Goal: Obtain resource: Download file/media

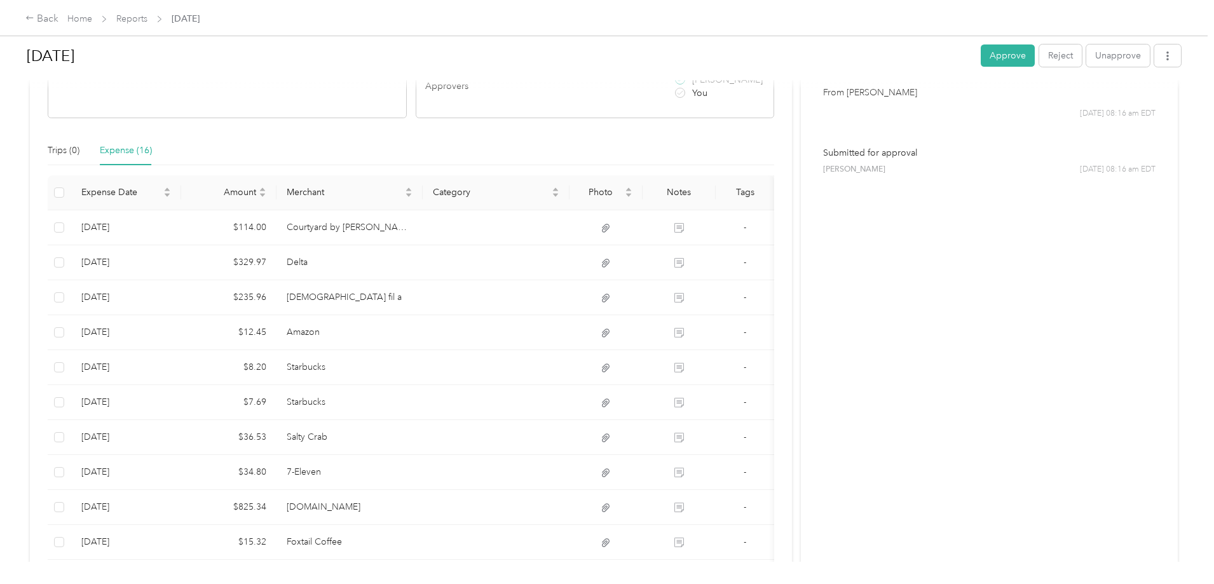
scroll to position [566, 0]
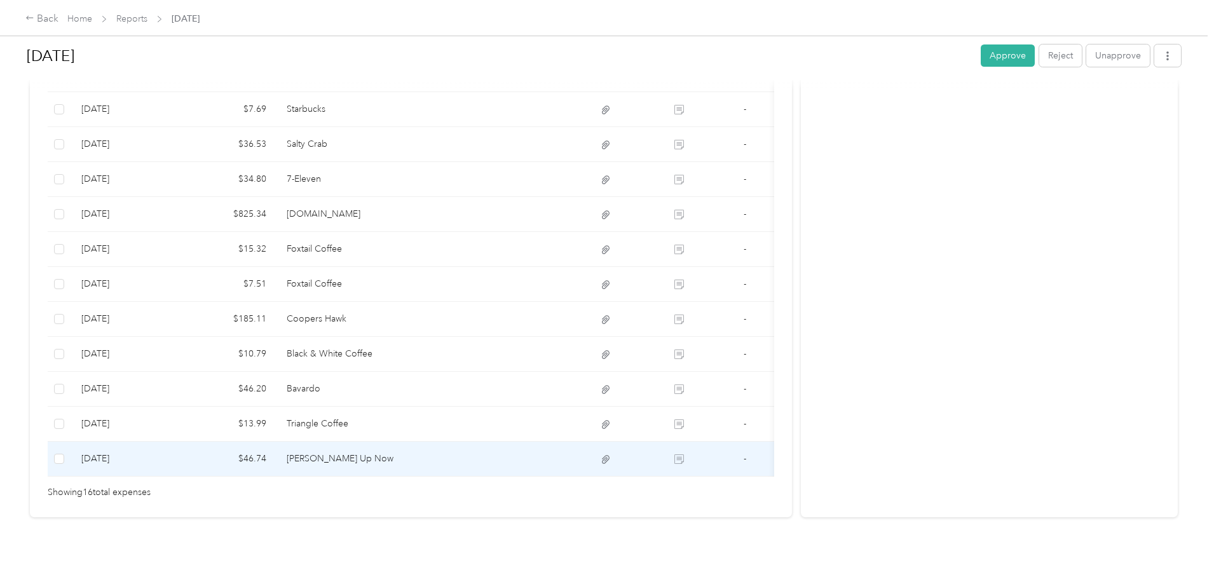
click at [558, 445] on td at bounding box center [496, 459] width 147 height 35
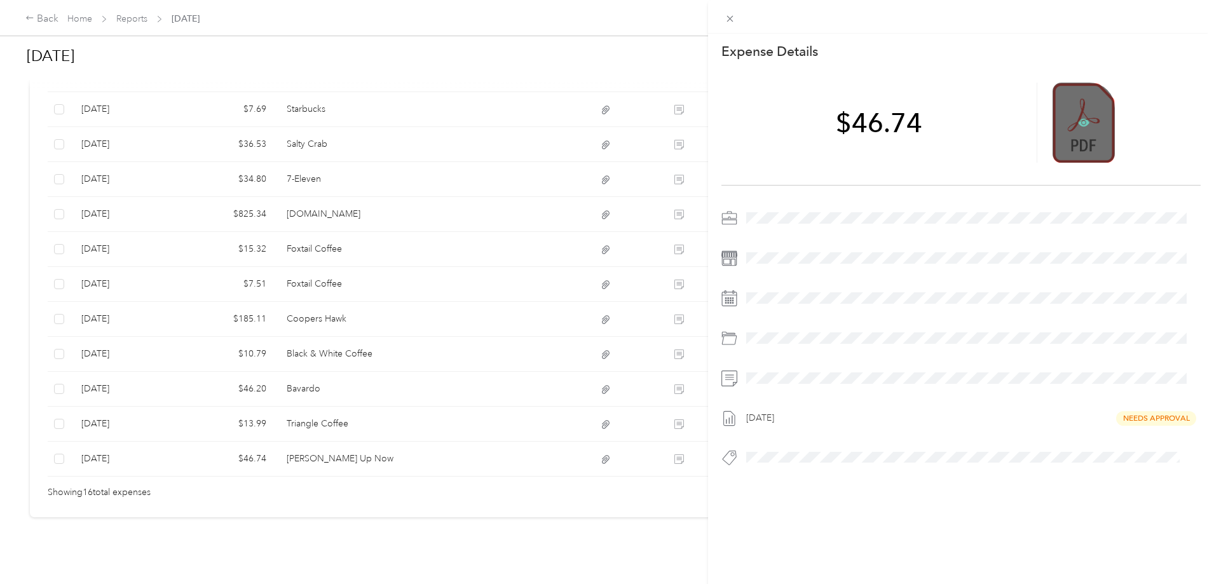
click at [1078, 120] on icon at bounding box center [1083, 122] width 11 height 11
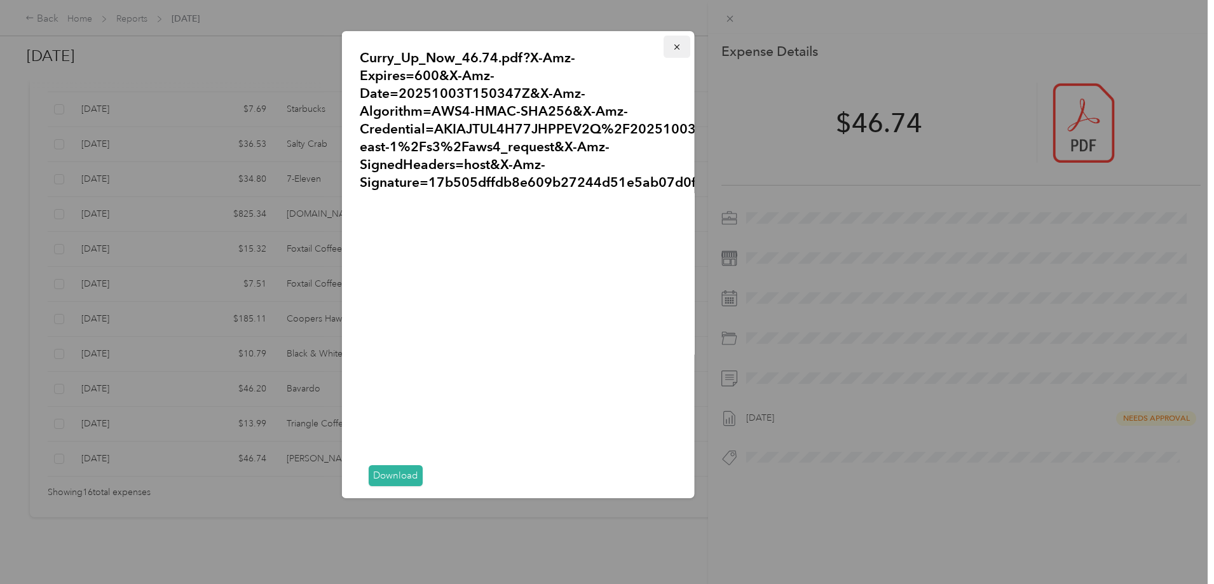
click at [672, 50] on icon "button" at bounding box center [676, 47] width 9 height 9
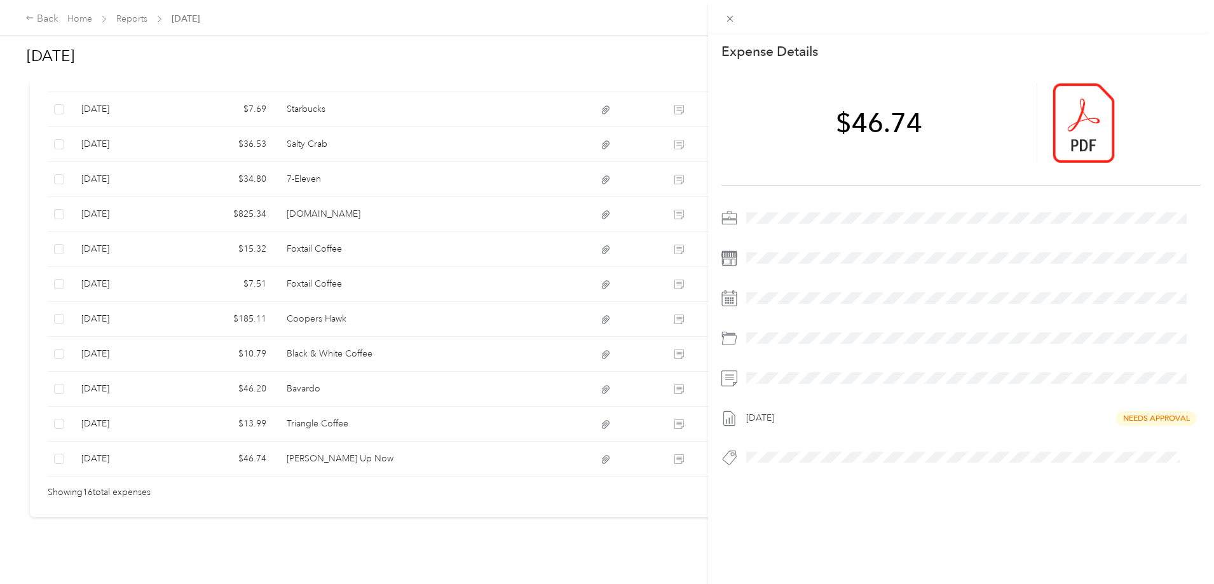
click at [634, 406] on div "This expense cannot be edited because it is either under review, approved, or p…" at bounding box center [607, 292] width 1214 height 584
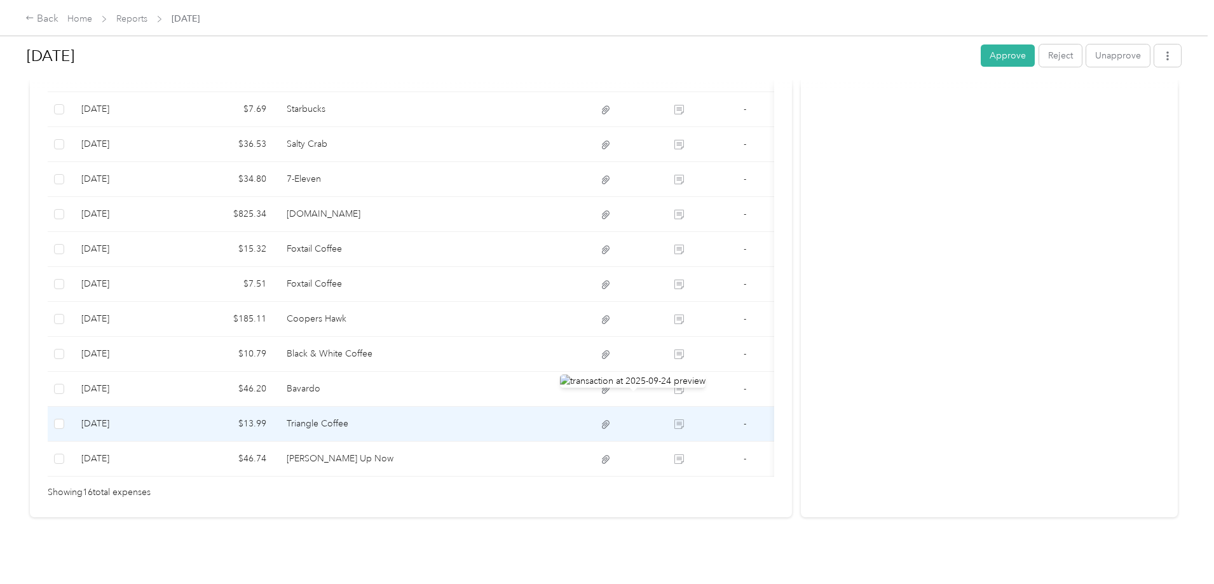
click at [541, 407] on td at bounding box center [496, 424] width 147 height 35
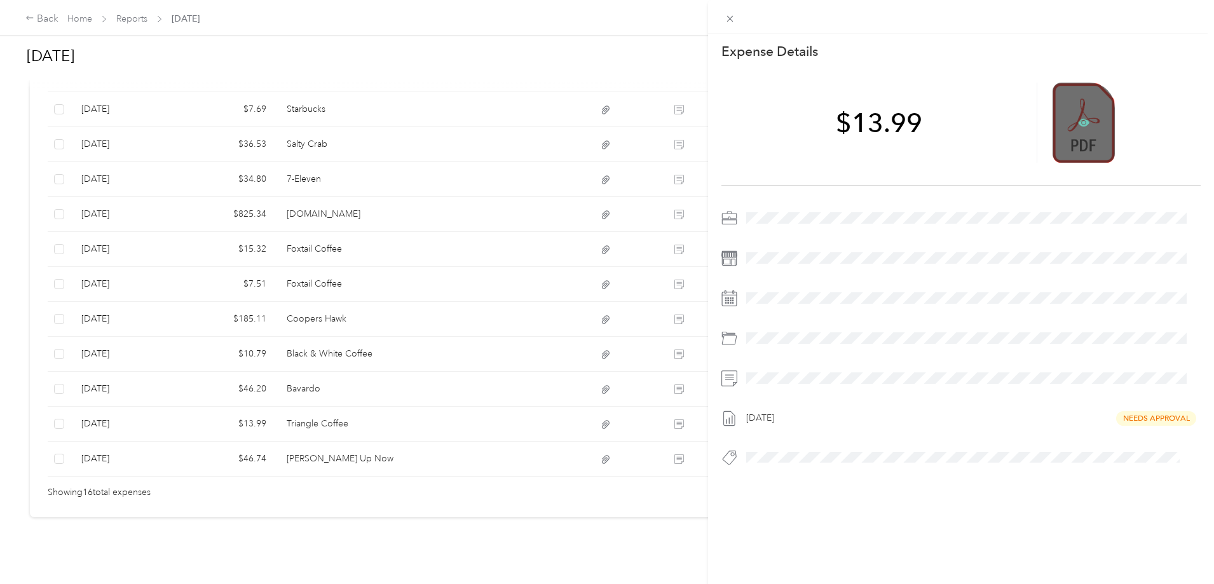
click at [1078, 126] on icon at bounding box center [1083, 123] width 11 height 8
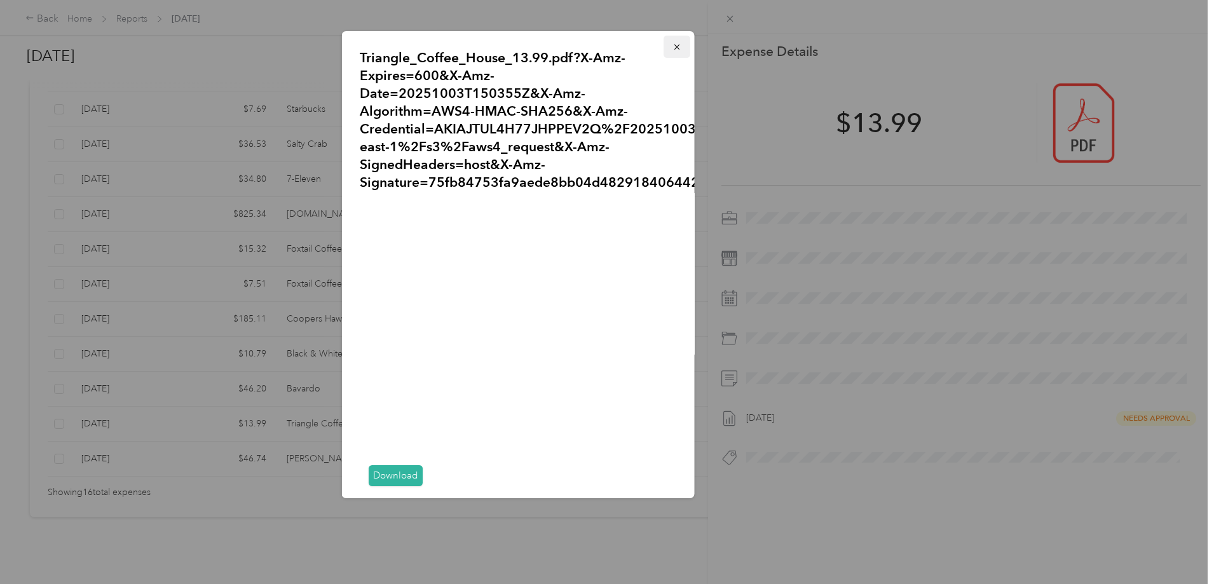
click at [672, 48] on icon "button" at bounding box center [676, 47] width 9 height 9
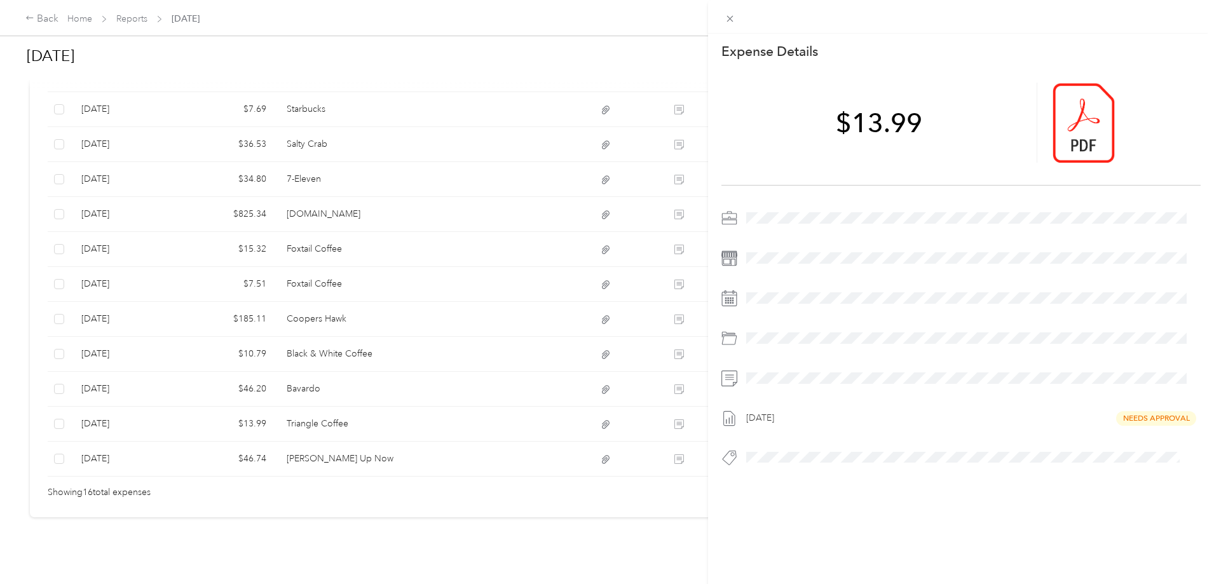
click at [478, 372] on div "This expense cannot be edited because it is either under review, approved, or p…" at bounding box center [607, 292] width 1214 height 584
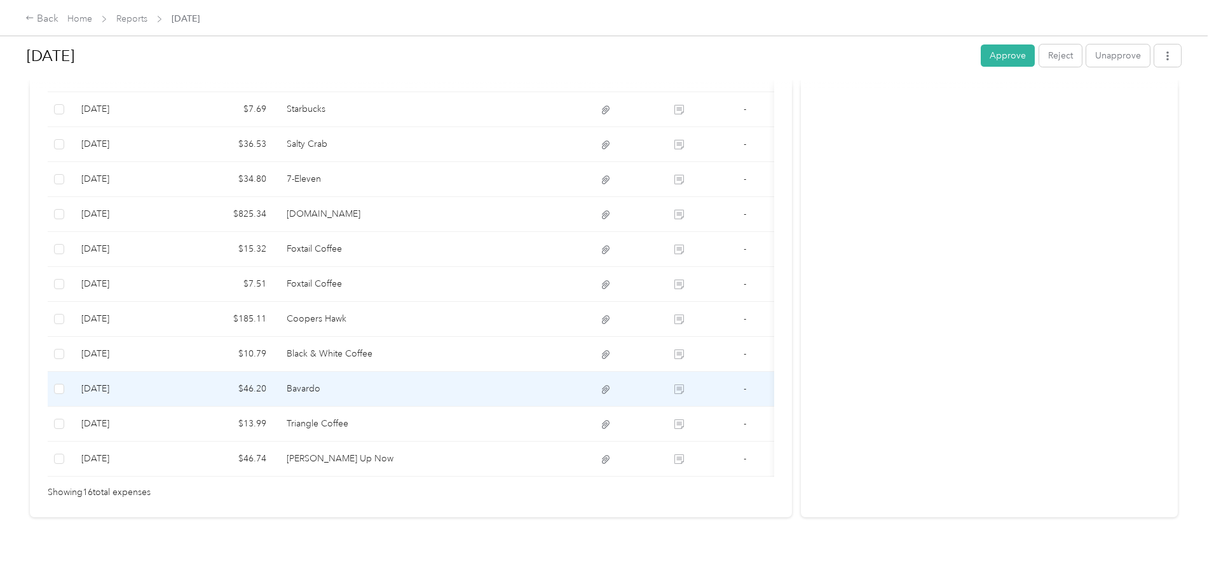
click at [477, 372] on td at bounding box center [496, 389] width 147 height 35
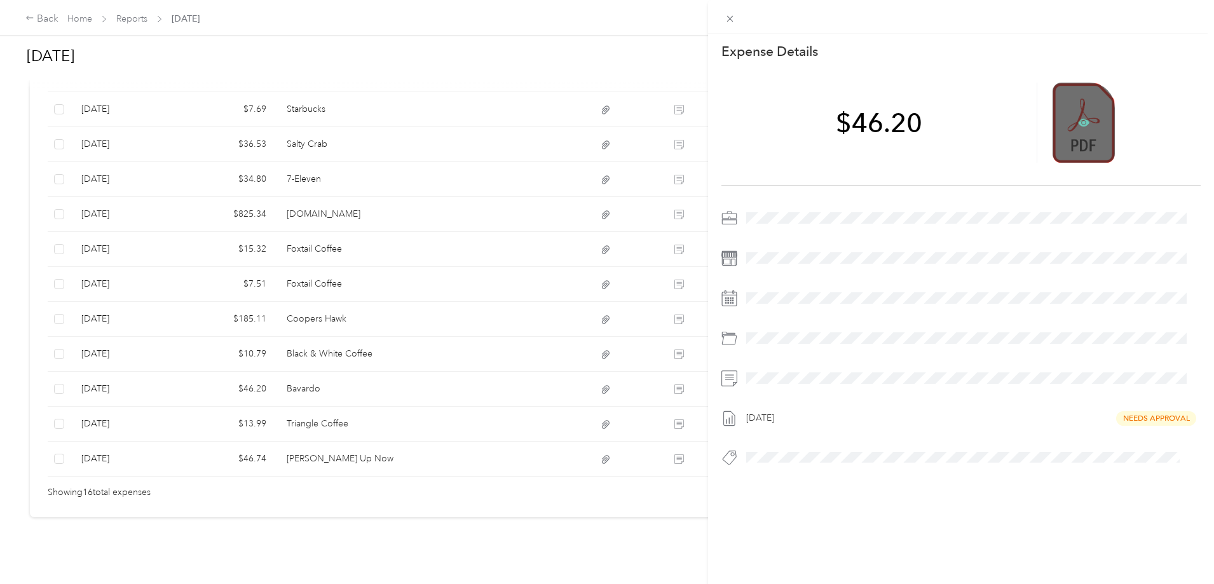
click at [1078, 119] on icon at bounding box center [1083, 123] width 11 height 8
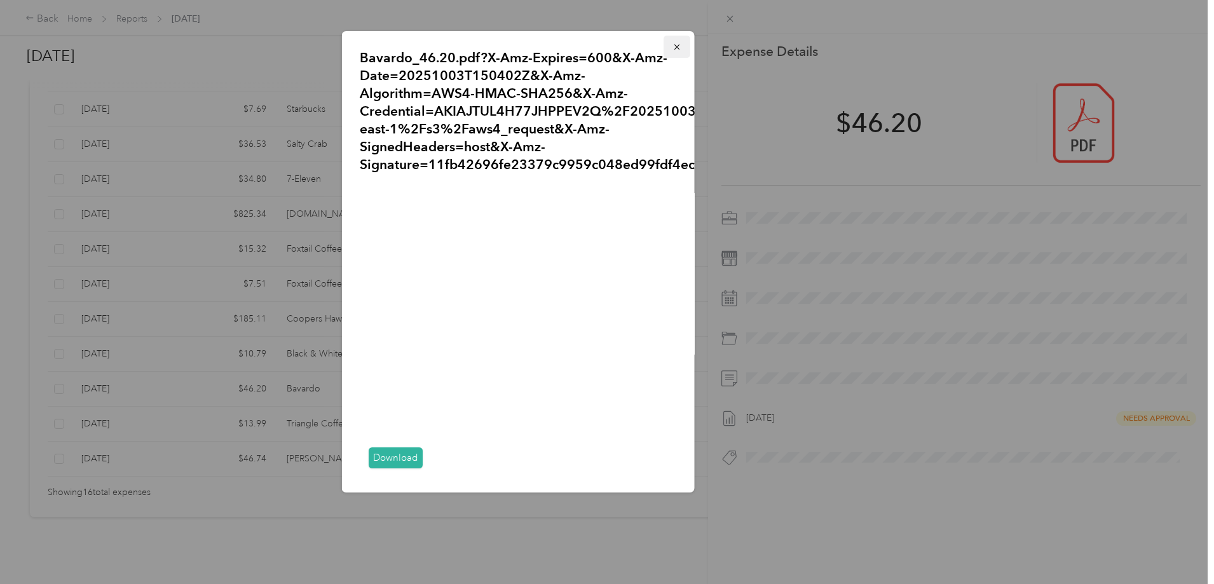
click at [672, 44] on icon "button" at bounding box center [676, 47] width 9 height 9
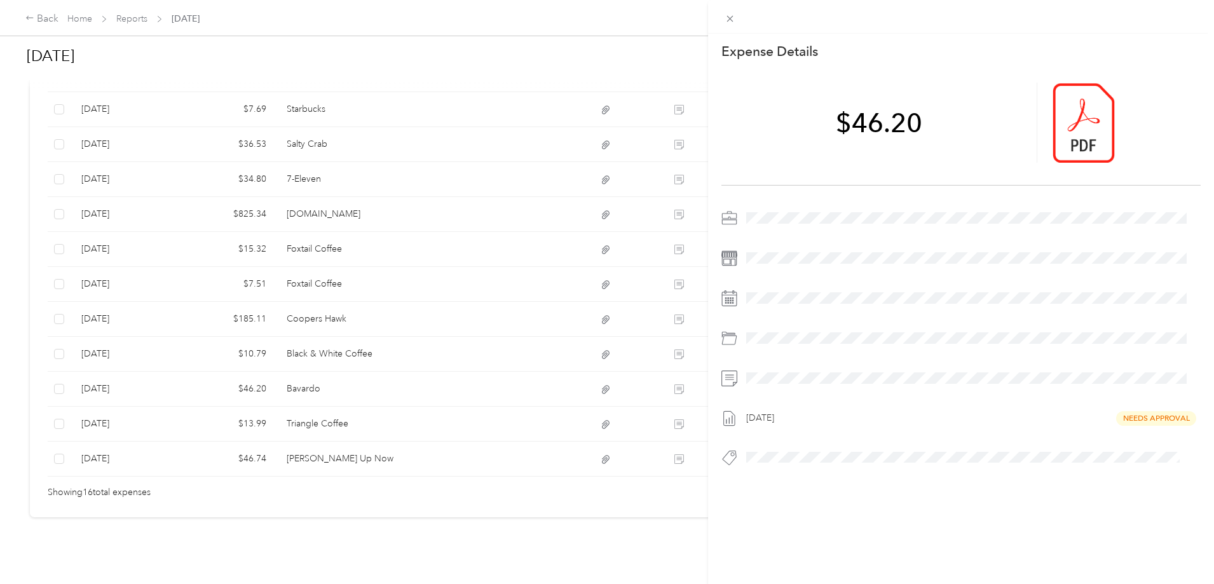
click at [383, 330] on div "This expense cannot be edited because it is either under review, approved, or p…" at bounding box center [607, 292] width 1214 height 584
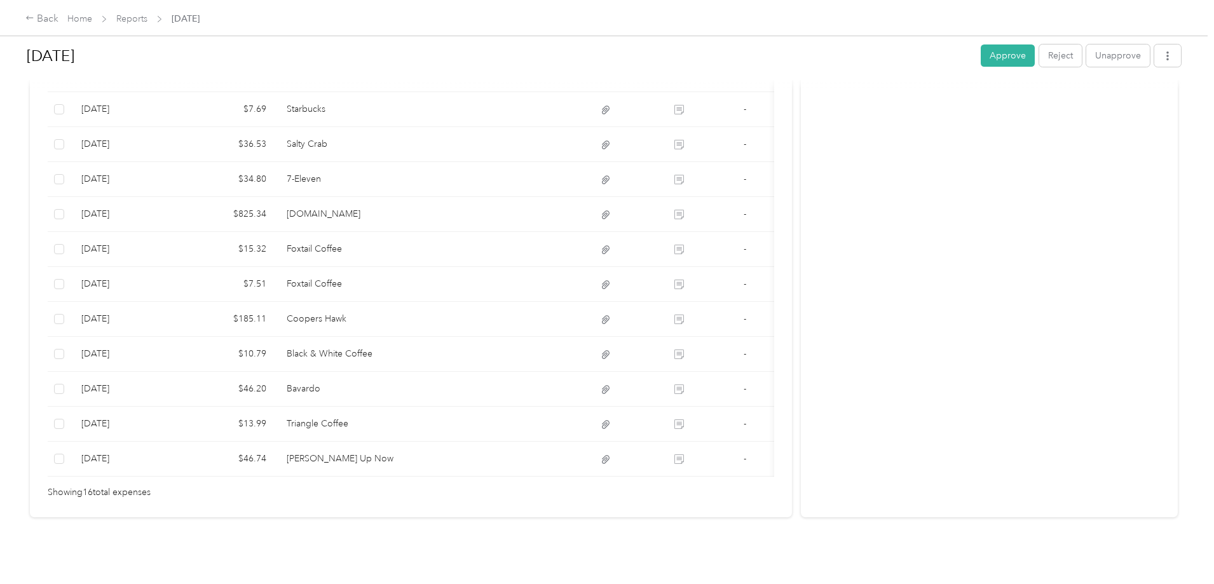
click at [383, 337] on td "Black & White Coffee" at bounding box center [349, 354] width 147 height 35
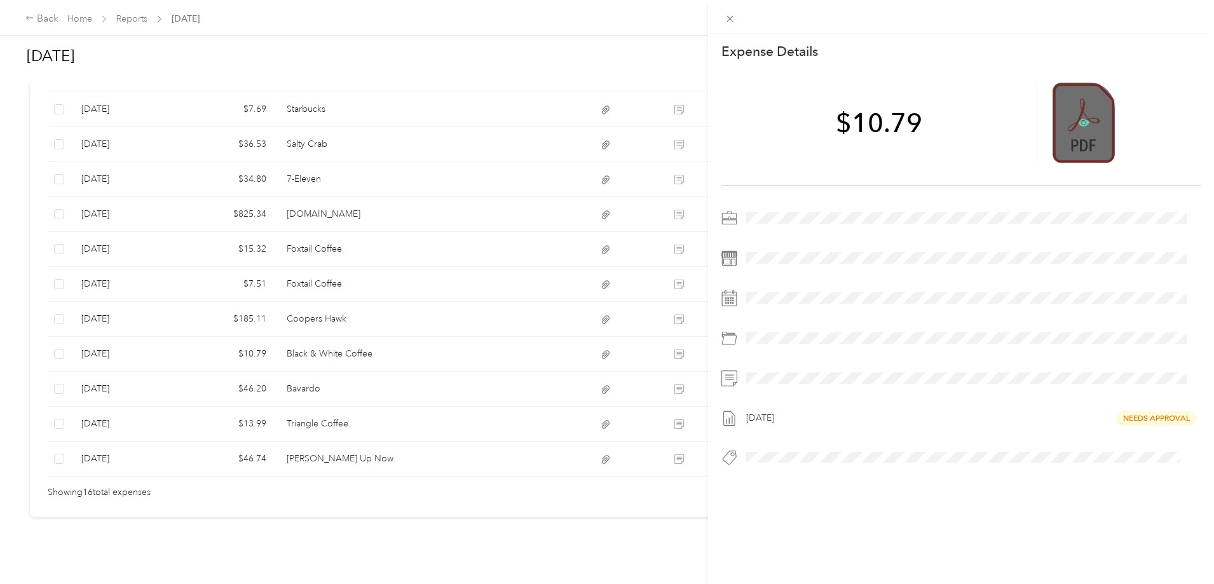
click at [1078, 126] on icon at bounding box center [1083, 123] width 11 height 8
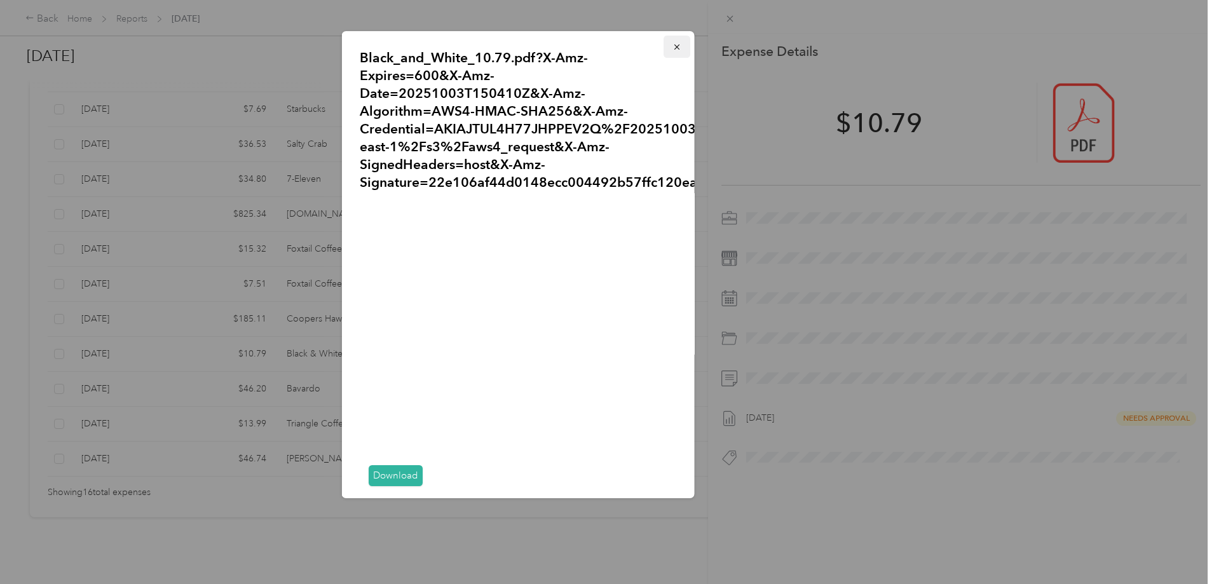
click at [674, 48] on icon "button" at bounding box center [676, 46] width 5 height 5
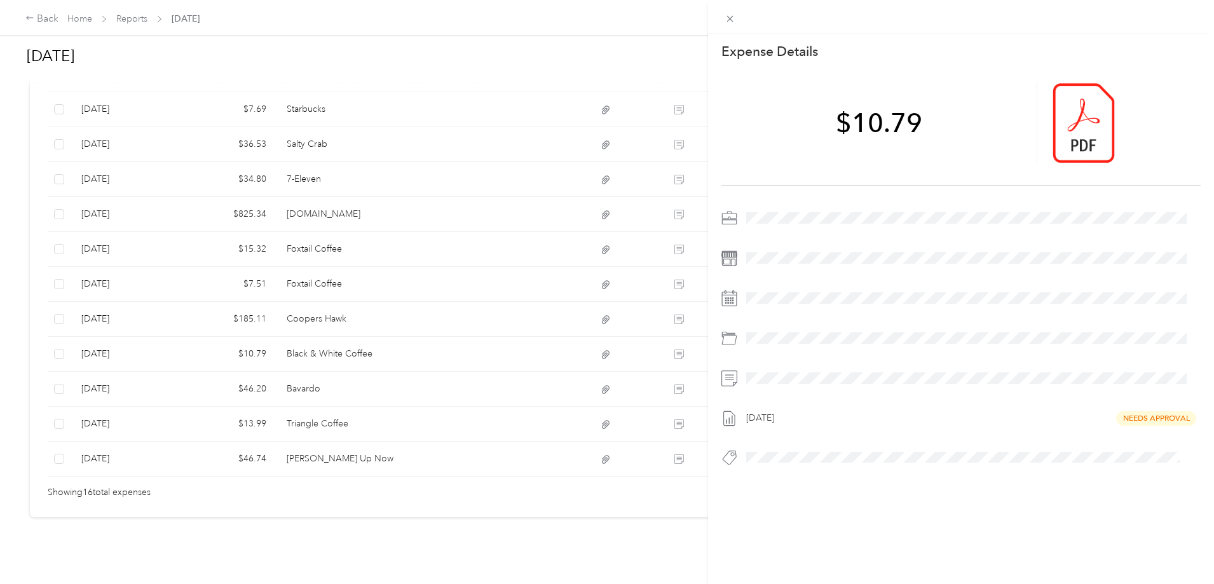
click at [438, 295] on div "This expense cannot be edited because it is either under review, approved, or p…" at bounding box center [607, 292] width 1214 height 584
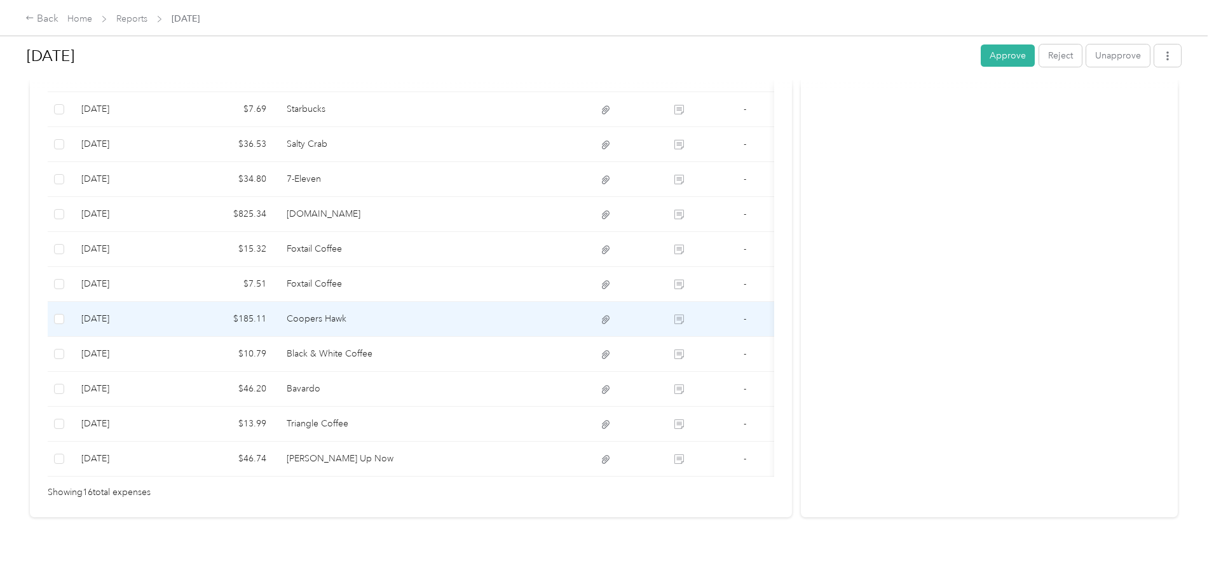
click at [423, 302] on td "Coopers Hawk" at bounding box center [349, 319] width 147 height 35
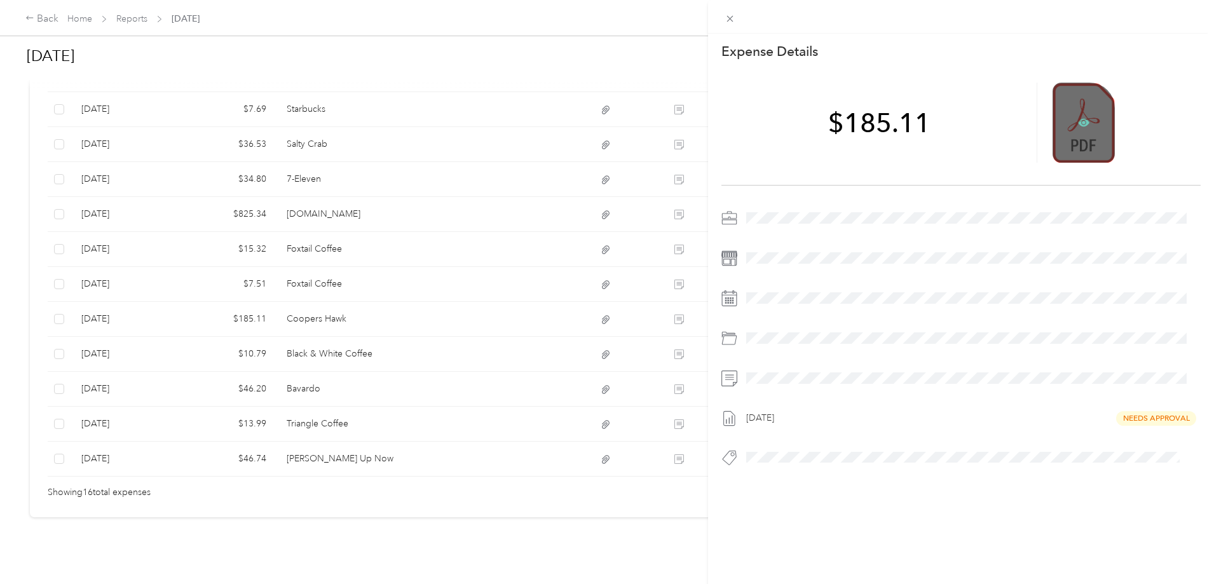
click at [1078, 125] on icon at bounding box center [1083, 123] width 11 height 8
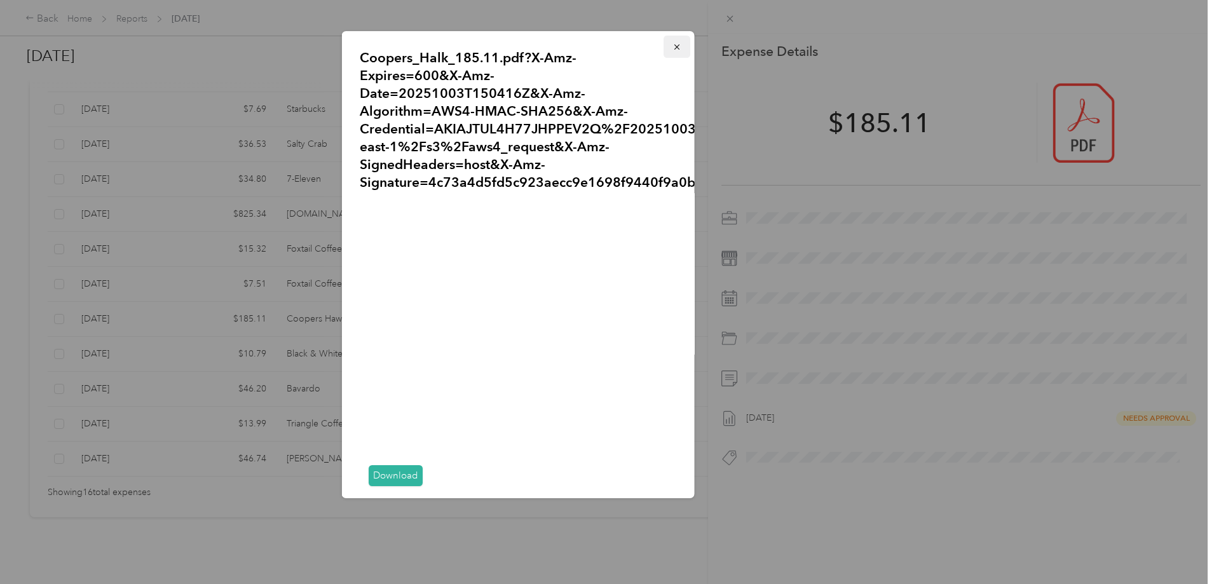
click at [672, 46] on icon "button" at bounding box center [676, 47] width 9 height 9
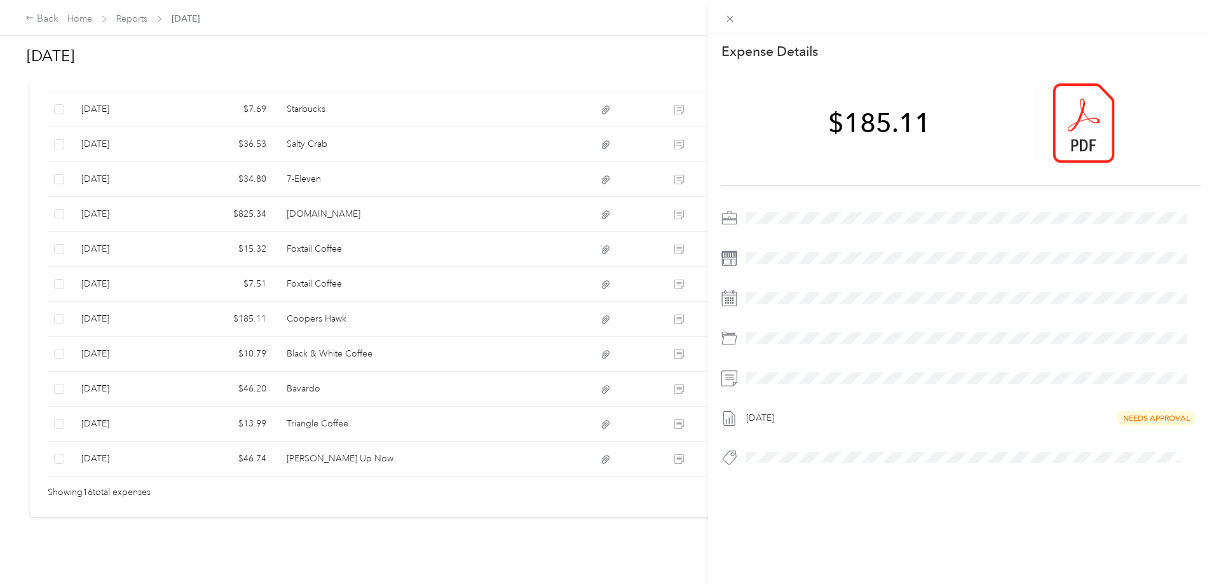
click at [428, 252] on div "This expense cannot be edited because it is either under review, approved, or p…" at bounding box center [607, 292] width 1214 height 584
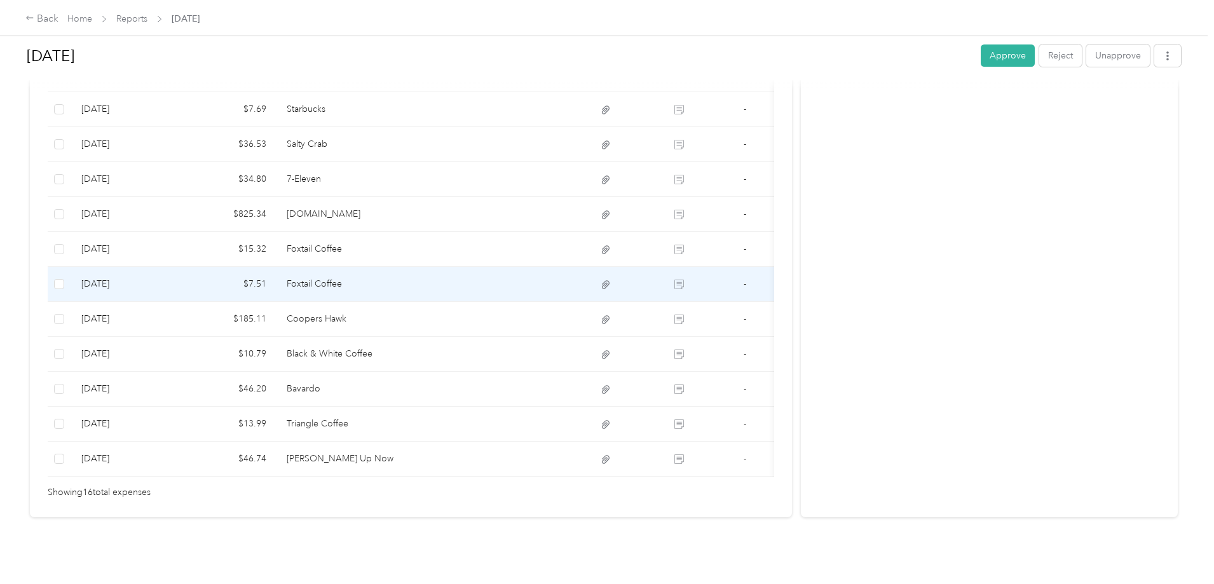
click at [423, 267] on td "Foxtail Coffee" at bounding box center [349, 284] width 147 height 35
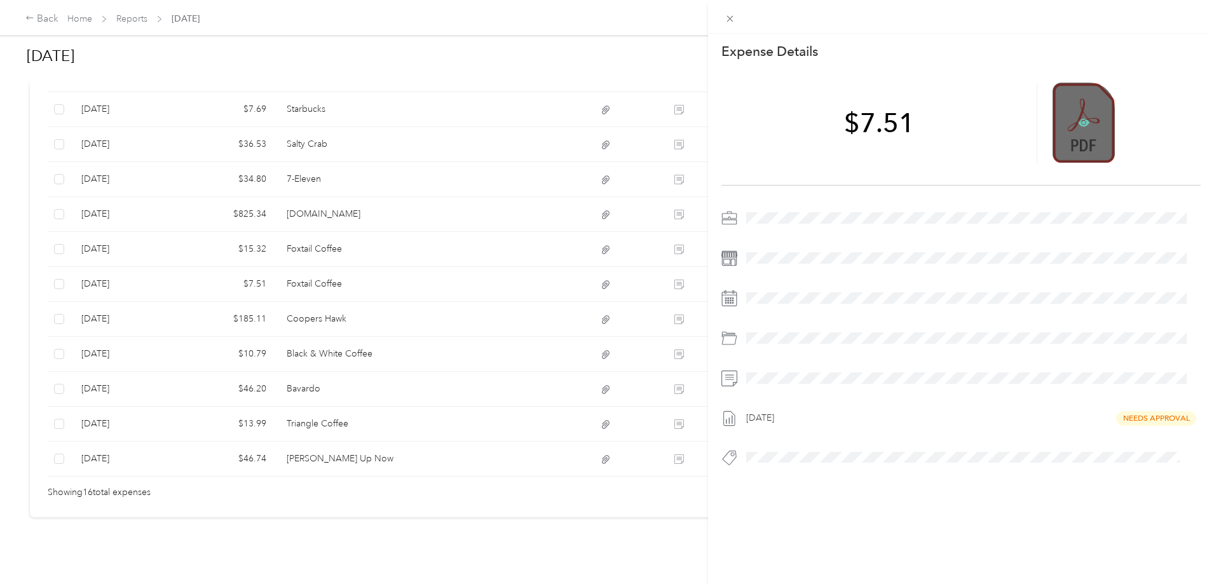
click at [1078, 126] on icon at bounding box center [1083, 123] width 11 height 8
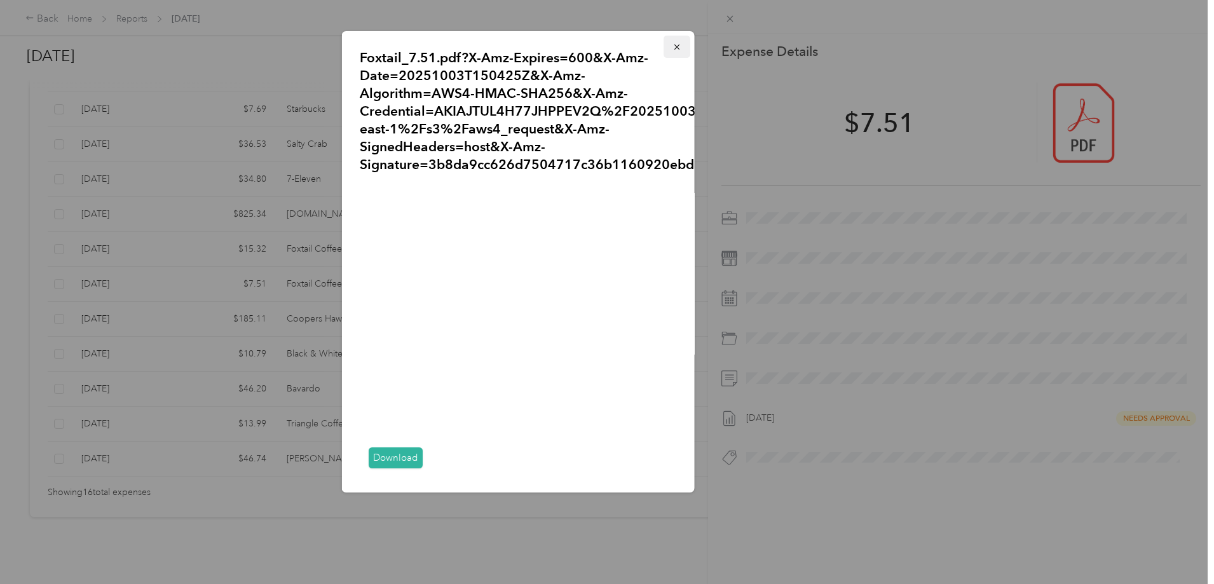
click at [672, 43] on icon "button" at bounding box center [676, 47] width 9 height 9
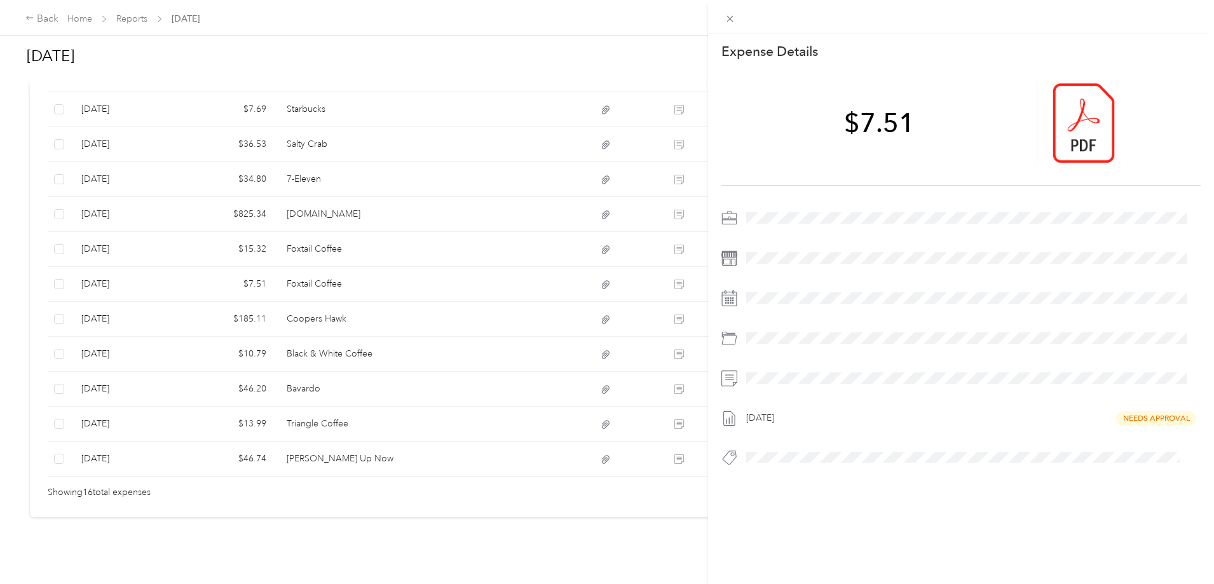
click at [400, 227] on div "This expense cannot be edited because it is either under review, approved, or p…" at bounding box center [607, 292] width 1214 height 584
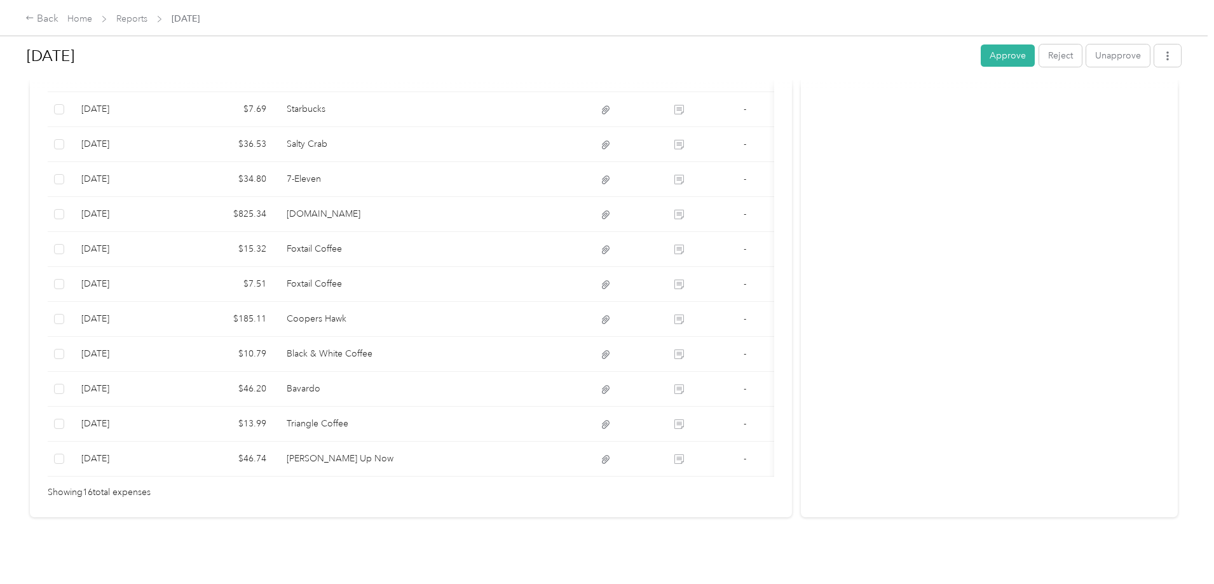
click at [400, 227] on div at bounding box center [607, 292] width 1214 height 584
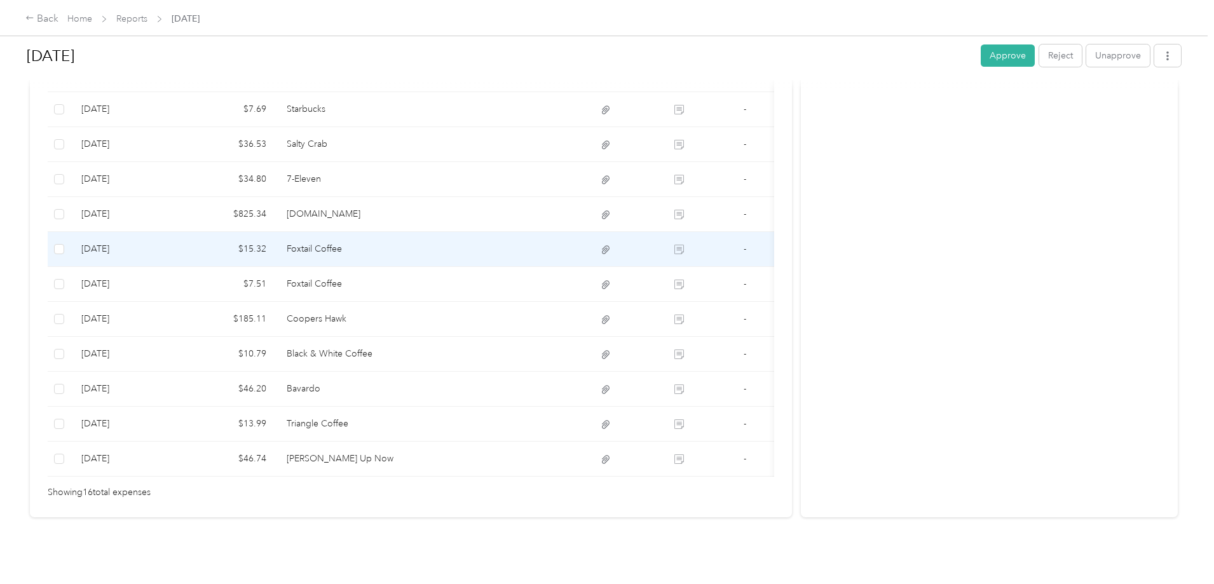
click at [400, 232] on td "Foxtail Coffee" at bounding box center [349, 249] width 147 height 35
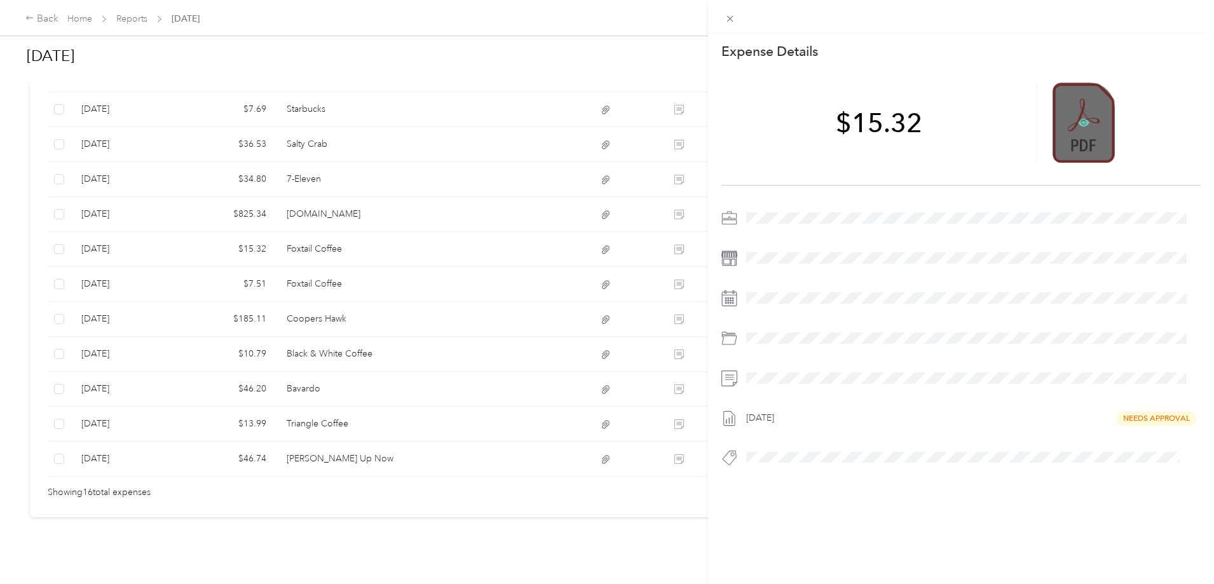
click at [1082, 123] on icon at bounding box center [1084, 123] width 4 height 4
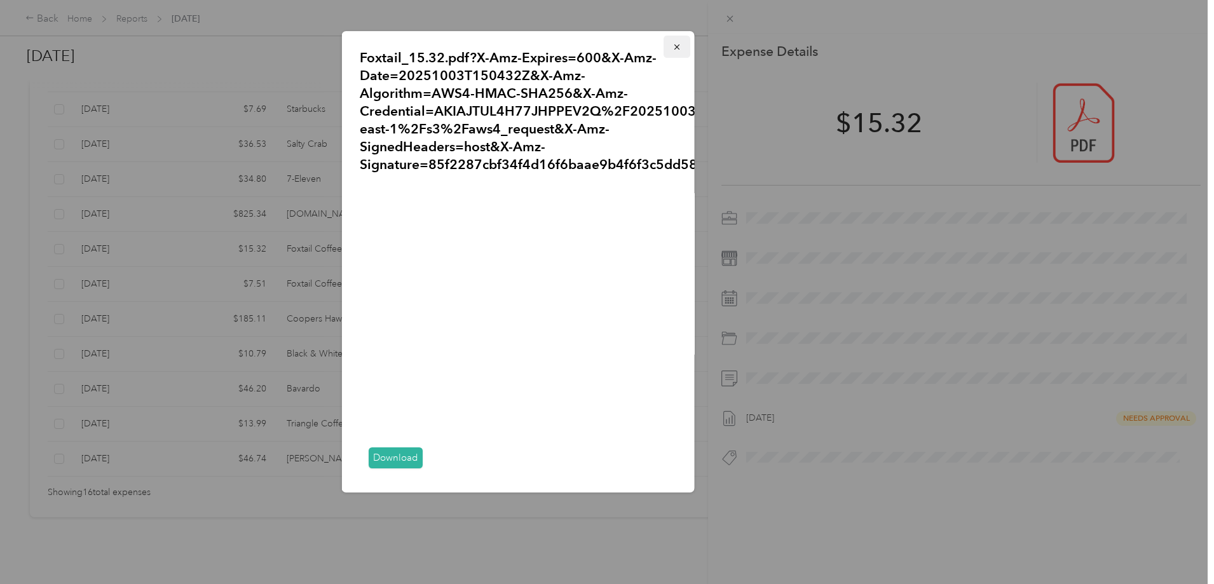
click at [672, 46] on icon "button" at bounding box center [676, 47] width 9 height 9
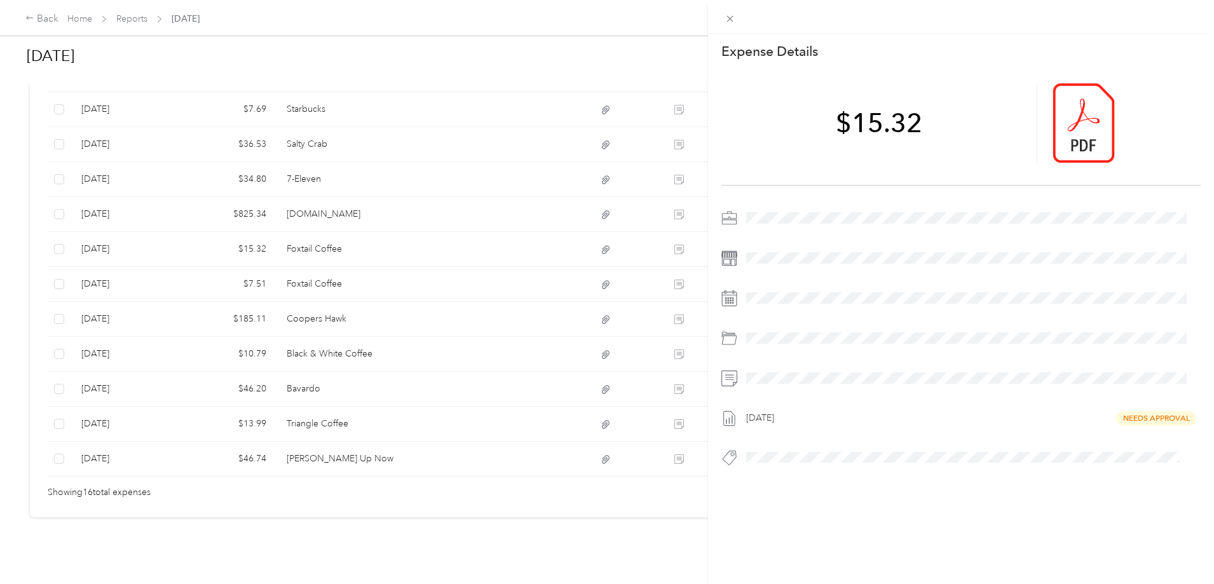
click at [416, 201] on div "This expense cannot be edited because it is either under review, approved, or p…" at bounding box center [607, 292] width 1214 height 584
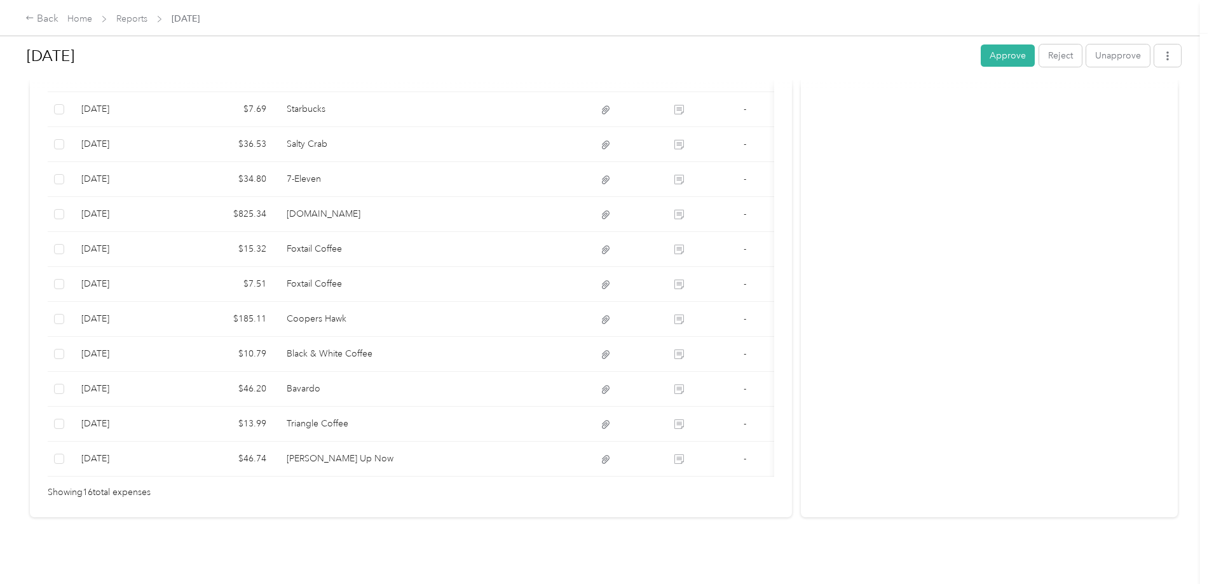
click at [416, 201] on div at bounding box center [607, 292] width 1214 height 584
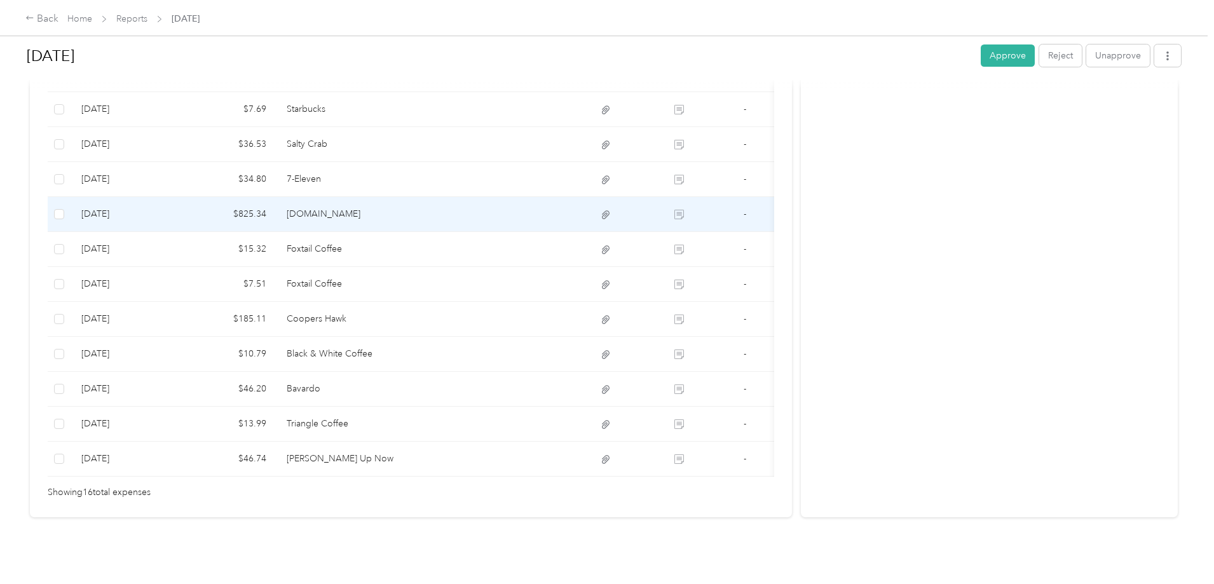
click at [416, 201] on td "Priceline.com" at bounding box center [349, 214] width 147 height 35
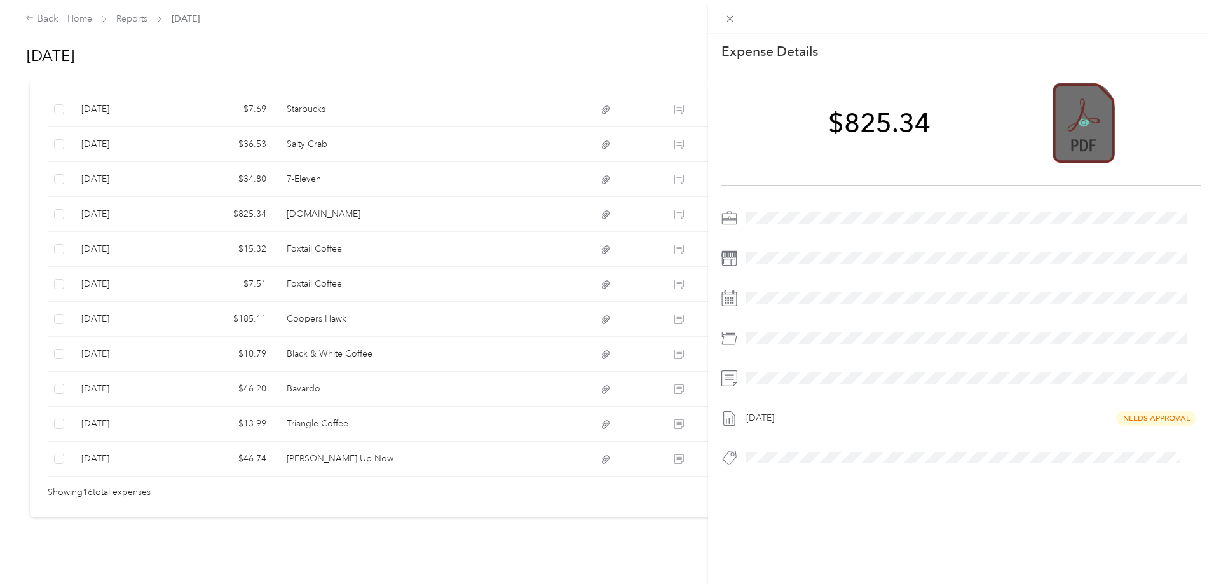
click at [1082, 124] on icon at bounding box center [1084, 123] width 4 height 4
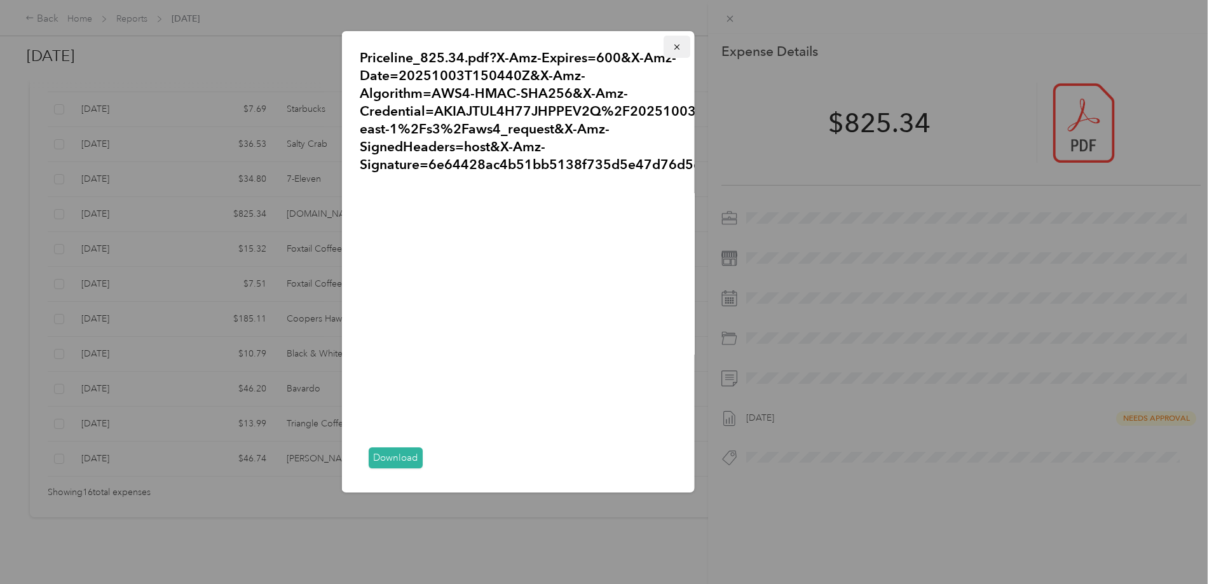
click at [675, 48] on button "button" at bounding box center [676, 47] width 27 height 22
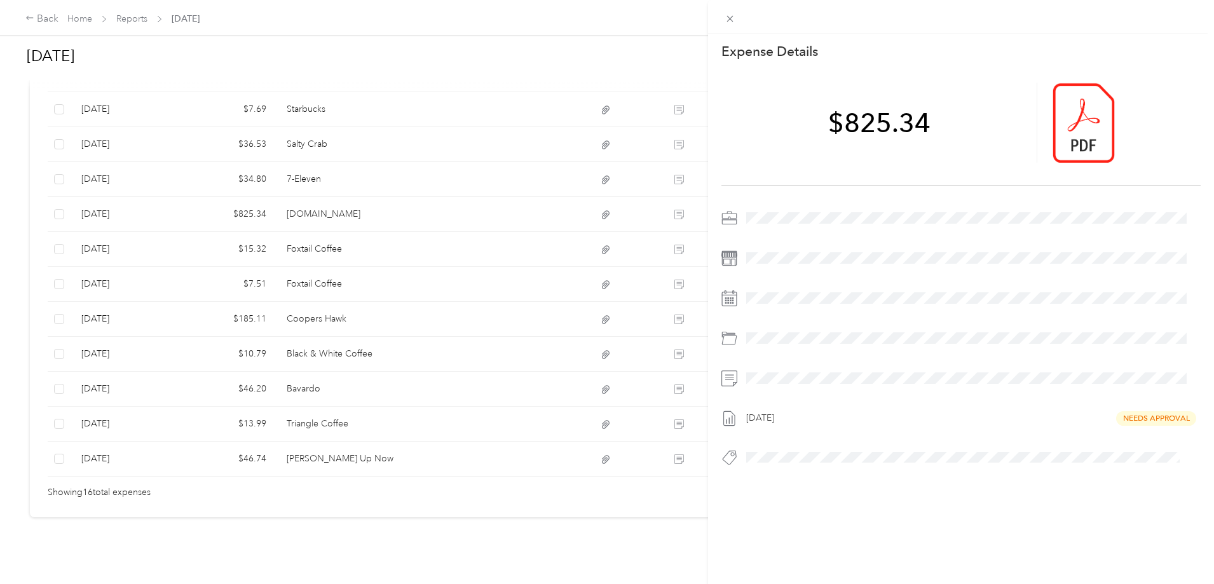
click at [446, 156] on div "This expense cannot be edited because it is either under review, approved, or p…" at bounding box center [607, 292] width 1214 height 584
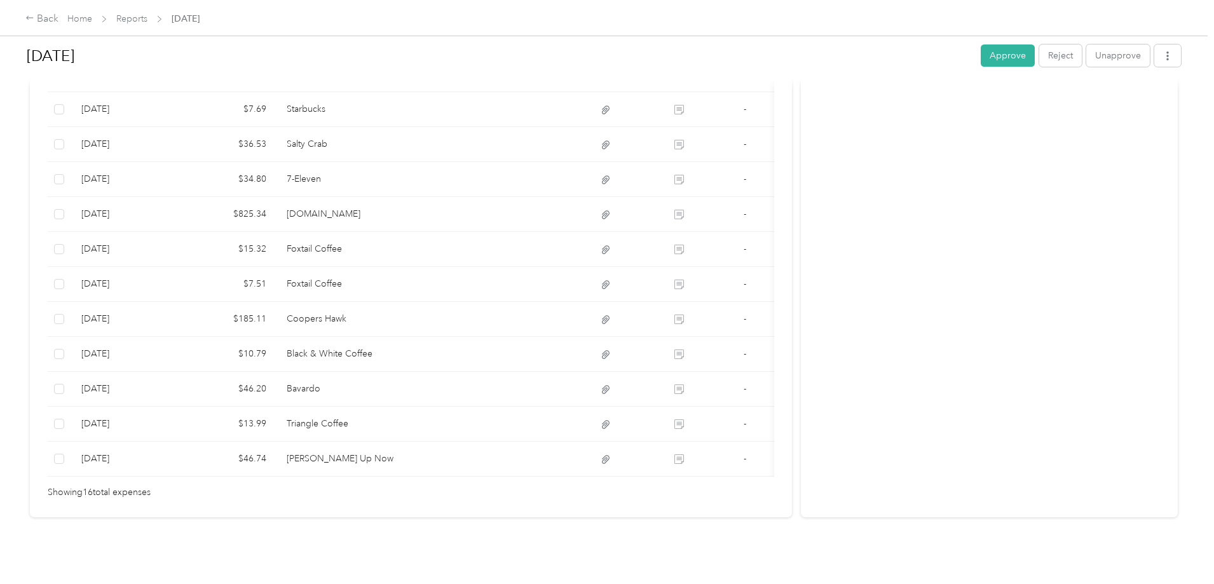
click at [446, 156] on div at bounding box center [607, 292] width 1214 height 584
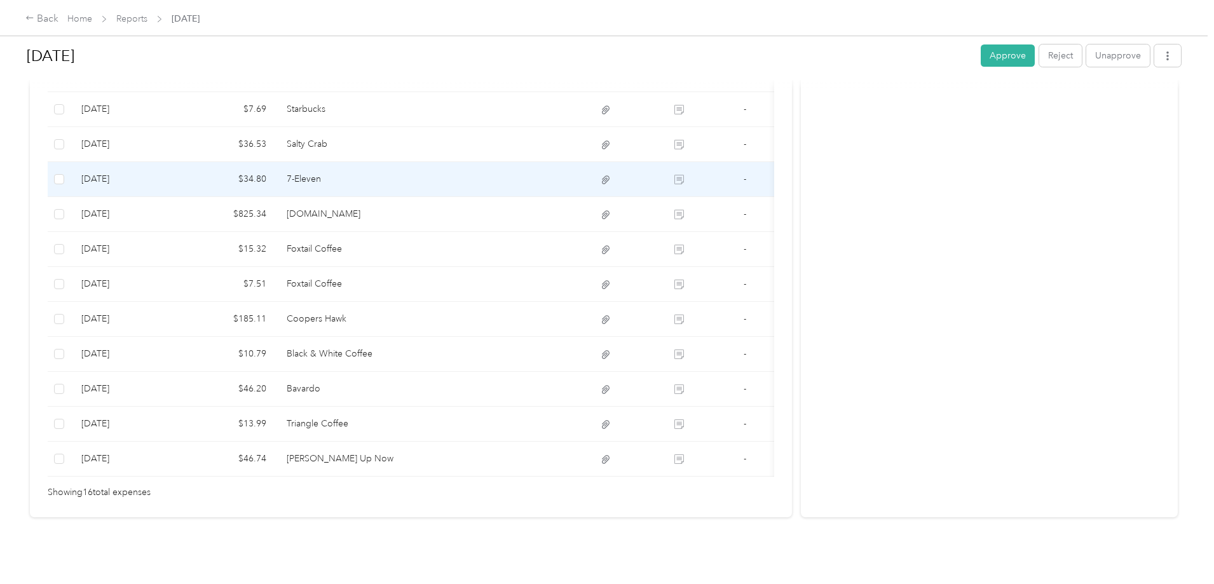
click at [423, 162] on td "7-Eleven" at bounding box center [349, 179] width 147 height 35
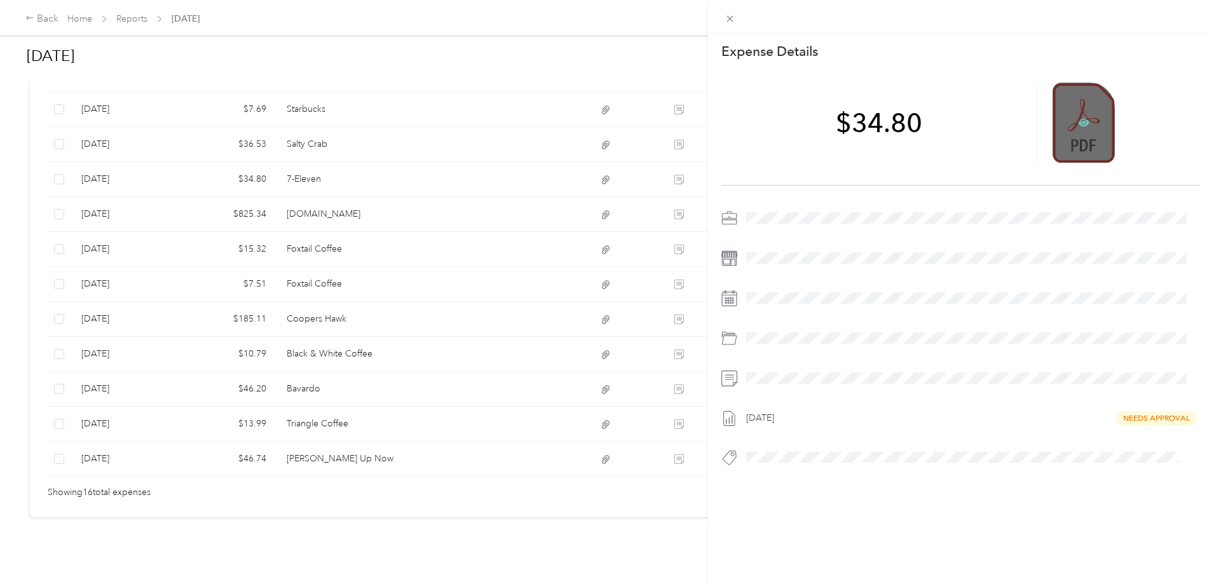
click at [1078, 120] on icon at bounding box center [1083, 123] width 11 height 8
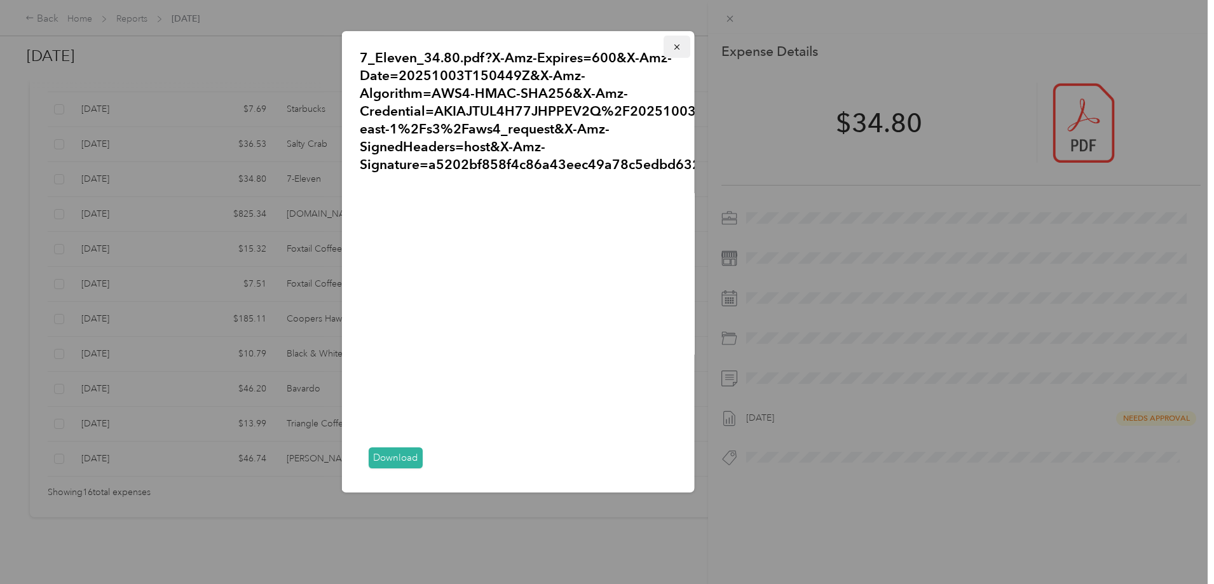
click at [672, 46] on icon "button" at bounding box center [676, 47] width 9 height 9
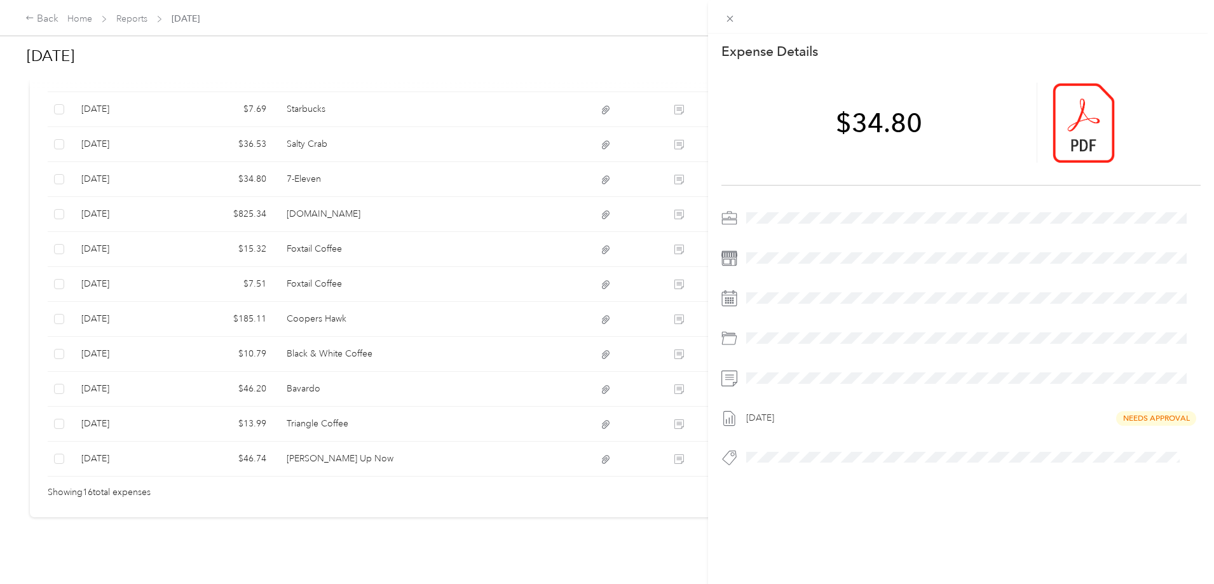
click at [508, 322] on div "This expense cannot be edited because it is either under review, approved, or p…" at bounding box center [607, 292] width 1214 height 584
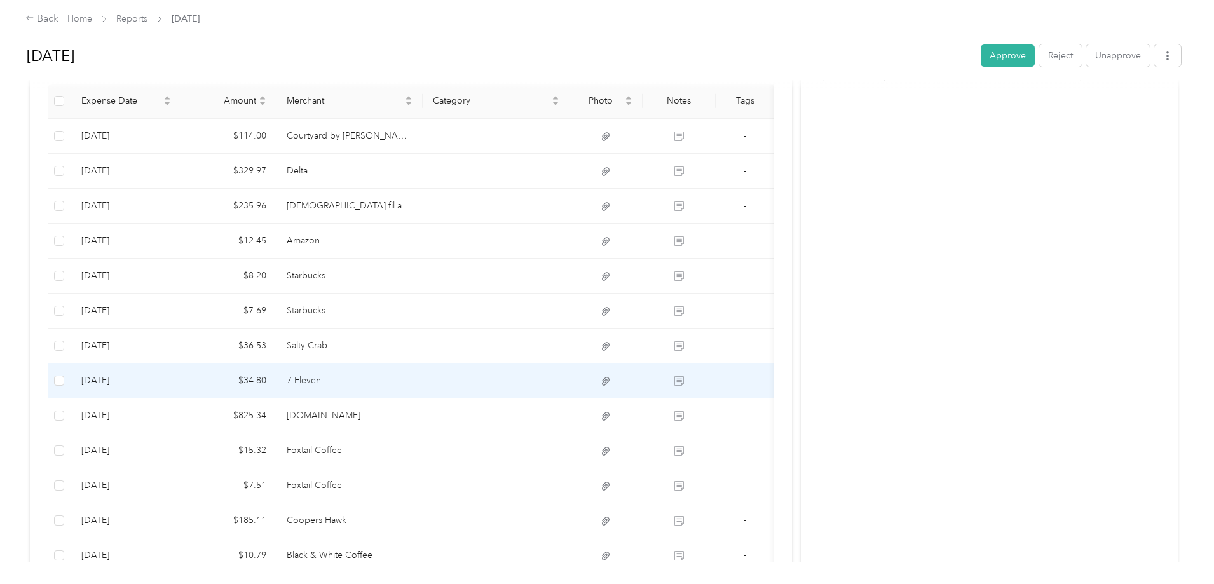
scroll to position [312, 0]
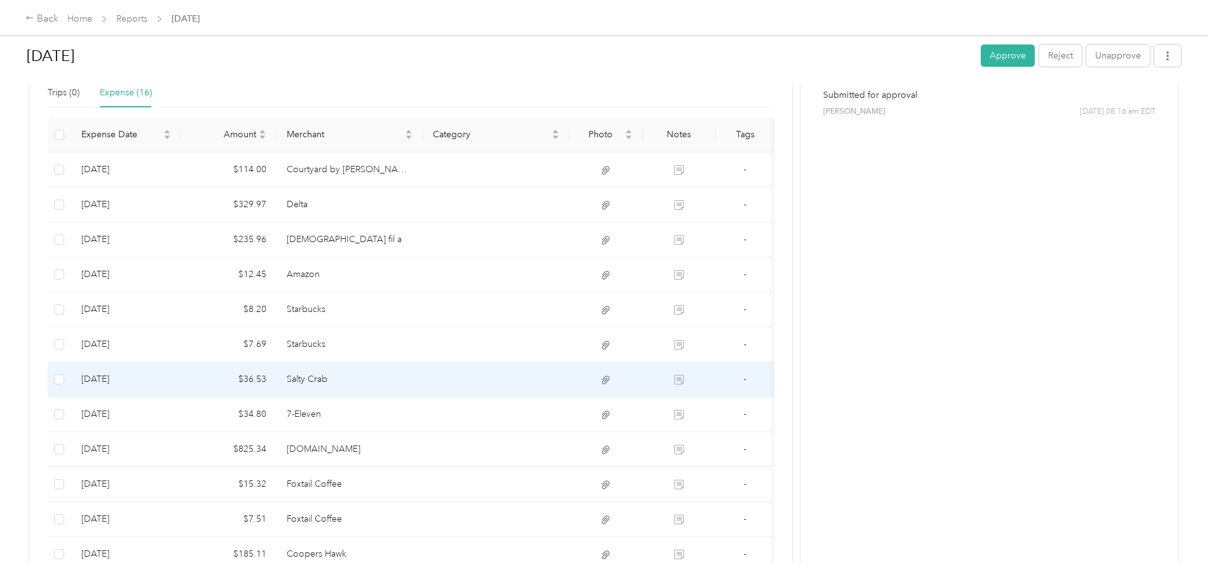
click at [481, 384] on td at bounding box center [496, 379] width 147 height 35
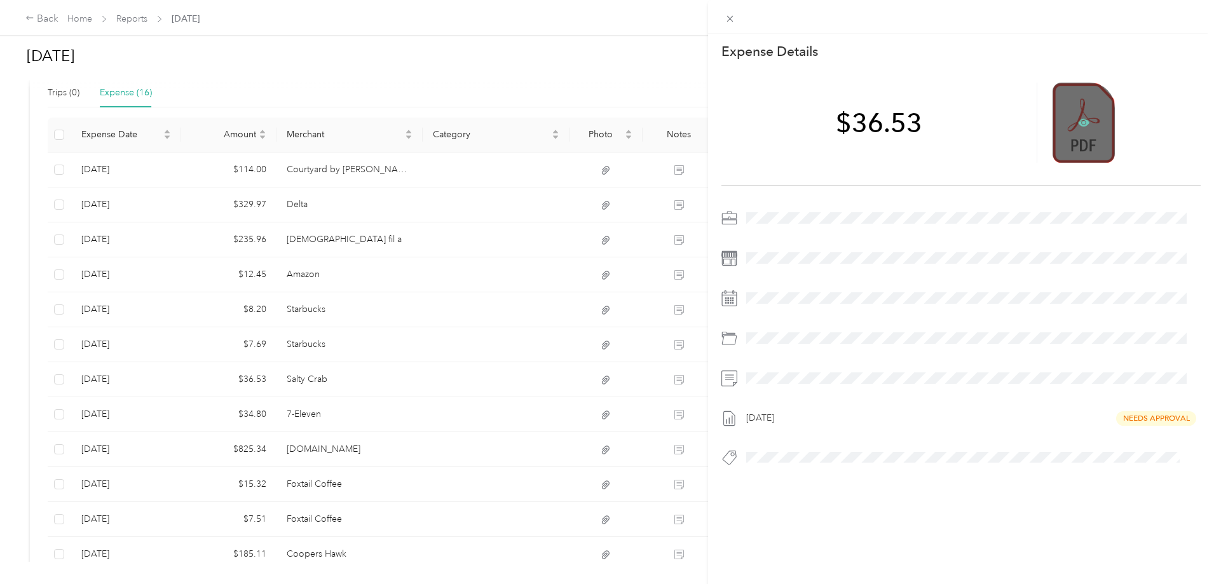
click at [1078, 127] on icon at bounding box center [1083, 122] width 11 height 11
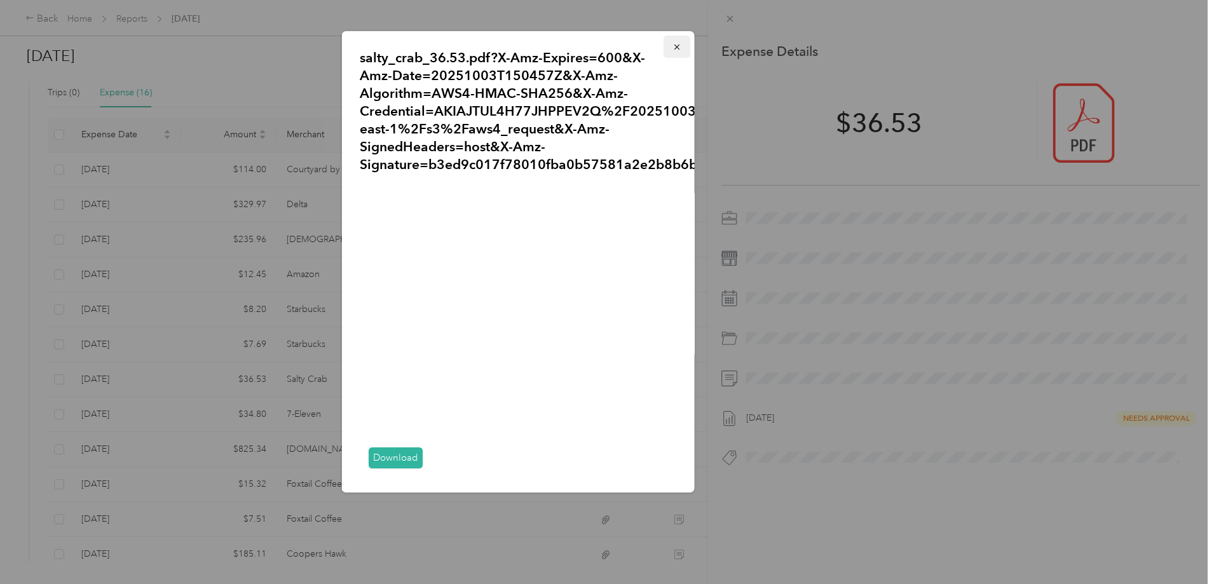
click at [672, 50] on icon "button" at bounding box center [676, 47] width 9 height 9
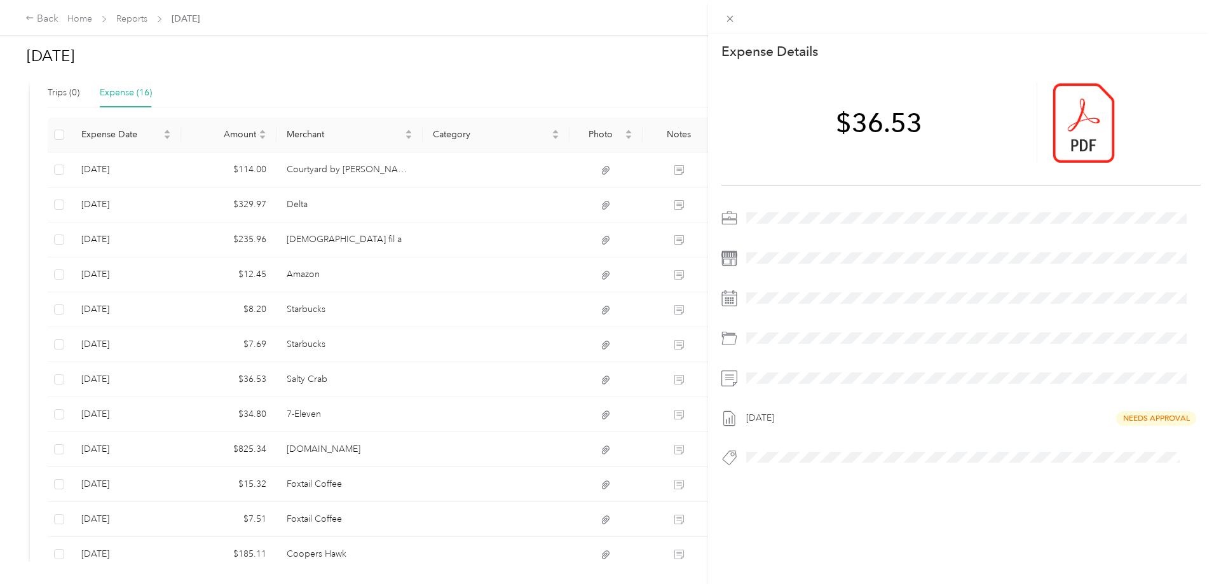
click at [431, 339] on div "This expense cannot be edited because it is either under review, approved, or p…" at bounding box center [607, 292] width 1214 height 584
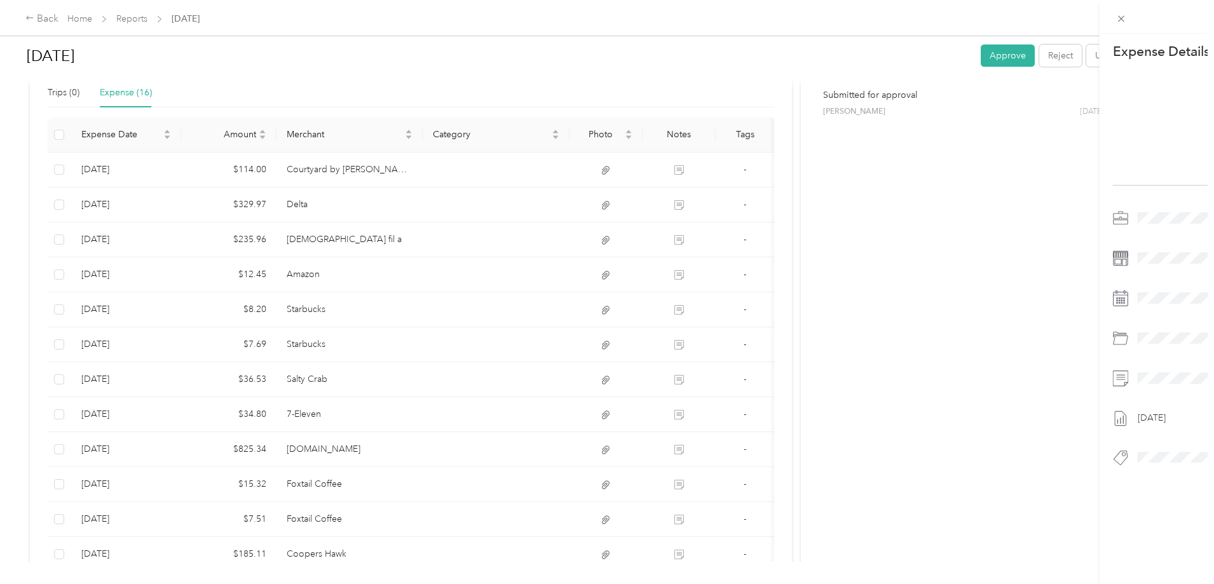
click at [431, 339] on div at bounding box center [607, 292] width 1214 height 584
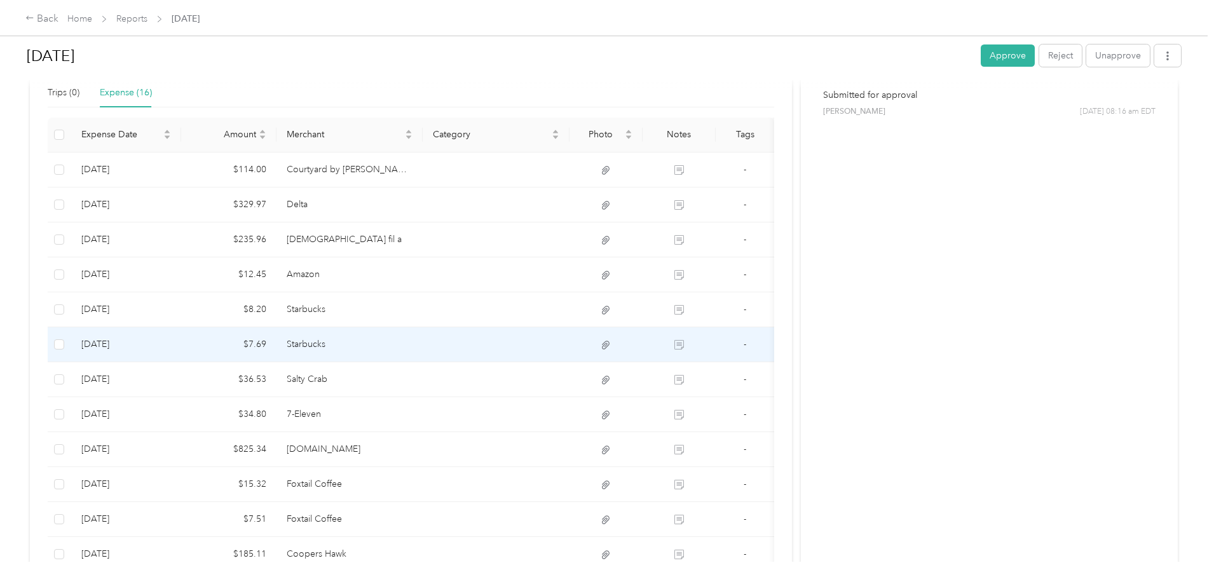
click at [423, 339] on td "Starbucks" at bounding box center [349, 344] width 147 height 35
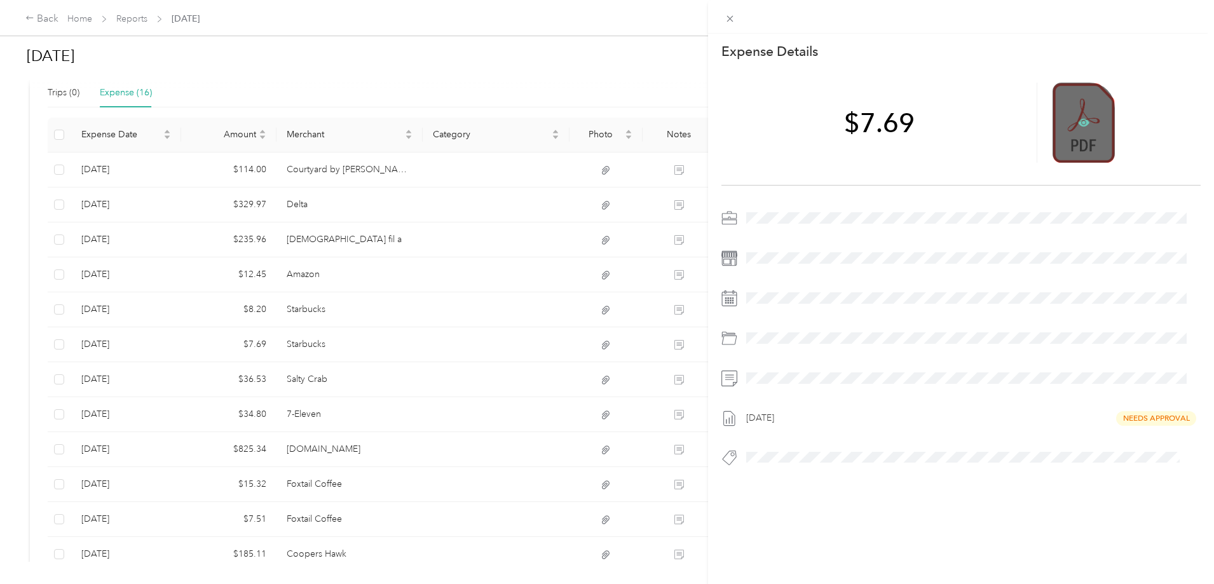
click at [1078, 119] on icon at bounding box center [1083, 122] width 11 height 11
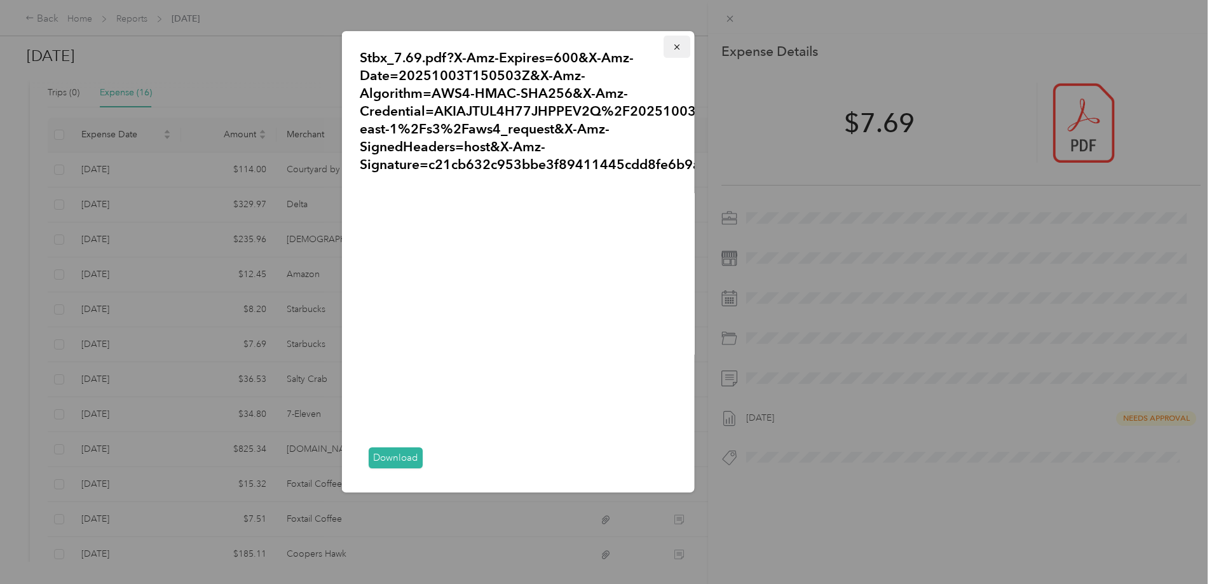
click at [663, 49] on button "button" at bounding box center [676, 47] width 27 height 22
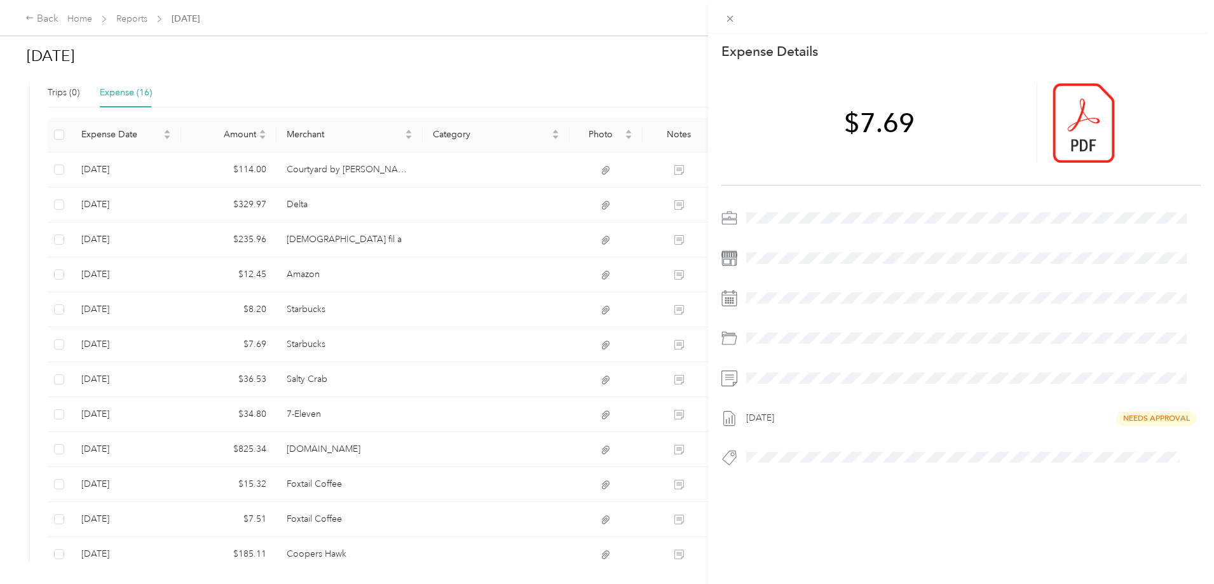
click at [391, 310] on div "This expense cannot be edited because it is either under review, approved, or p…" at bounding box center [607, 292] width 1214 height 584
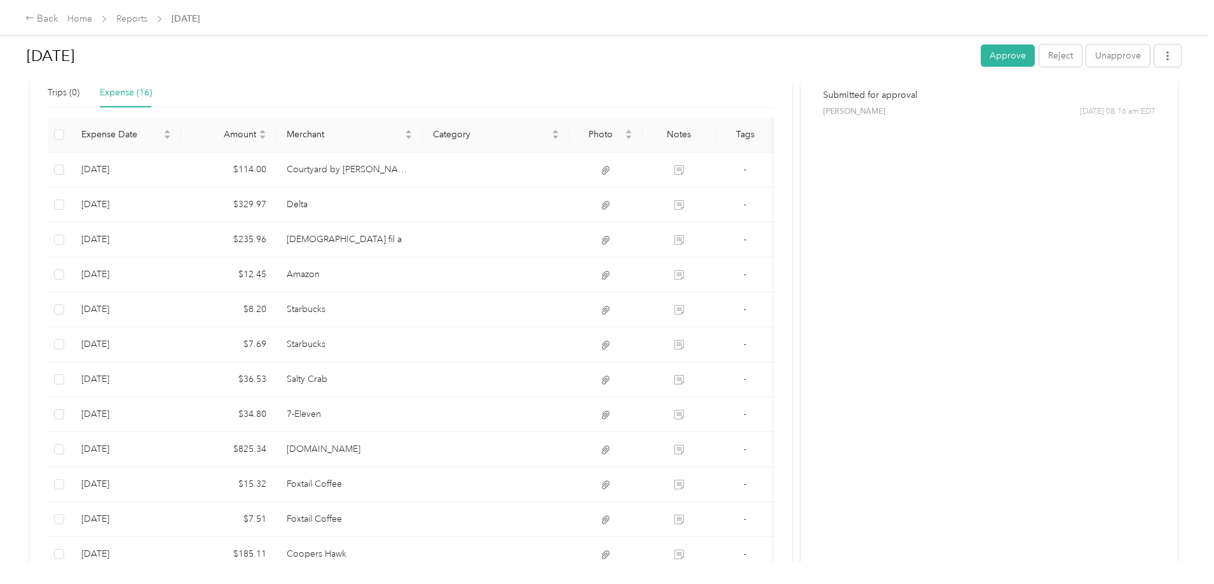
click at [391, 310] on div at bounding box center [607, 292] width 1214 height 584
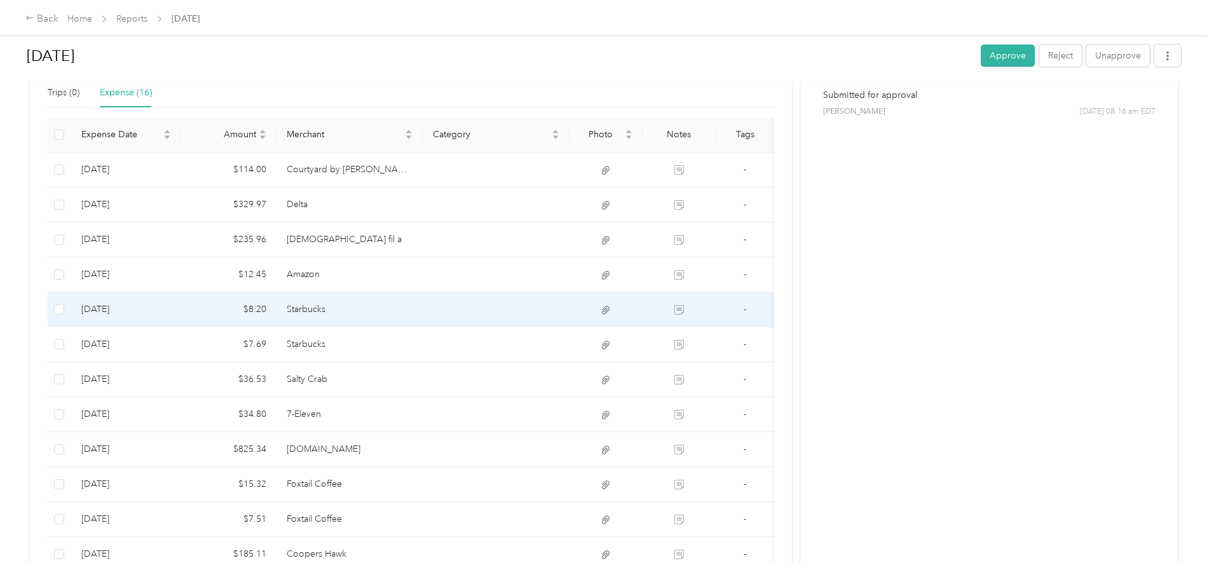
click at [392, 309] on td "Starbucks" at bounding box center [349, 309] width 147 height 35
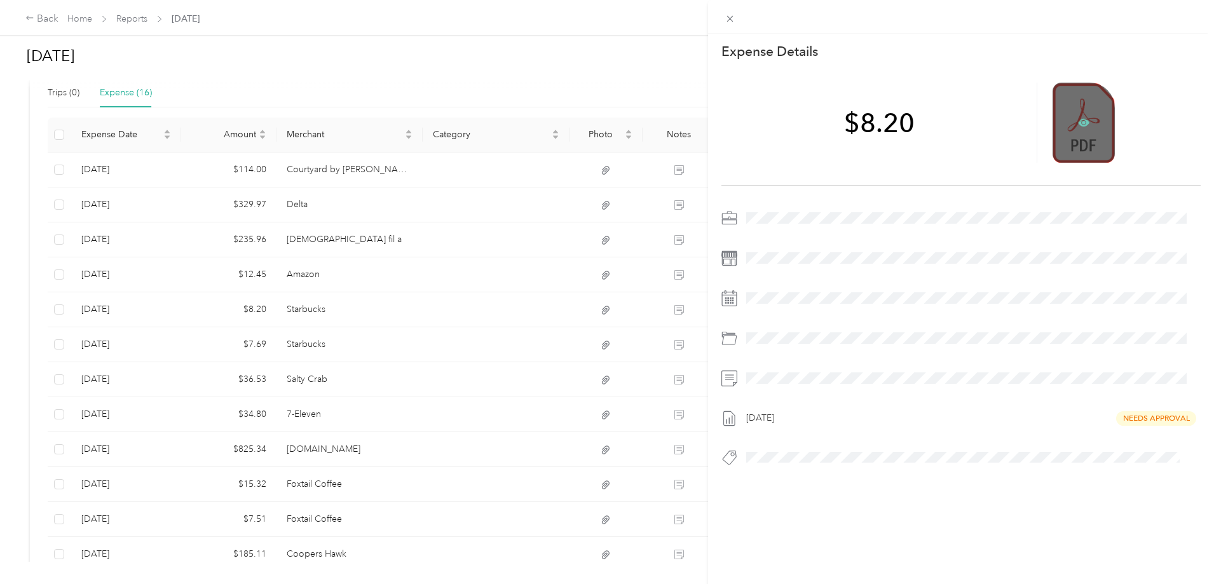
click at [1078, 121] on icon at bounding box center [1083, 122] width 11 height 11
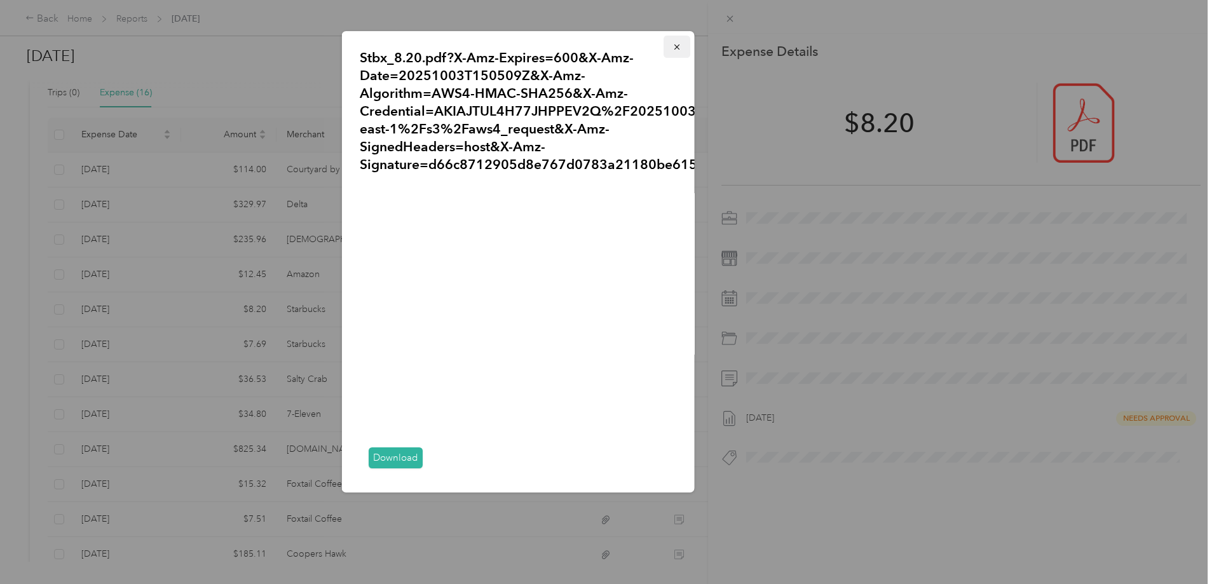
click at [674, 46] on icon "button" at bounding box center [676, 46] width 5 height 5
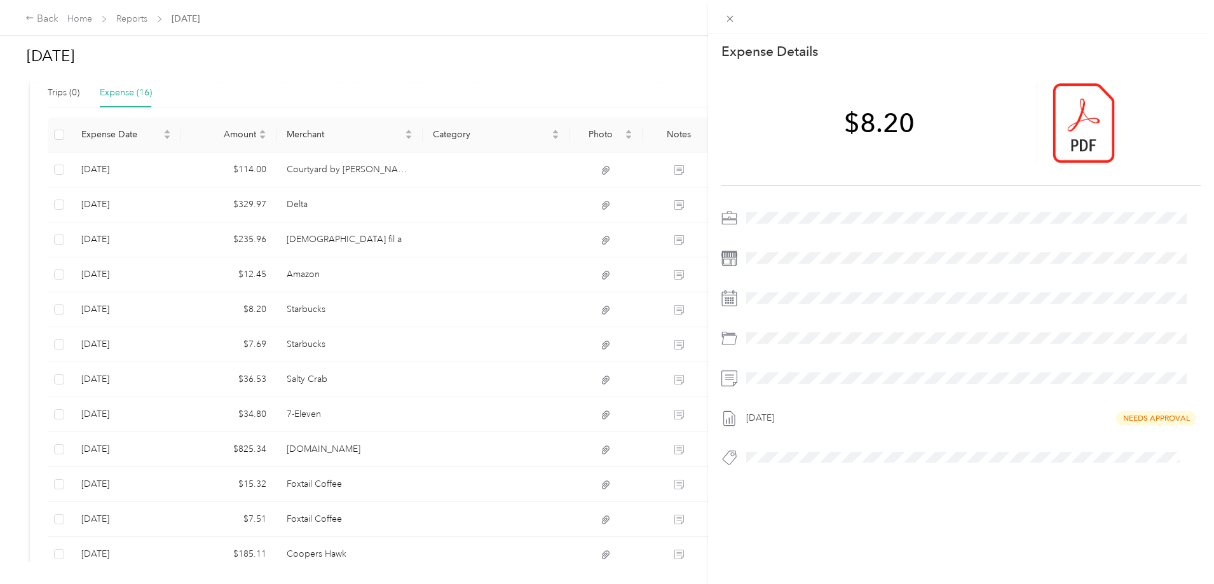
click at [466, 316] on div "This expense cannot be edited because it is either under review, approved, or p…" at bounding box center [607, 292] width 1214 height 584
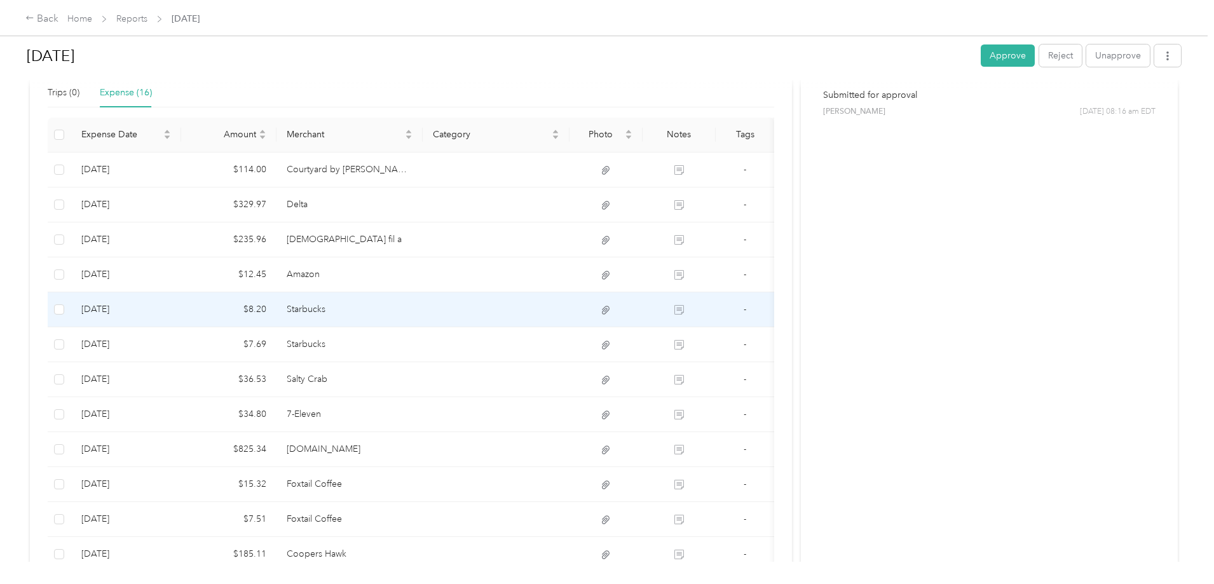
click at [423, 308] on td "Starbucks" at bounding box center [349, 309] width 147 height 35
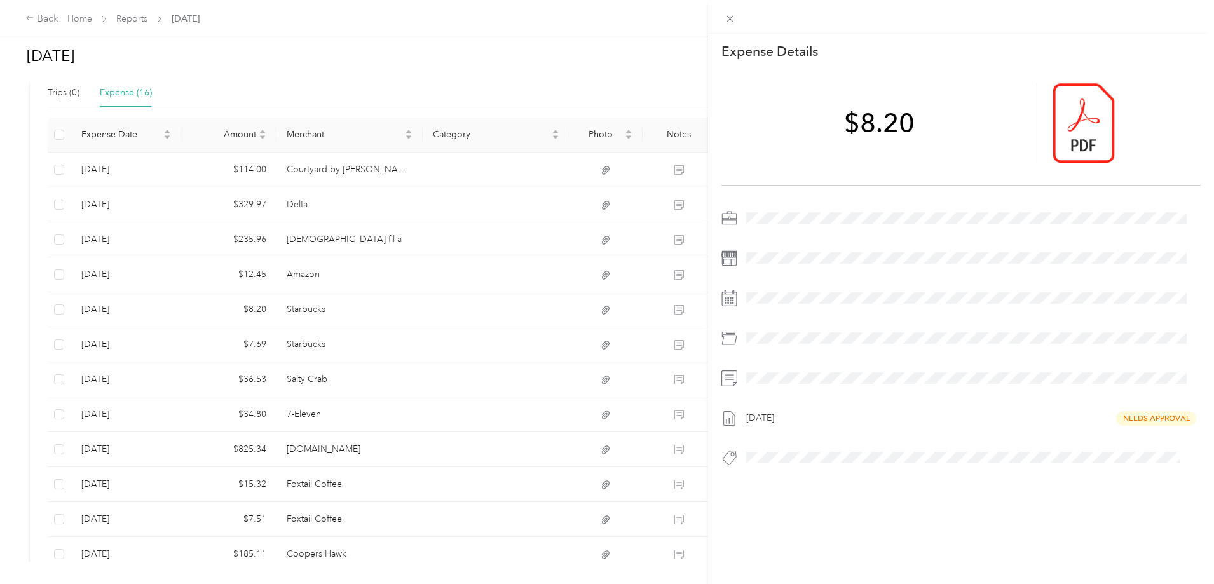
click at [447, 271] on div "This expense cannot be edited because it is either under review, approved, or p…" at bounding box center [607, 292] width 1214 height 584
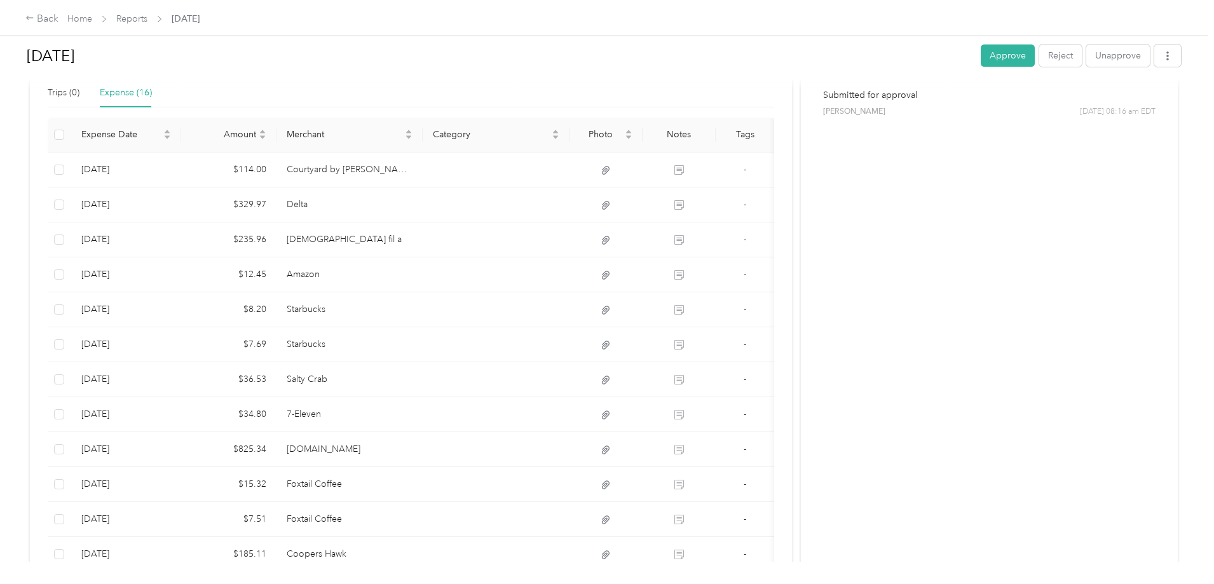
click at [447, 271] on div at bounding box center [607, 292] width 1214 height 584
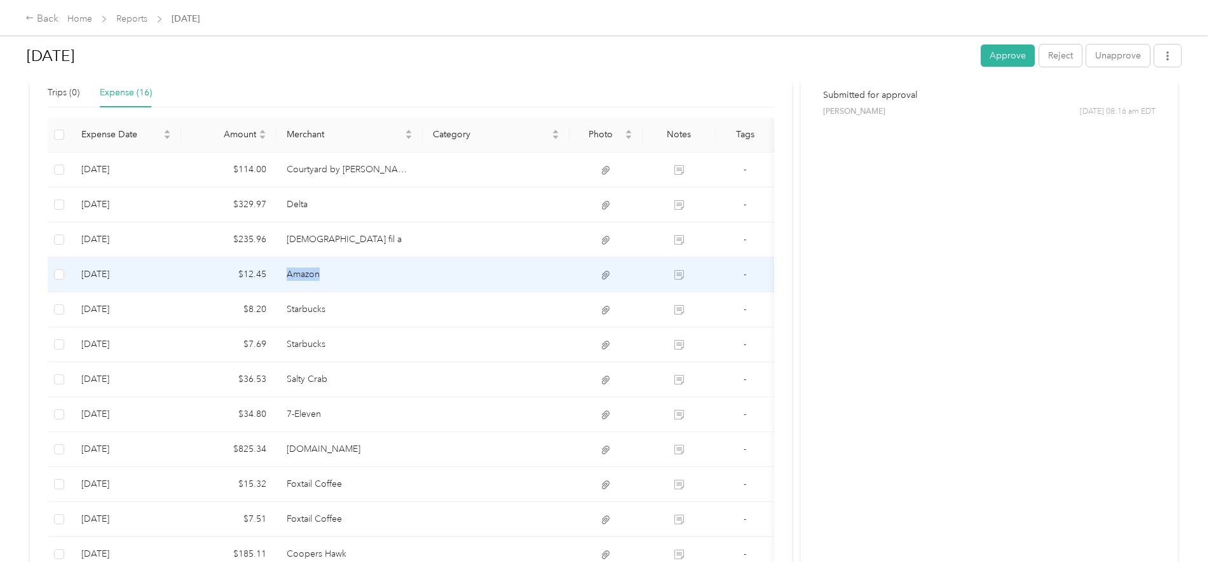
click at [423, 271] on td "Amazon" at bounding box center [349, 274] width 147 height 35
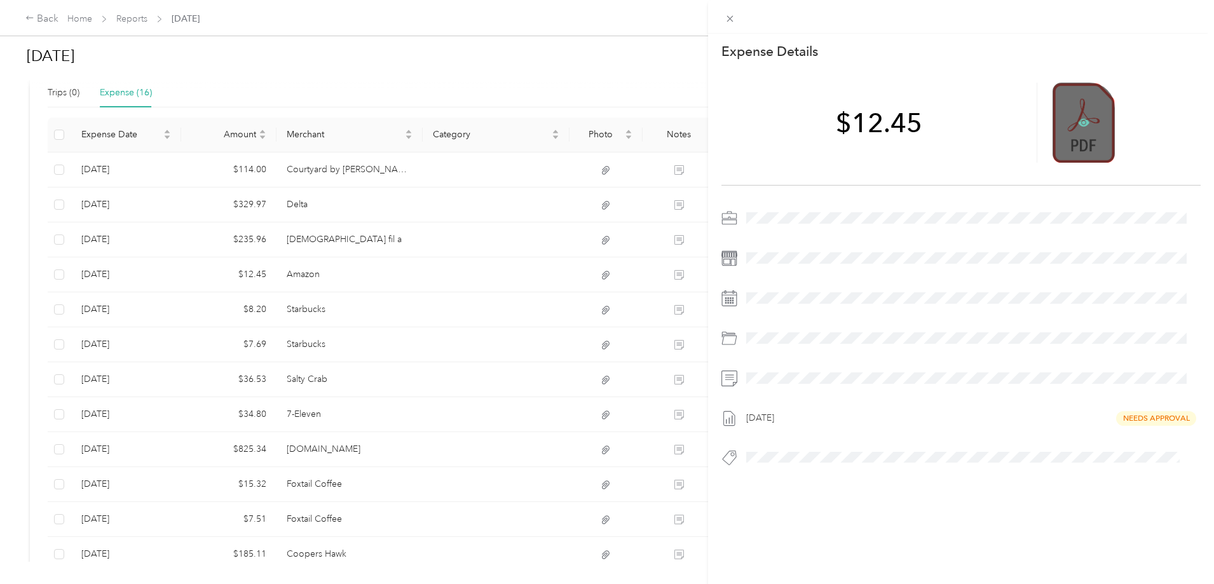
click at [1078, 118] on icon at bounding box center [1083, 122] width 11 height 11
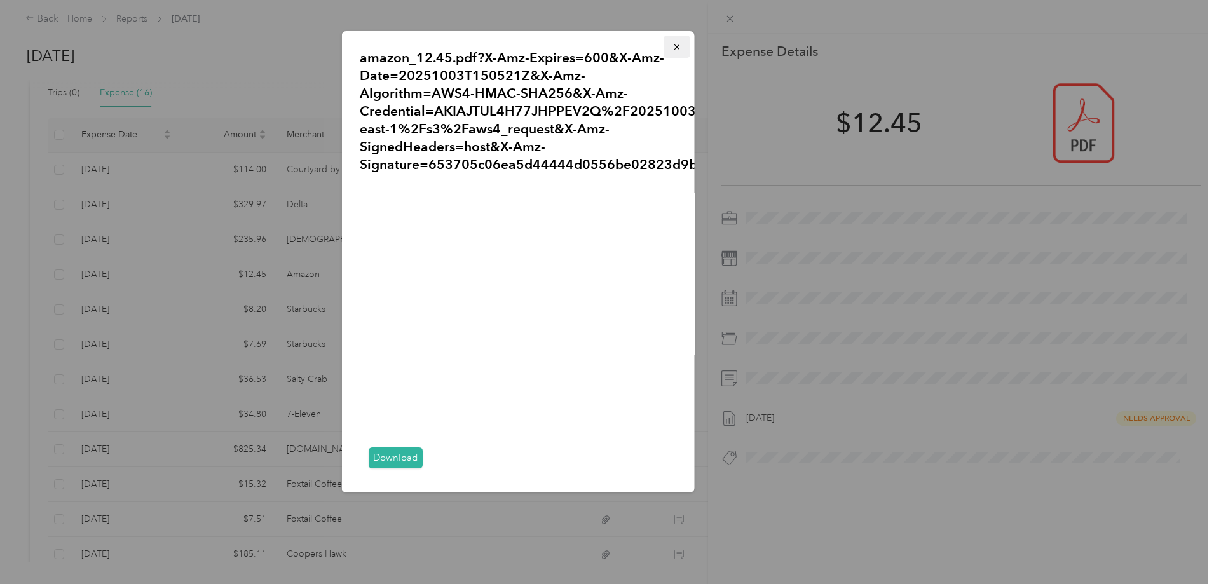
click at [672, 45] on icon "button" at bounding box center [676, 47] width 9 height 9
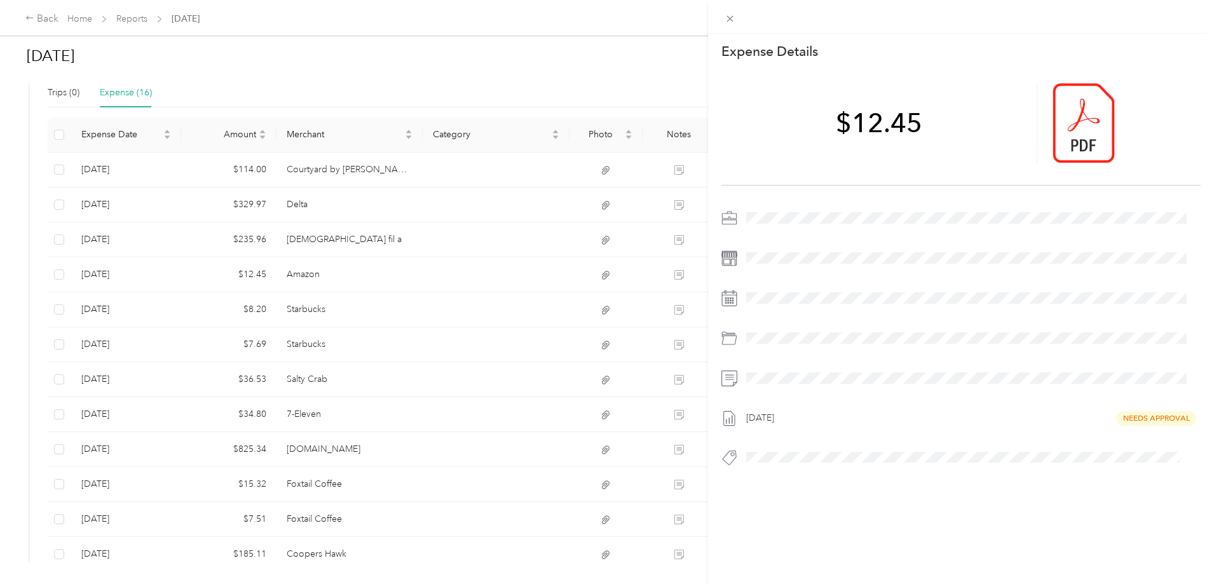
click at [469, 238] on div "This expense cannot be edited because it is either under review, approved, or p…" at bounding box center [607, 292] width 1214 height 584
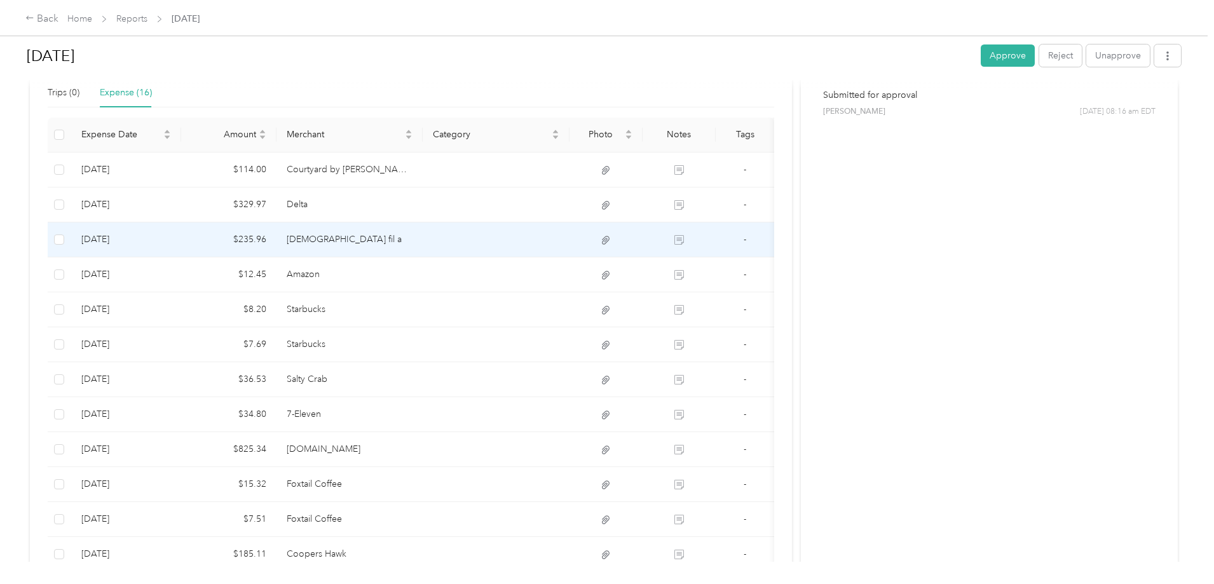
click at [423, 237] on td "chick fil a" at bounding box center [349, 239] width 147 height 35
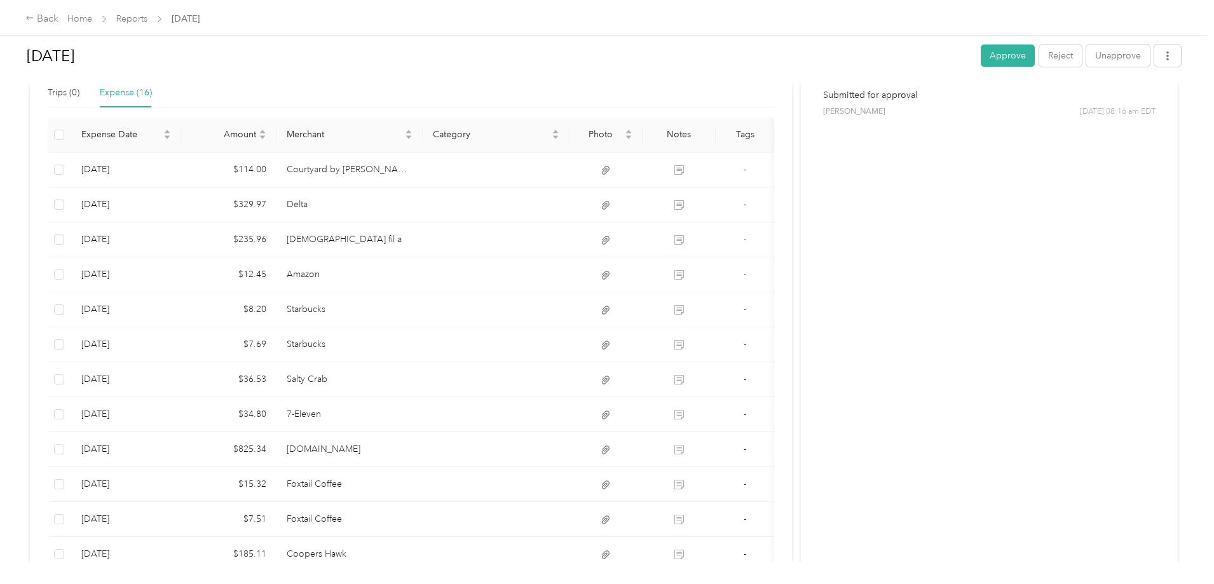
click at [460, 237] on div "This expense cannot be edited because it is either under review, approved, or p…" at bounding box center [751, 292] width 1214 height 584
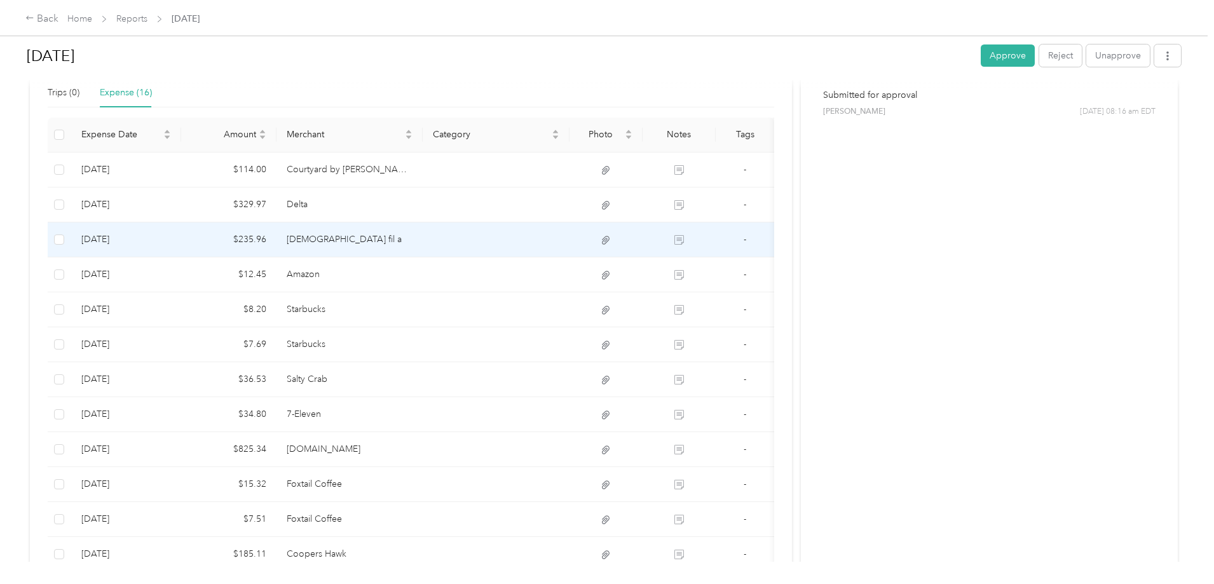
click at [489, 228] on td at bounding box center [496, 239] width 147 height 35
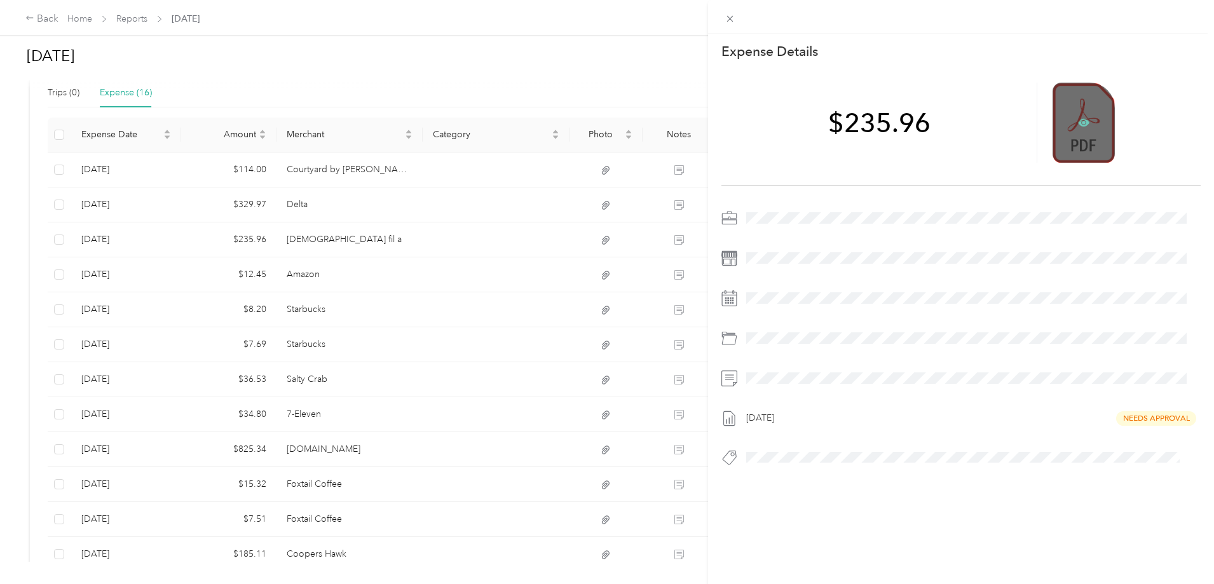
click at [1078, 128] on icon at bounding box center [1083, 122] width 11 height 11
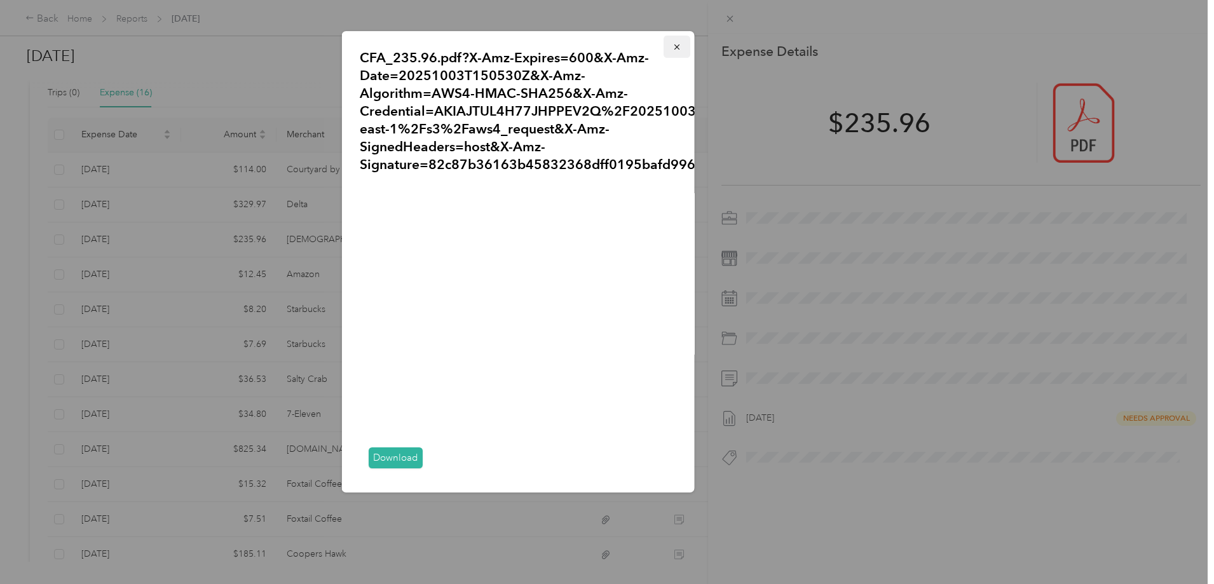
click at [668, 53] on button "button" at bounding box center [676, 47] width 27 height 22
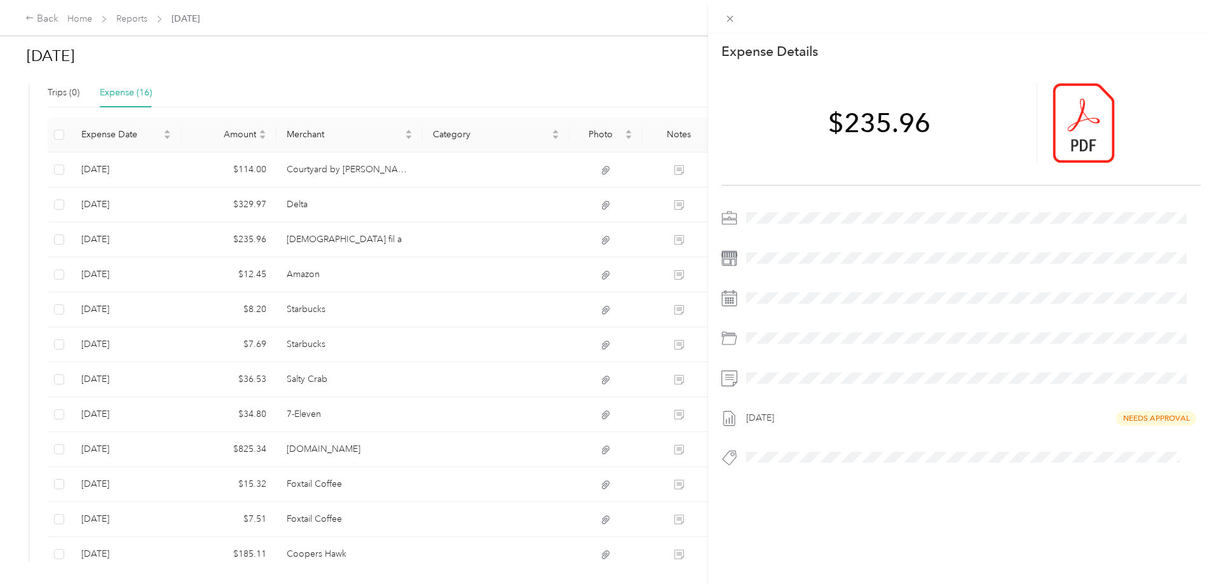
click at [425, 217] on div "This expense cannot be edited because it is either under review, approved, or p…" at bounding box center [607, 292] width 1214 height 584
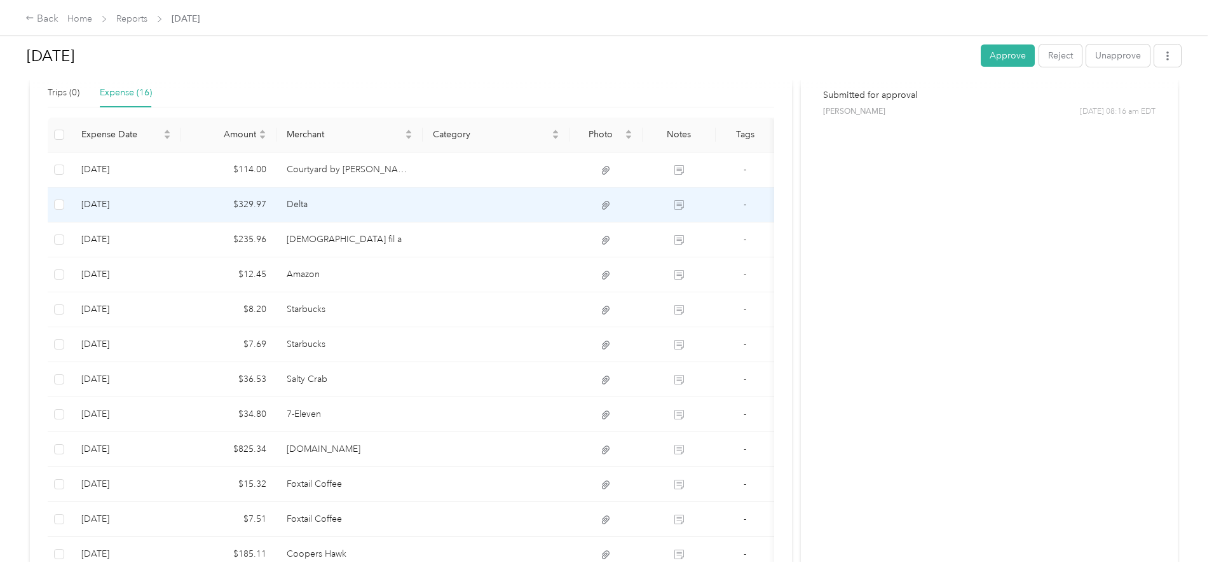
click at [423, 208] on td "Delta" at bounding box center [349, 204] width 147 height 35
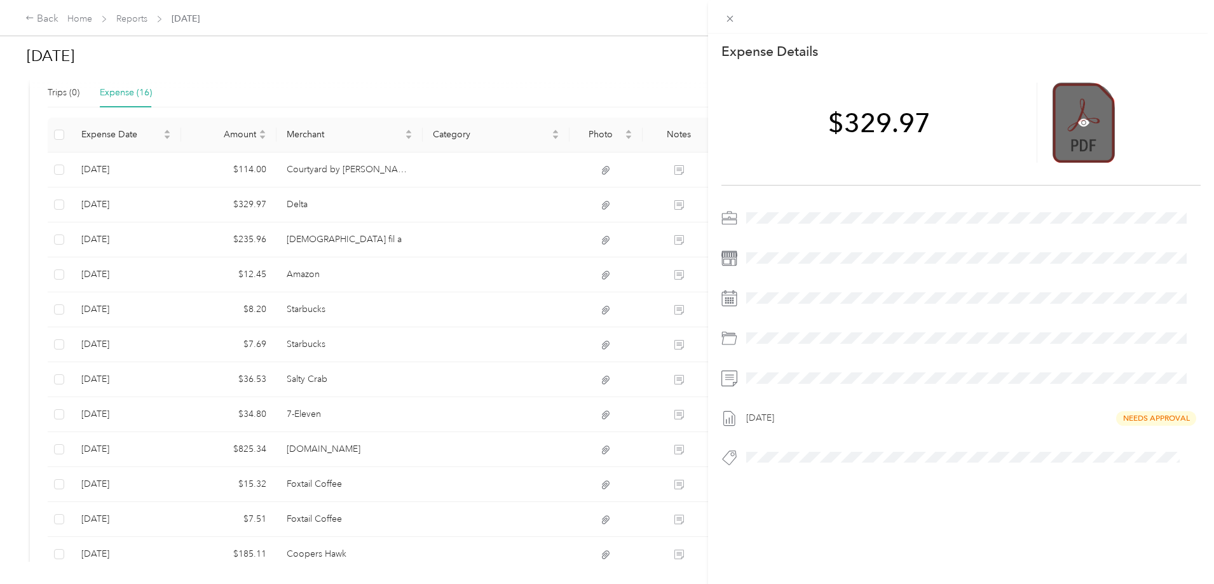
click at [1066, 123] on div at bounding box center [1083, 123] width 62 height 80
click at [1078, 123] on icon at bounding box center [1083, 122] width 11 height 11
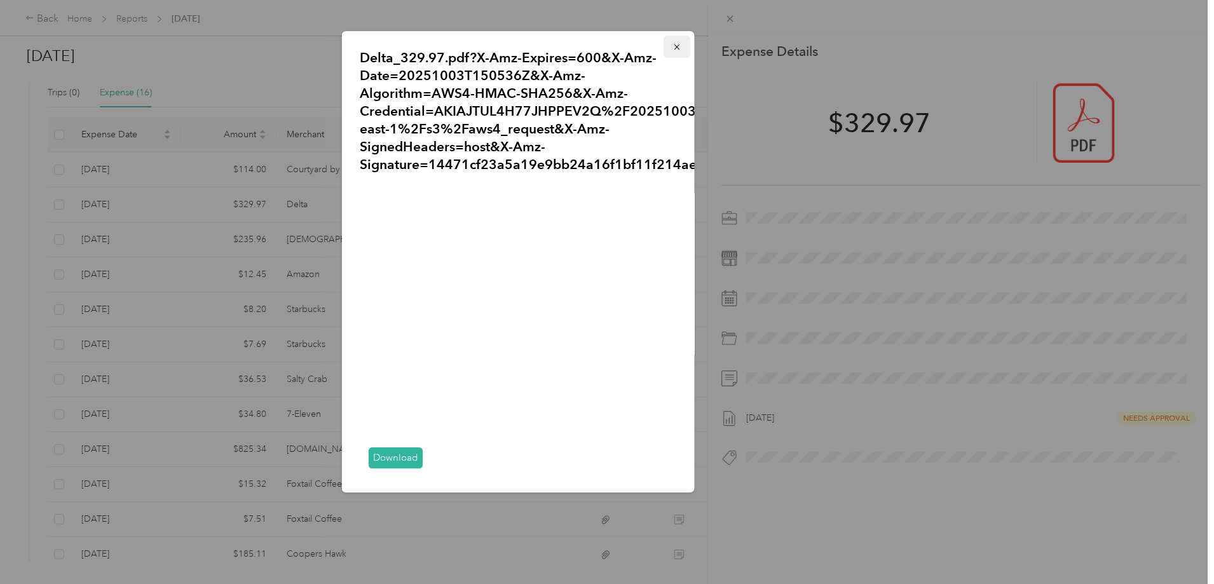
click at [674, 46] on icon "button" at bounding box center [676, 46] width 5 height 5
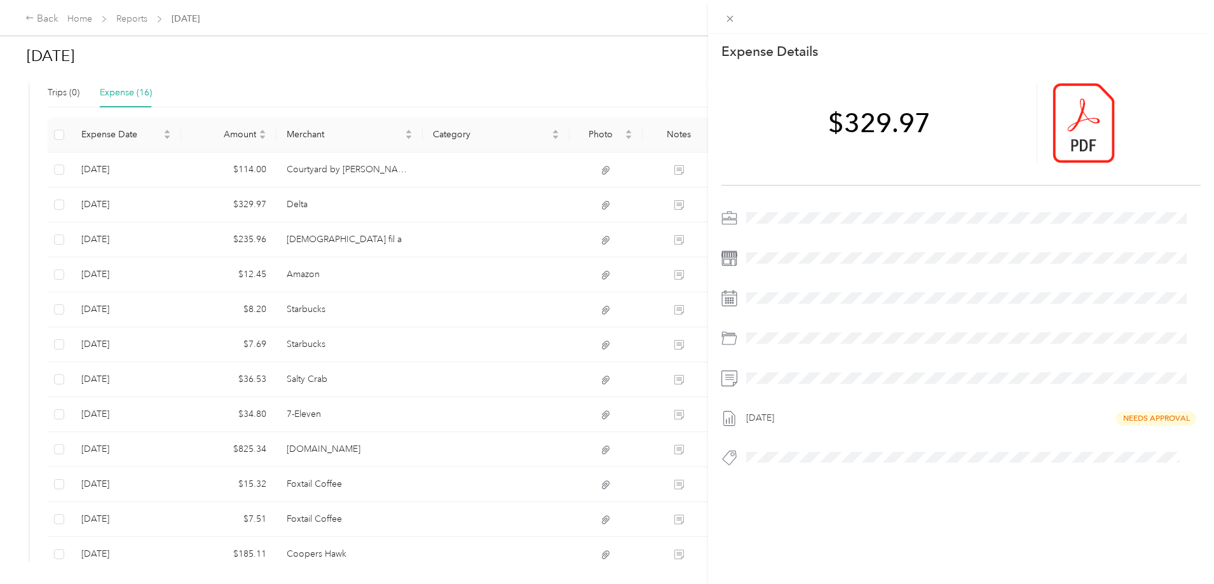
click at [379, 168] on div "This expense cannot be edited because it is either under review, approved, or p…" at bounding box center [607, 292] width 1214 height 584
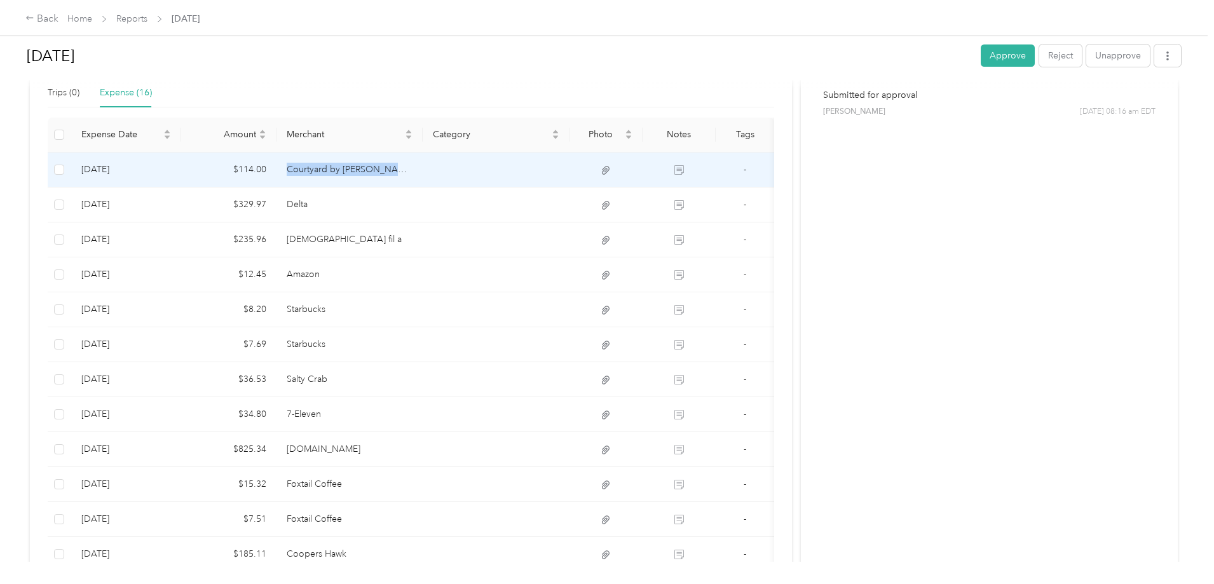
click at [379, 167] on td "Courtyard by Marriott" at bounding box center [349, 170] width 147 height 35
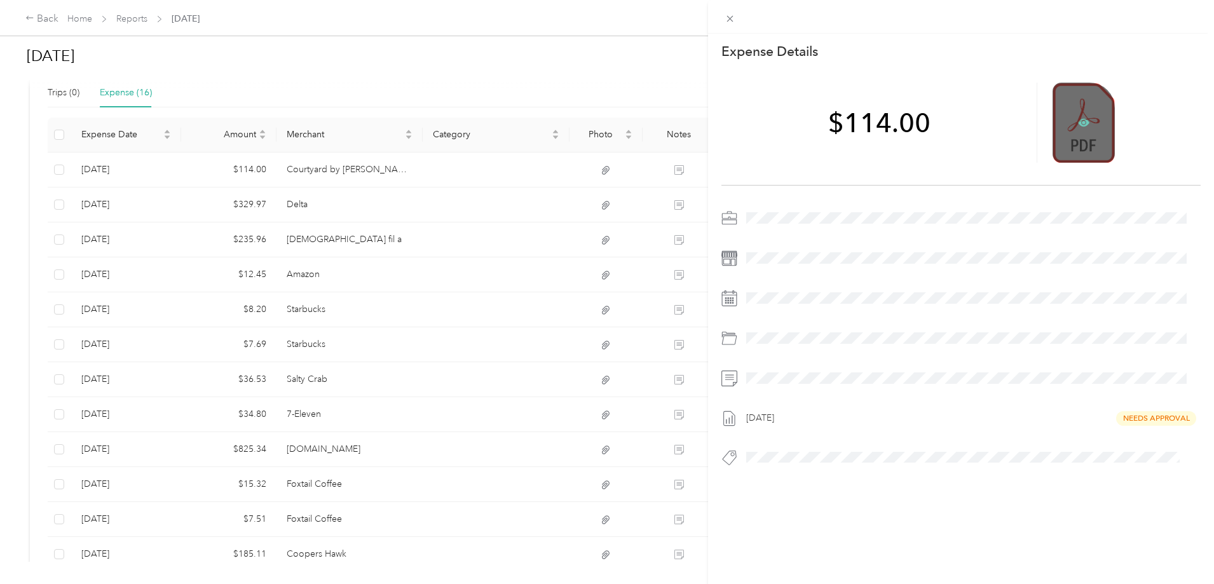
click at [1082, 121] on icon at bounding box center [1084, 123] width 4 height 4
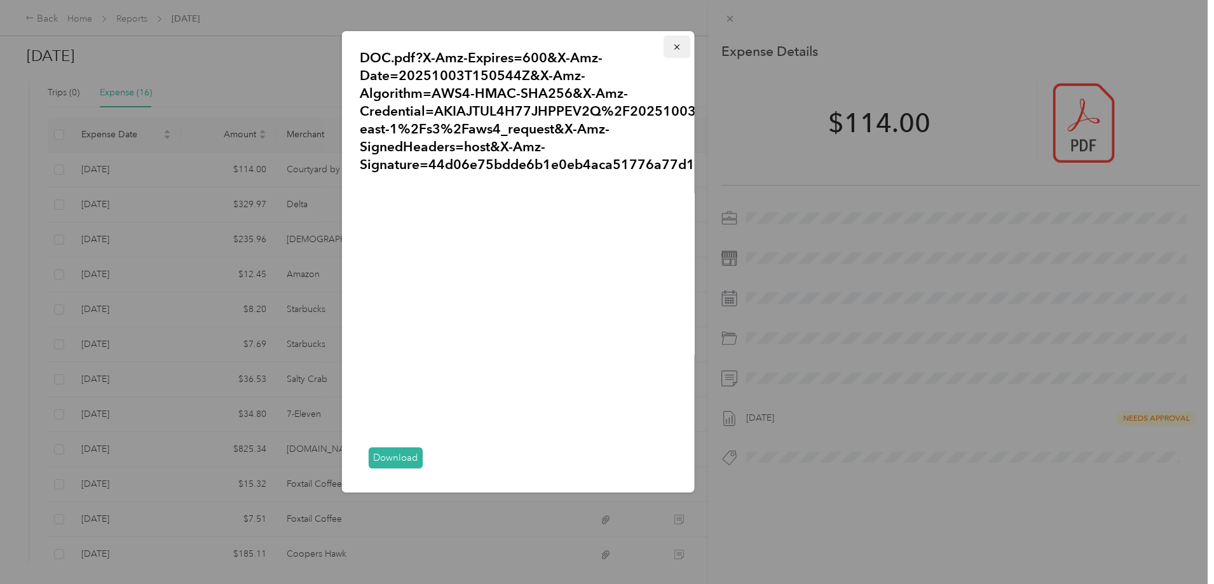
click at [669, 52] on button "button" at bounding box center [676, 47] width 27 height 22
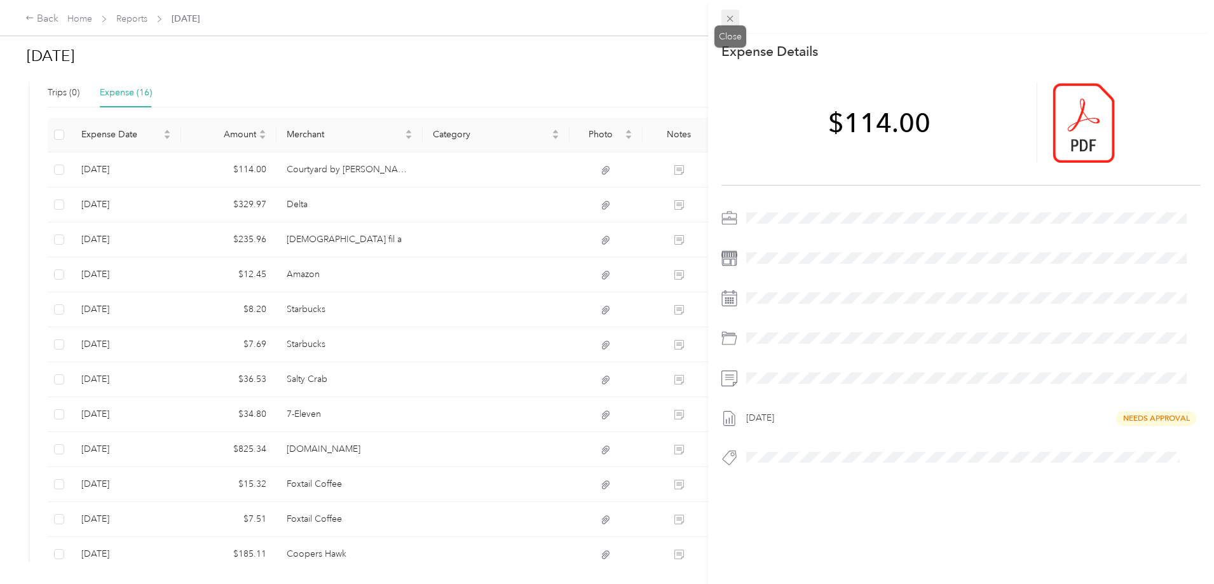
click at [733, 20] on icon at bounding box center [729, 18] width 11 height 11
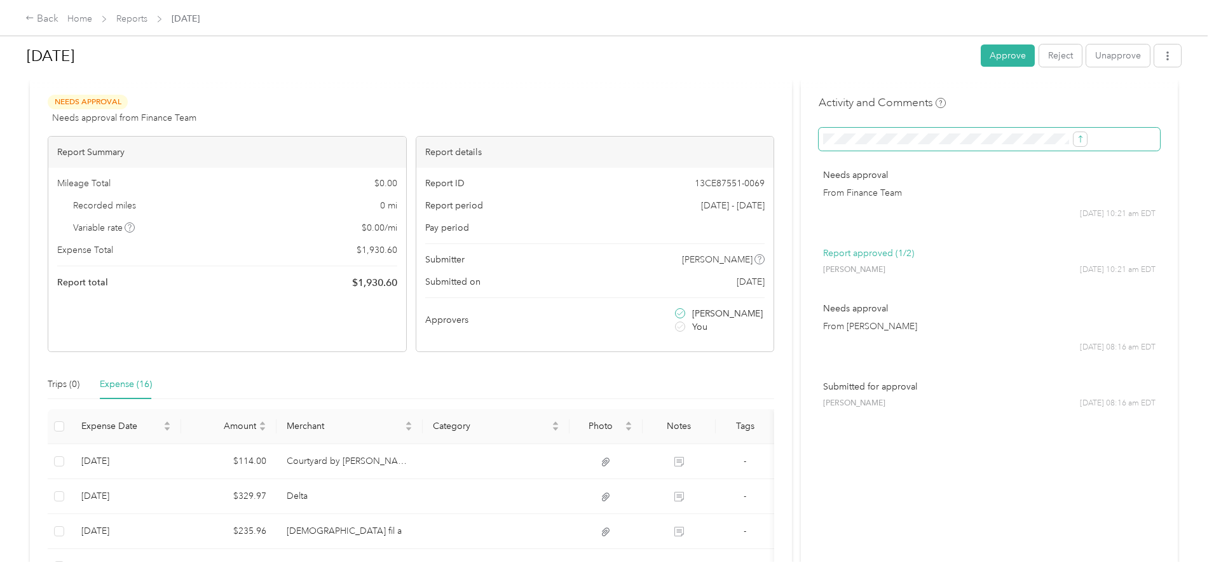
scroll to position [0, 0]
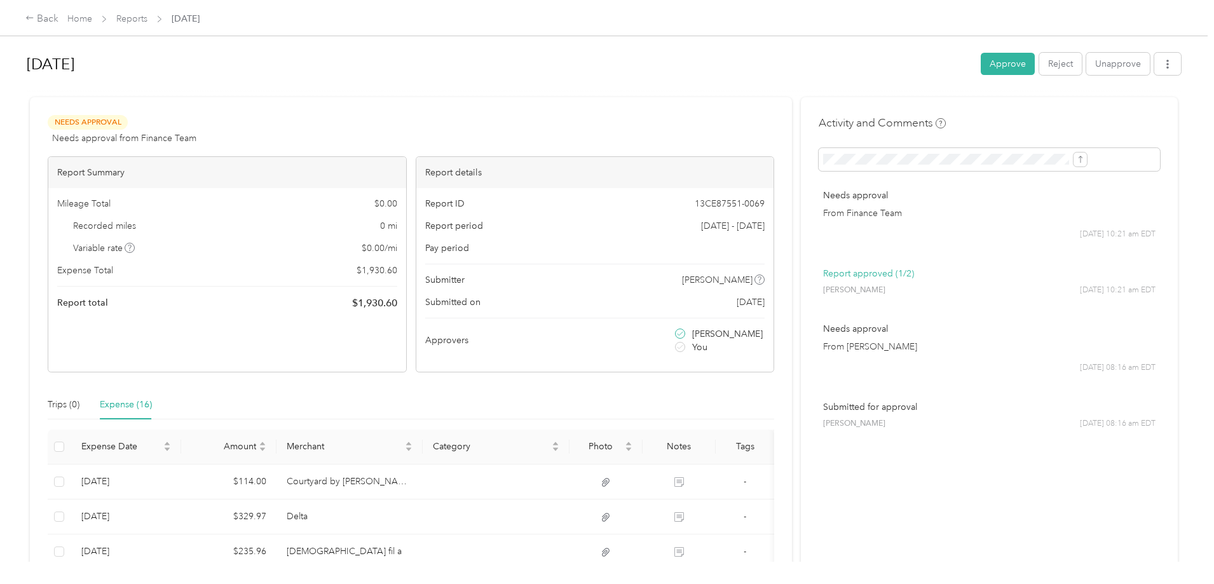
click at [981, 61] on button "Approve" at bounding box center [1008, 64] width 54 height 22
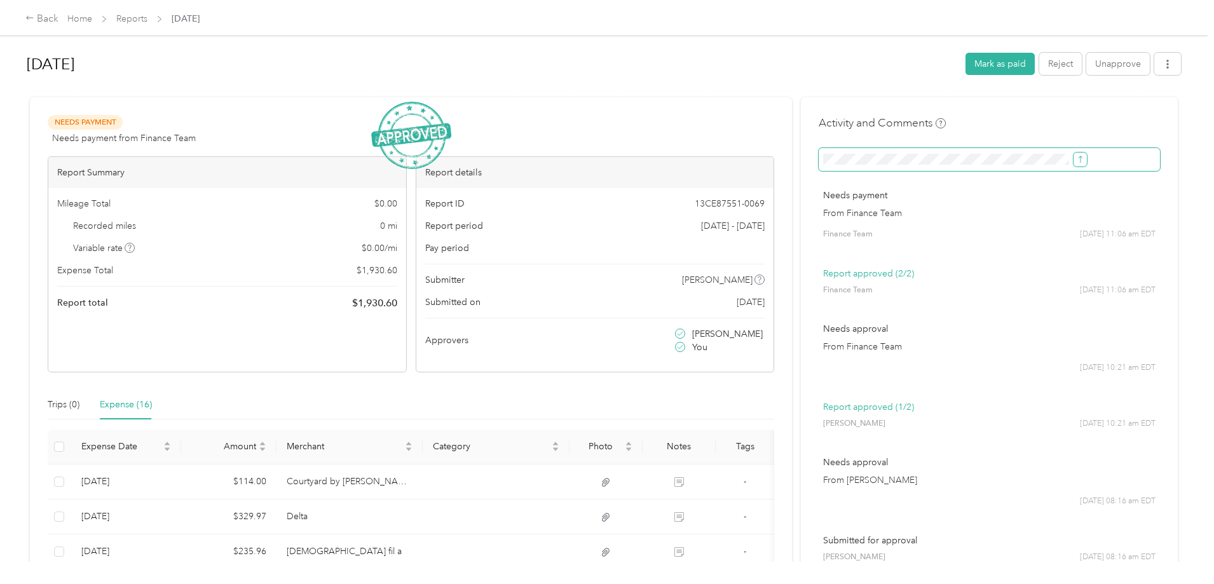
click at [1076, 160] on icon "submit" at bounding box center [1080, 159] width 9 height 9
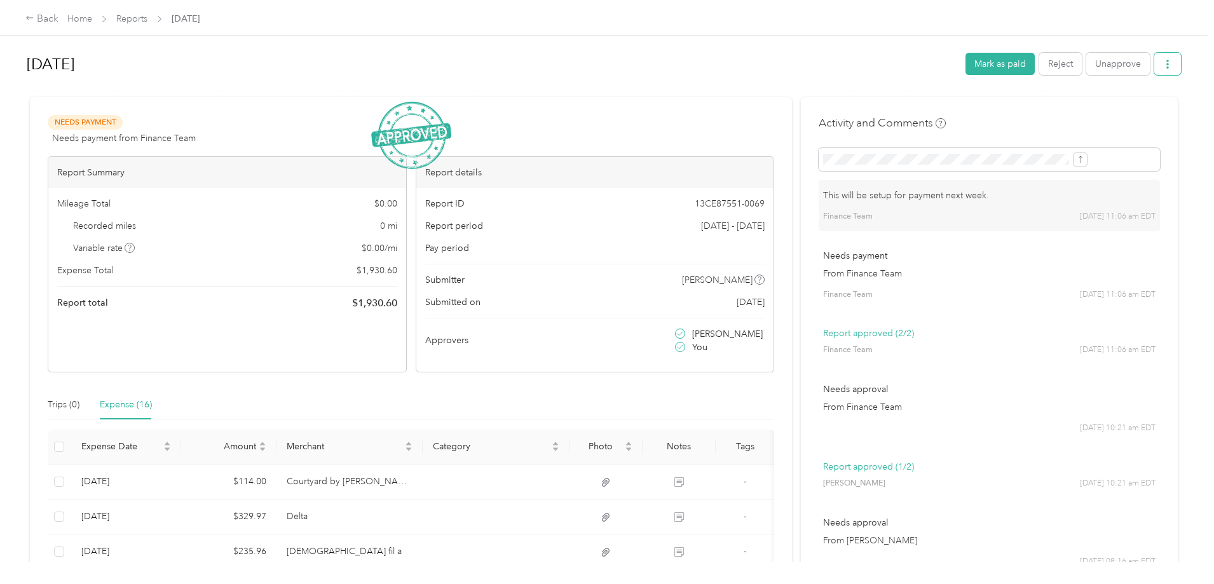
click at [1166, 62] on icon "button" at bounding box center [1167, 64] width 3 height 9
click at [1043, 116] on span "Download" at bounding box center [1027, 110] width 42 height 13
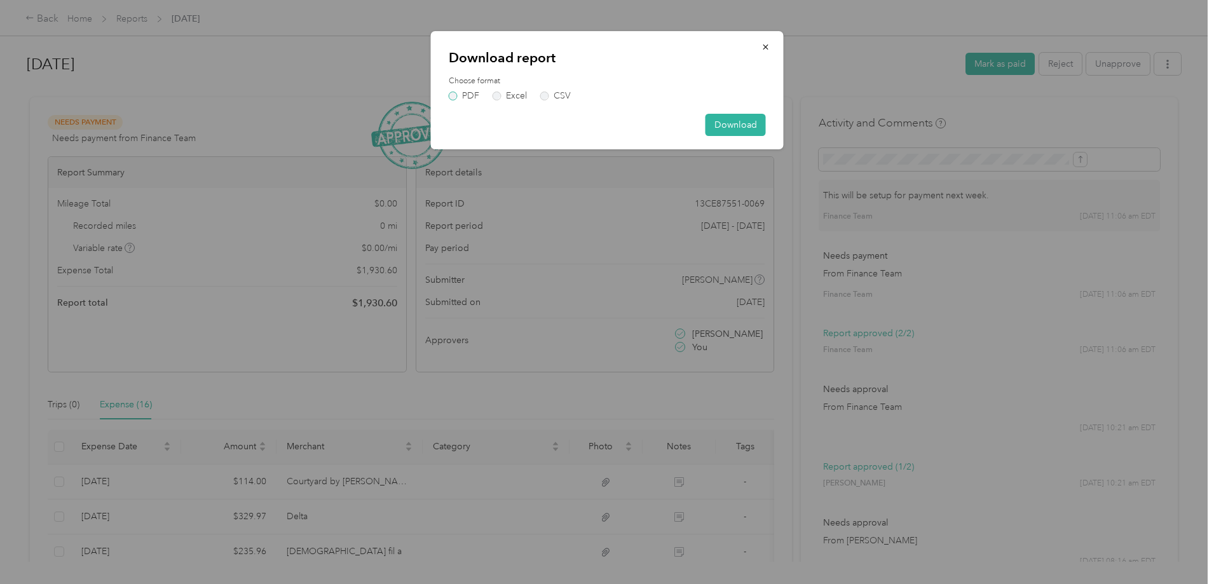
click at [454, 95] on label "PDF" at bounding box center [464, 96] width 31 height 9
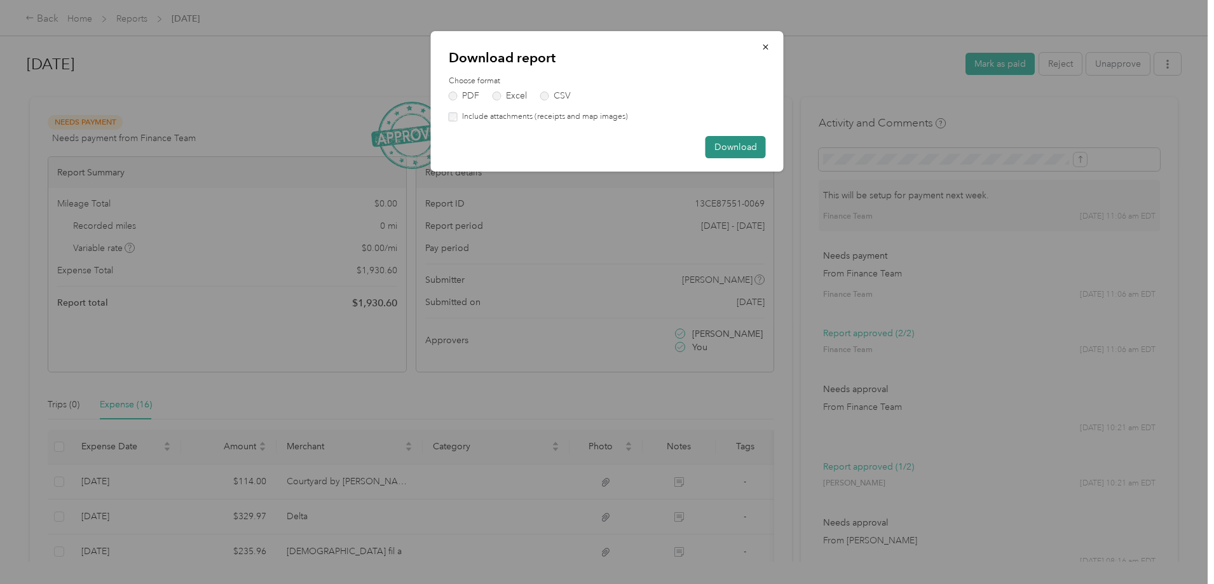
click at [743, 149] on button "Download" at bounding box center [735, 147] width 60 height 22
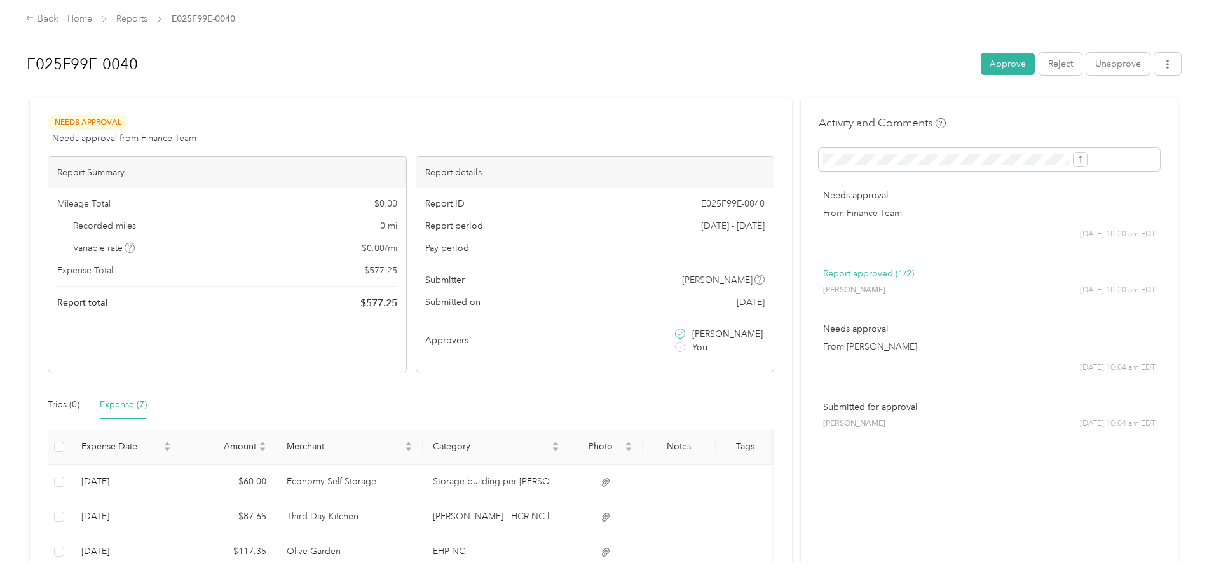
scroll to position [191, 0]
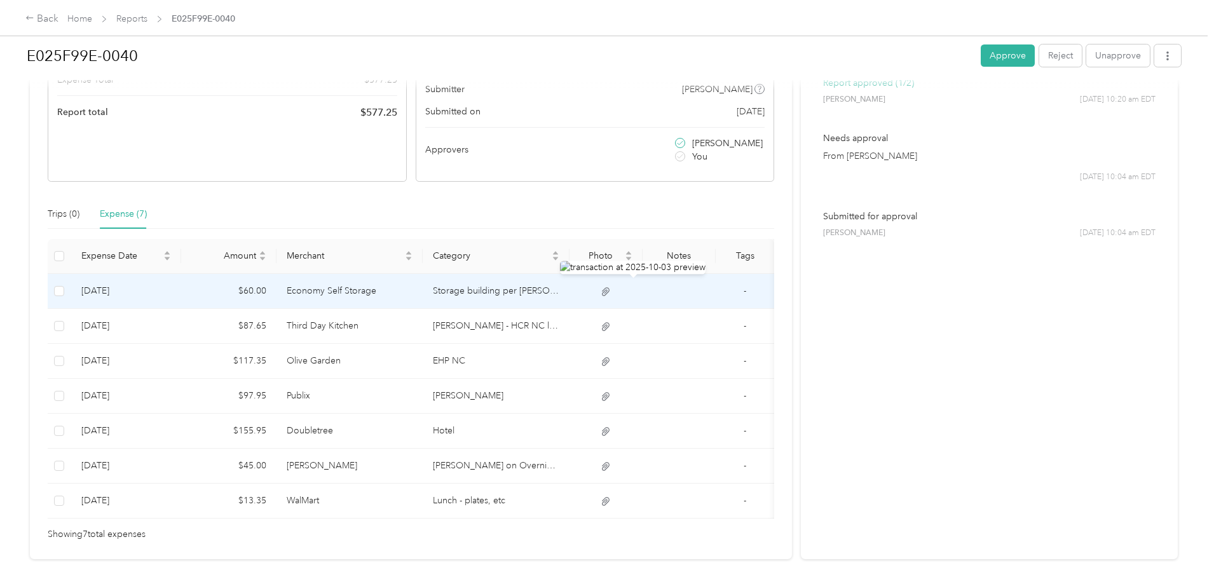
click at [557, 296] on td "Storage building per Brian" at bounding box center [496, 291] width 147 height 35
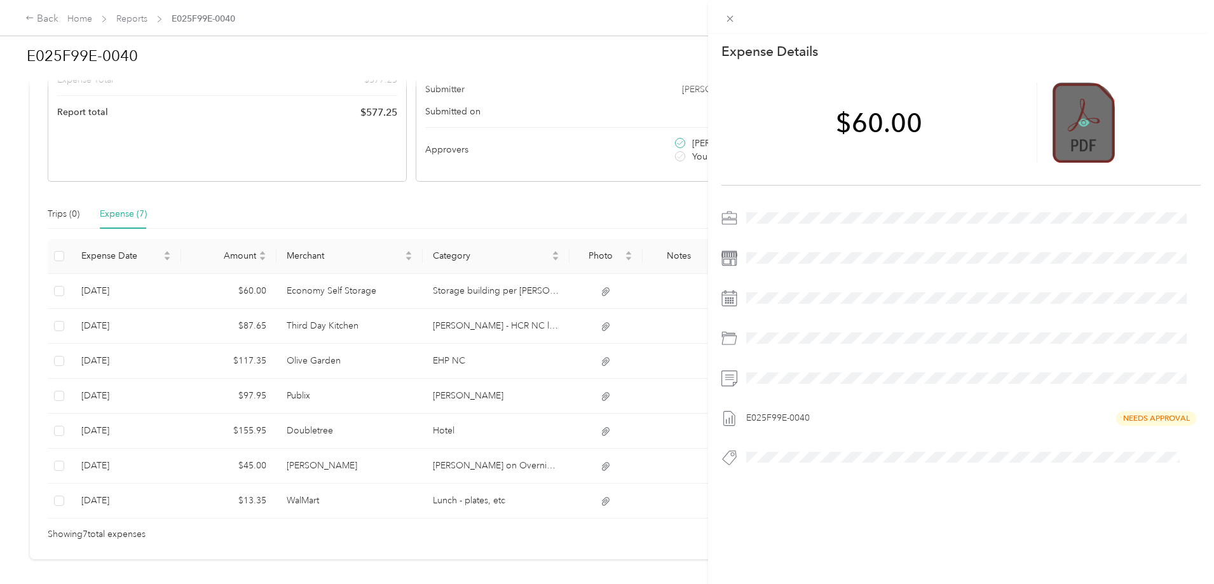
click at [1078, 127] on icon at bounding box center [1083, 122] width 11 height 11
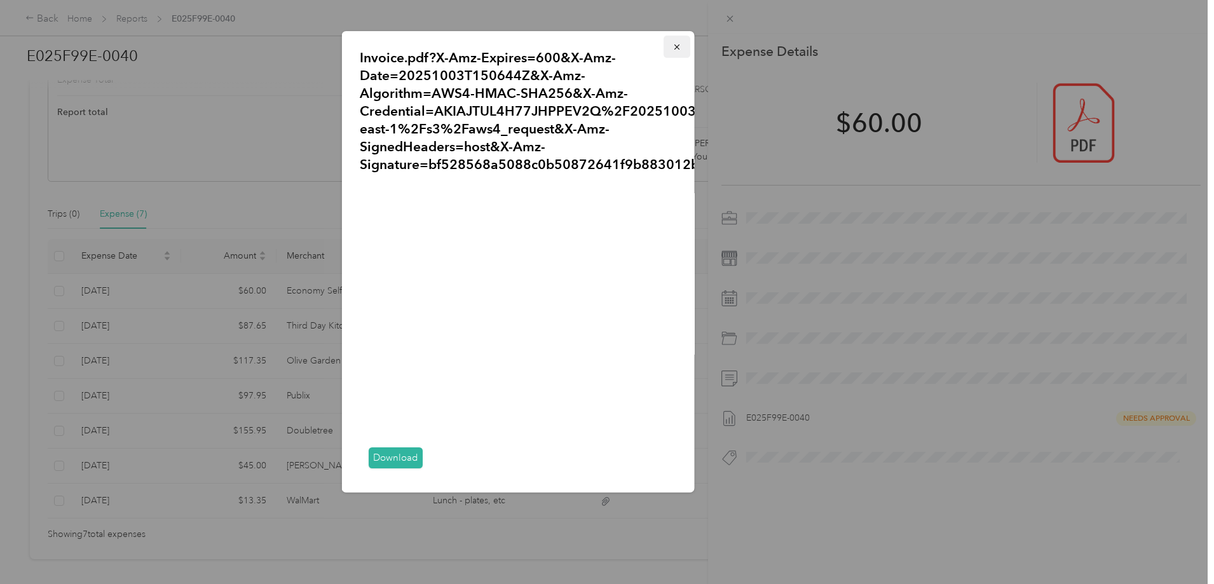
click at [672, 48] on icon "button" at bounding box center [676, 47] width 9 height 9
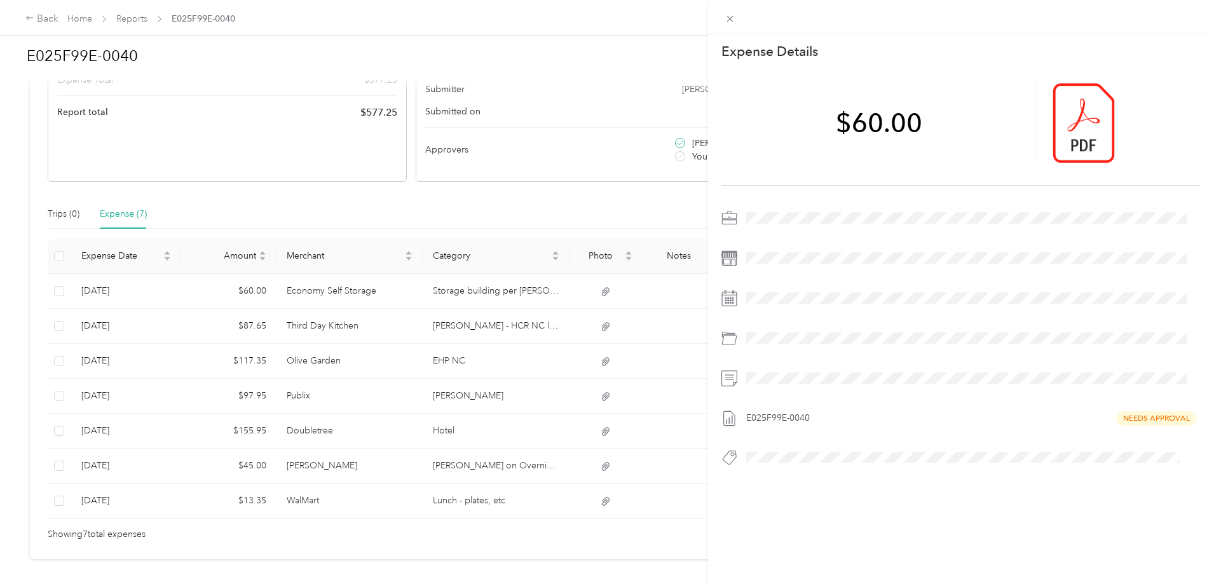
click at [461, 333] on div "This expense cannot be edited because it is either under review, approved, or p…" at bounding box center [607, 292] width 1214 height 584
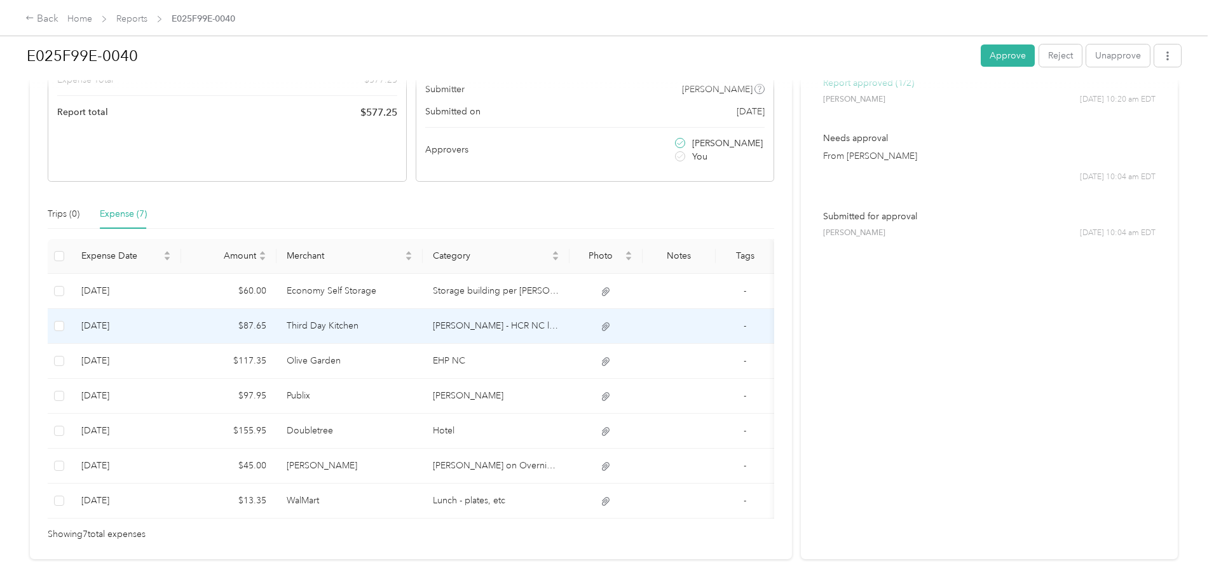
click at [423, 332] on td "Third Day Kitchen" at bounding box center [349, 326] width 147 height 35
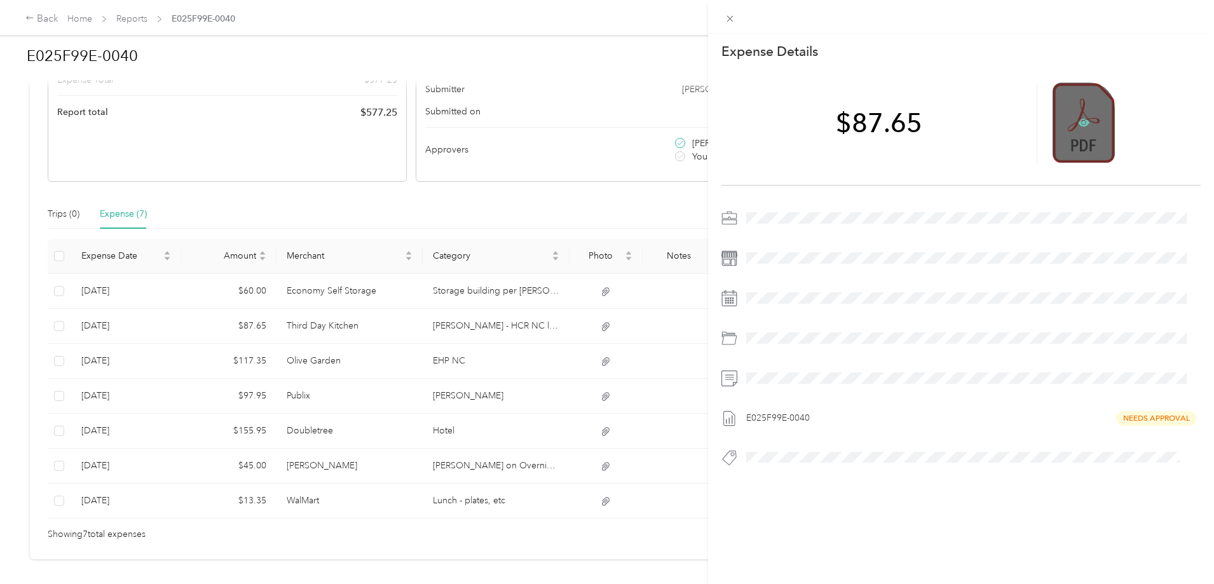
click at [1082, 123] on icon at bounding box center [1084, 123] width 4 height 4
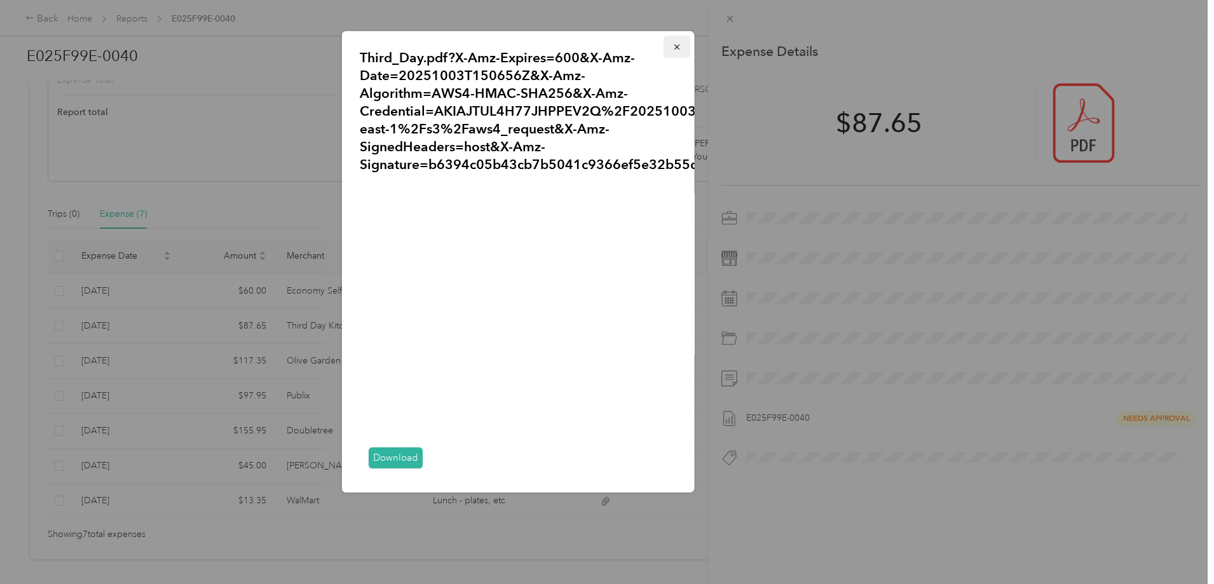
click at [672, 44] on icon "button" at bounding box center [676, 47] width 9 height 9
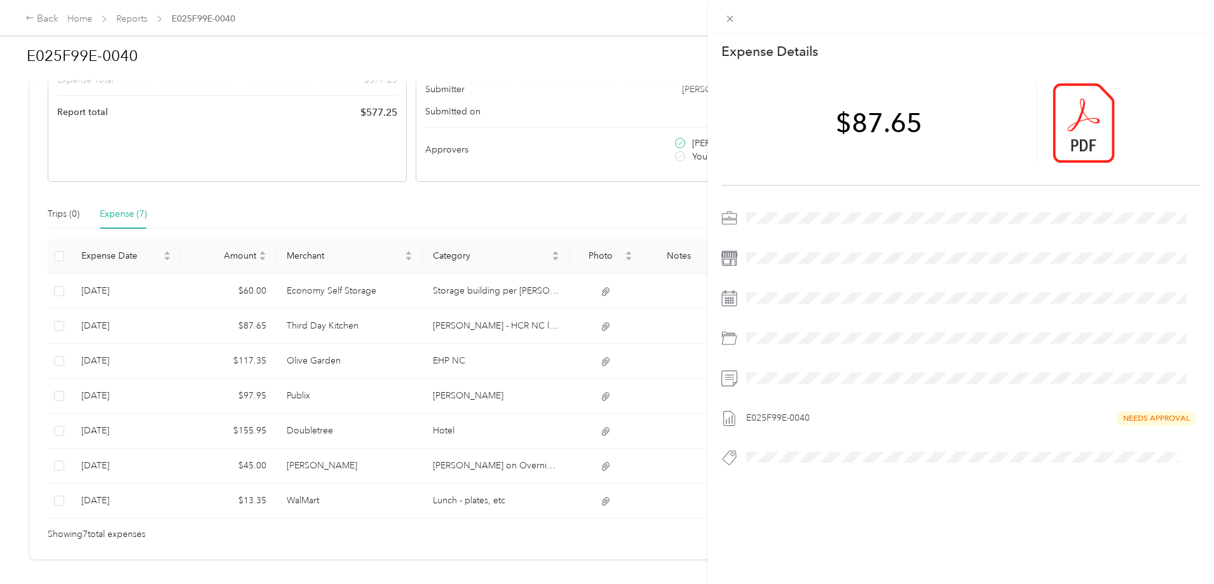
click at [451, 363] on div "This expense cannot be edited because it is either under review, approved, or p…" at bounding box center [607, 292] width 1214 height 584
click at [451, 363] on div at bounding box center [607, 292] width 1214 height 584
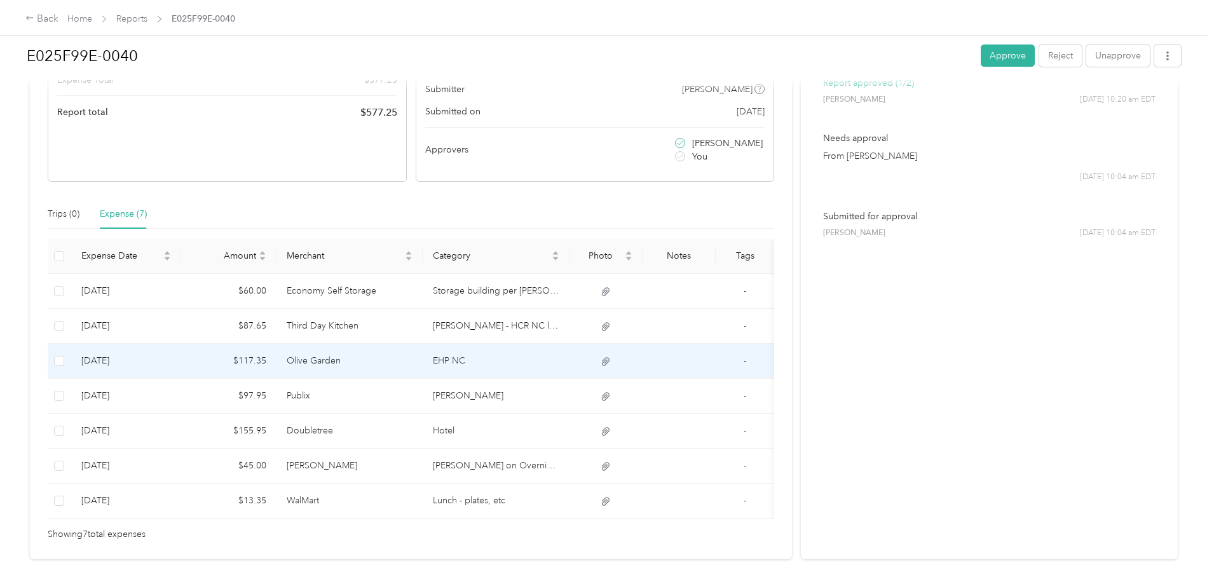
click at [423, 363] on td "Olive Garden" at bounding box center [349, 361] width 147 height 35
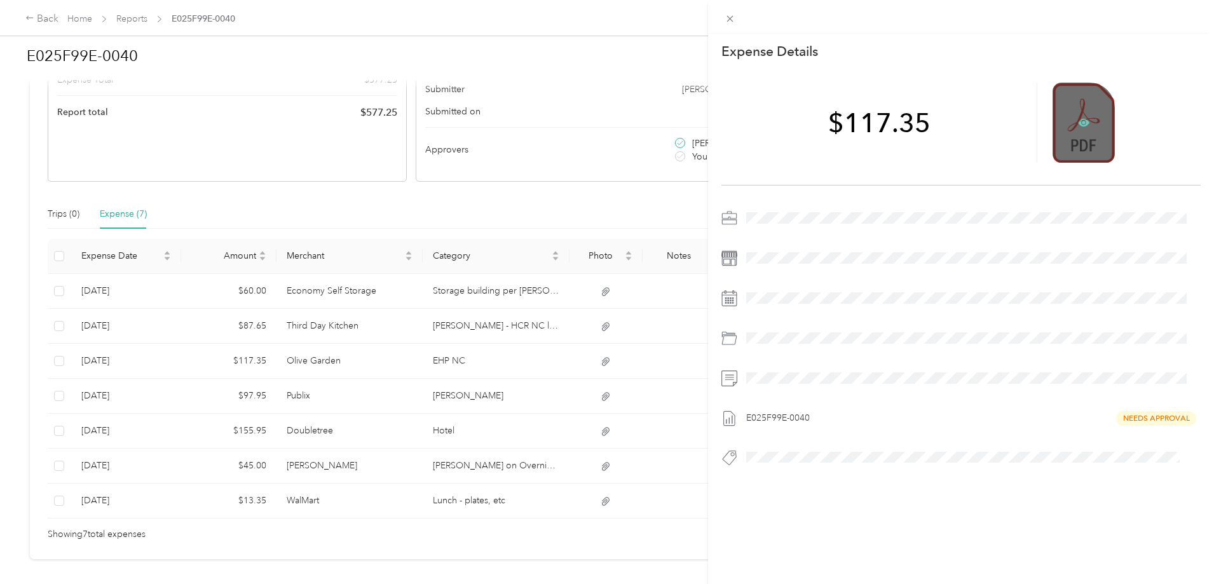
click at [1080, 121] on icon at bounding box center [1083, 123] width 11 height 8
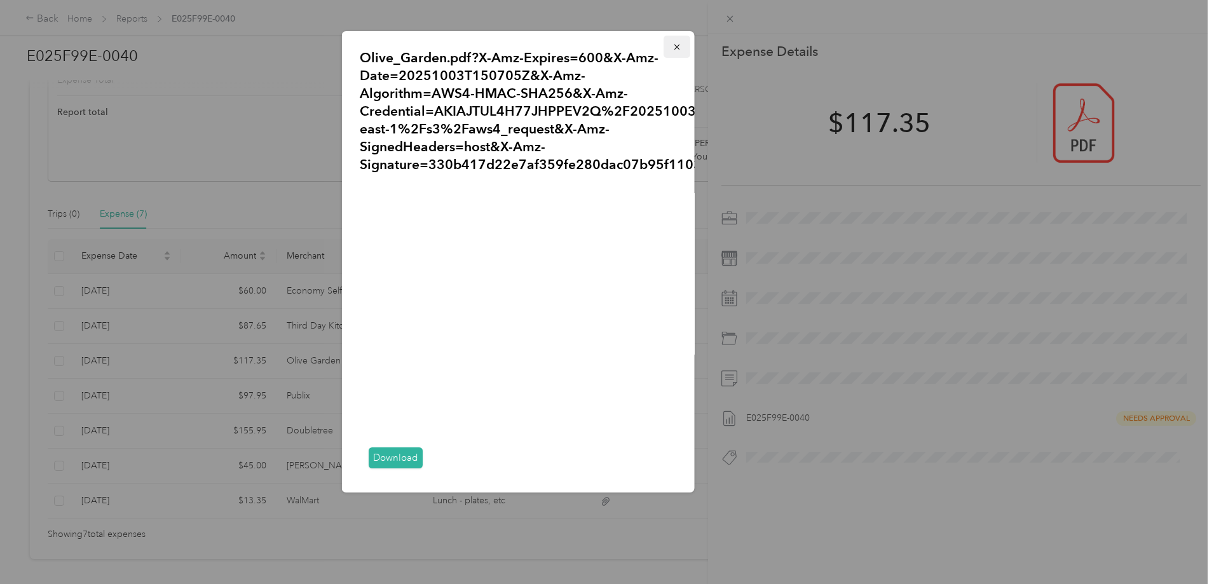
click at [674, 45] on icon "button" at bounding box center [676, 46] width 5 height 5
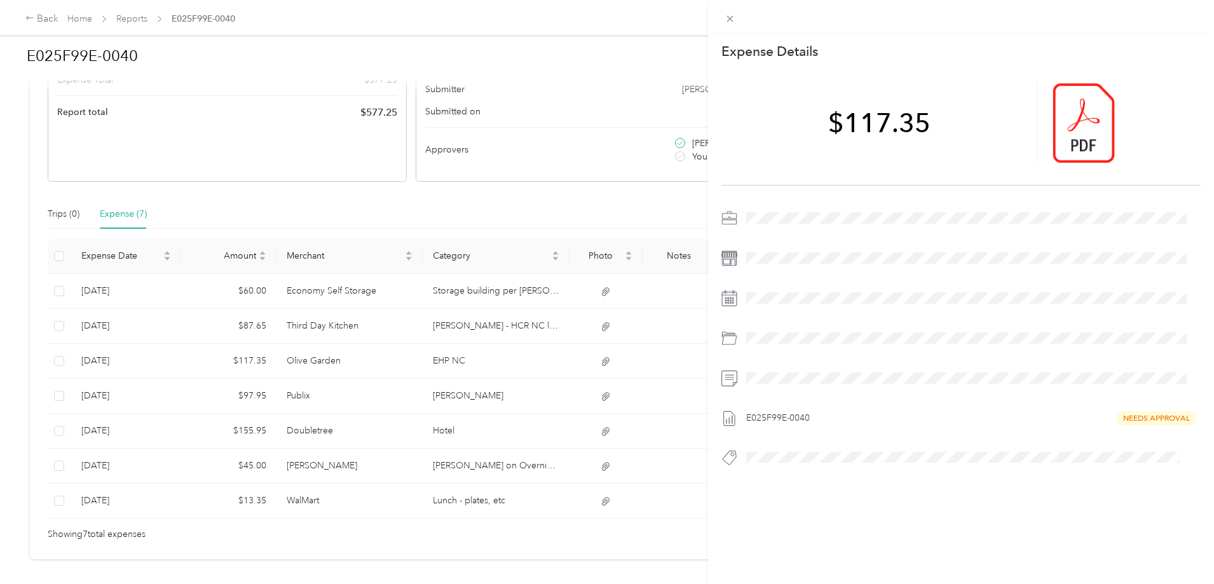
click at [458, 399] on div "This expense cannot be edited because it is either under review, approved, or p…" at bounding box center [607, 292] width 1214 height 584
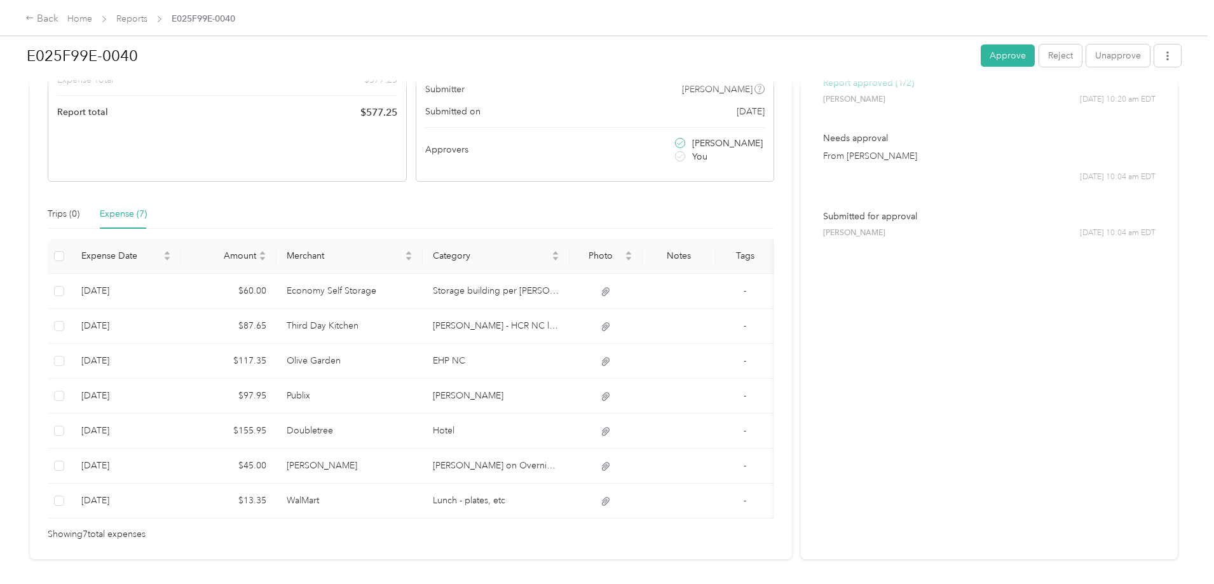
click at [458, 399] on div at bounding box center [607, 292] width 1214 height 584
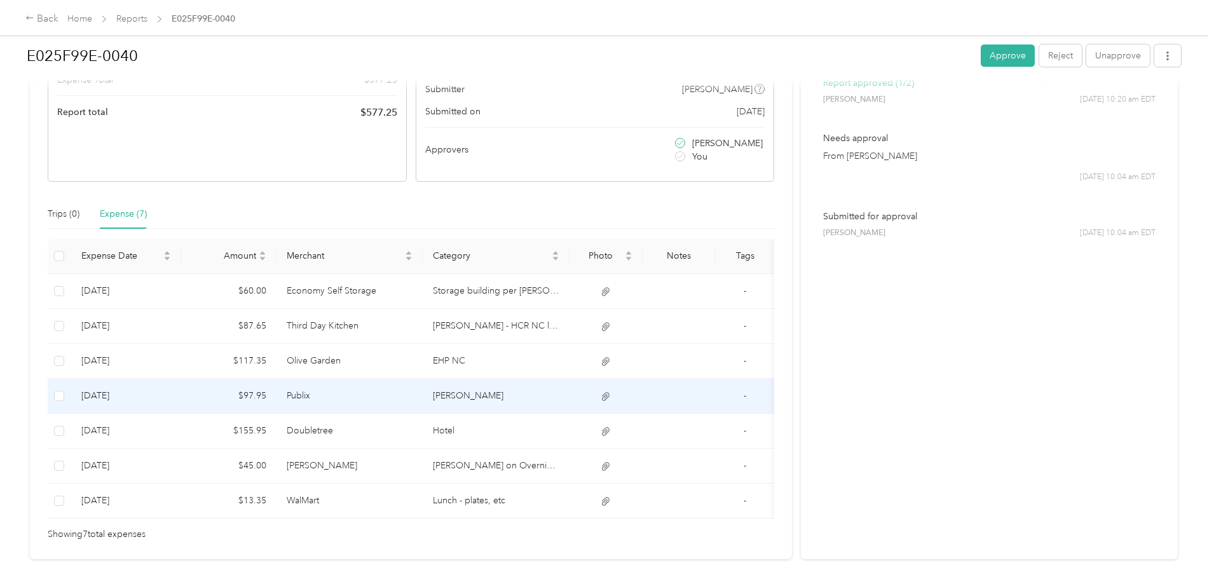
click at [423, 399] on td "Publix" at bounding box center [349, 396] width 147 height 35
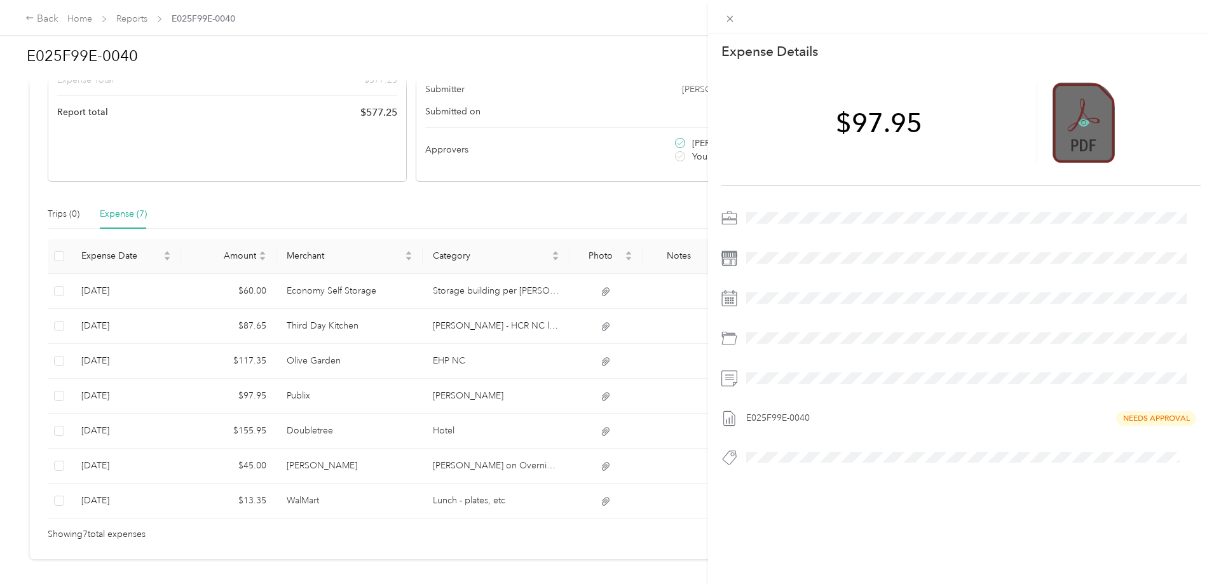
click at [1078, 126] on icon at bounding box center [1083, 123] width 11 height 8
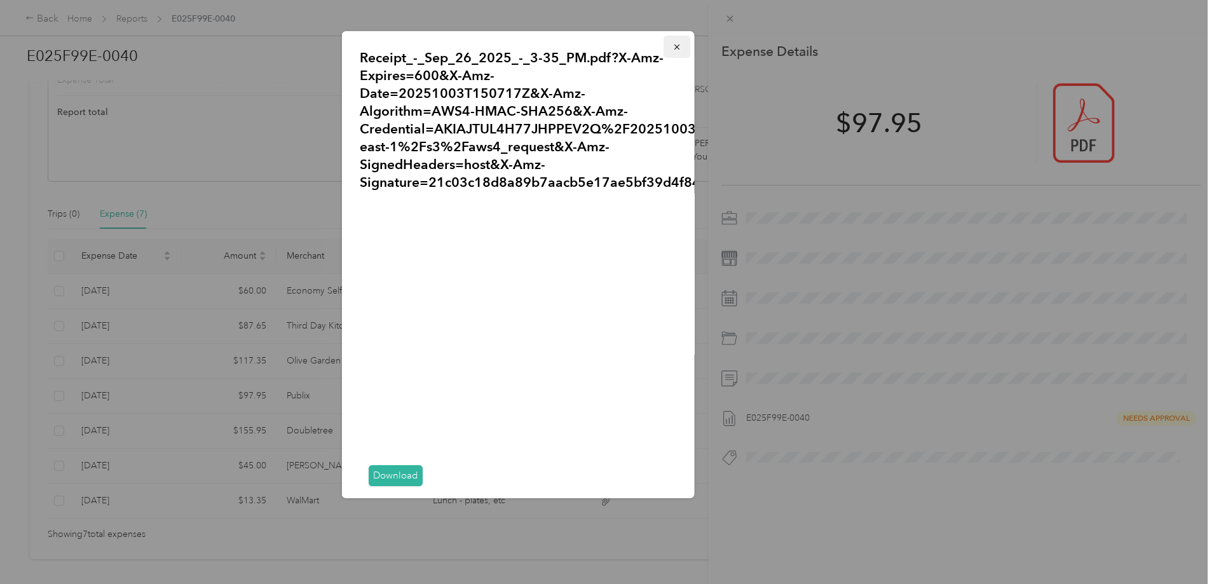
click at [672, 44] on icon "button" at bounding box center [676, 47] width 9 height 9
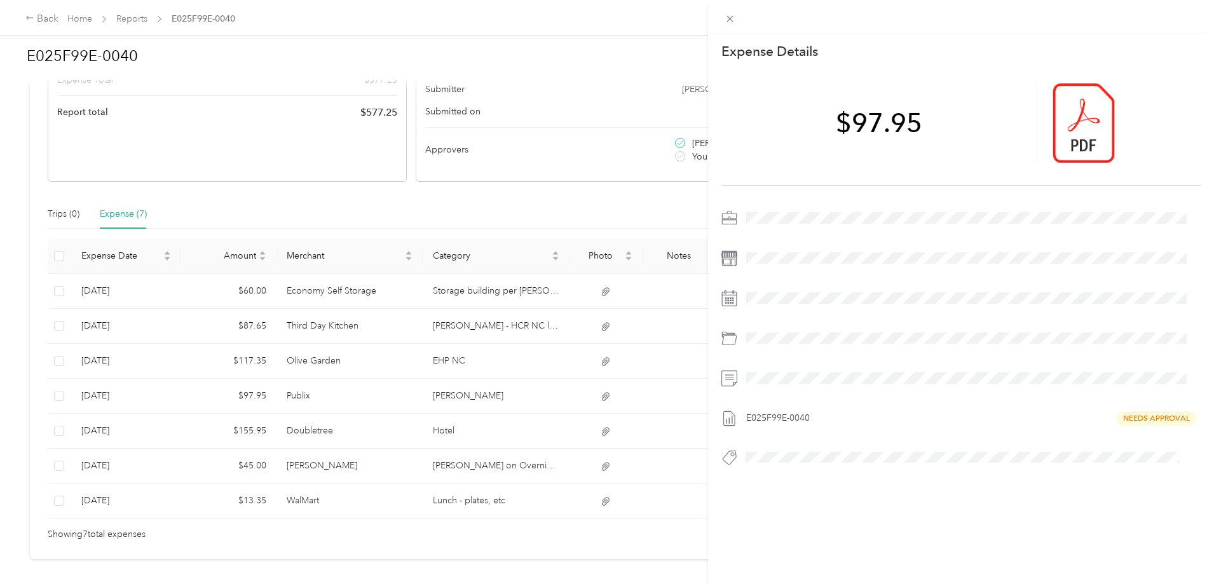
click at [456, 432] on div "This expense cannot be edited because it is either under review, approved, or p…" at bounding box center [607, 292] width 1214 height 584
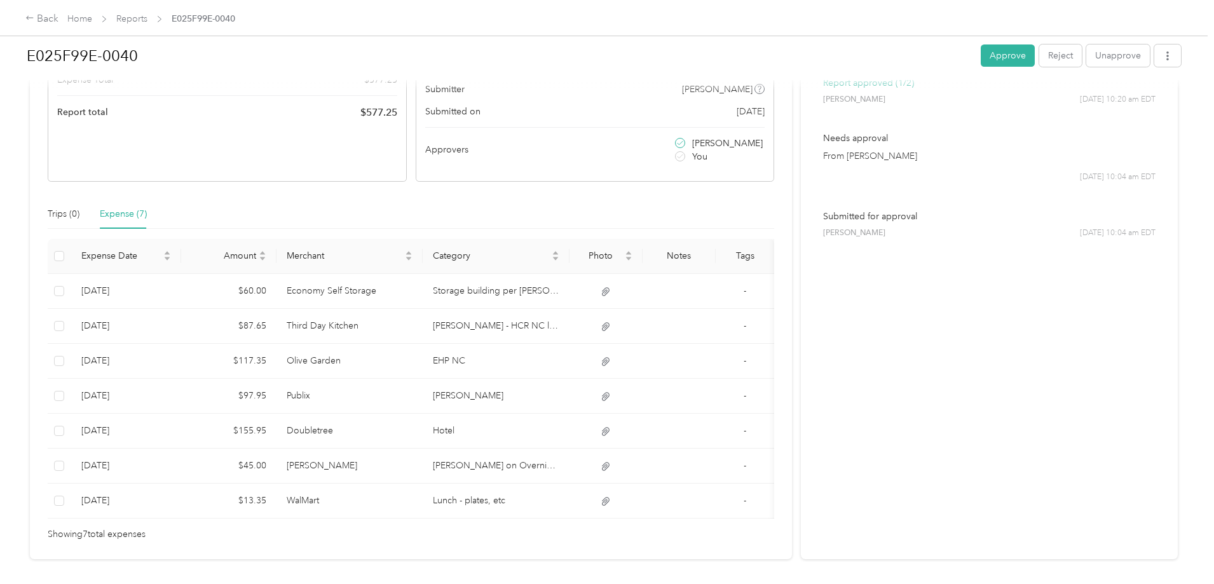
click at [456, 432] on div at bounding box center [607, 292] width 1214 height 584
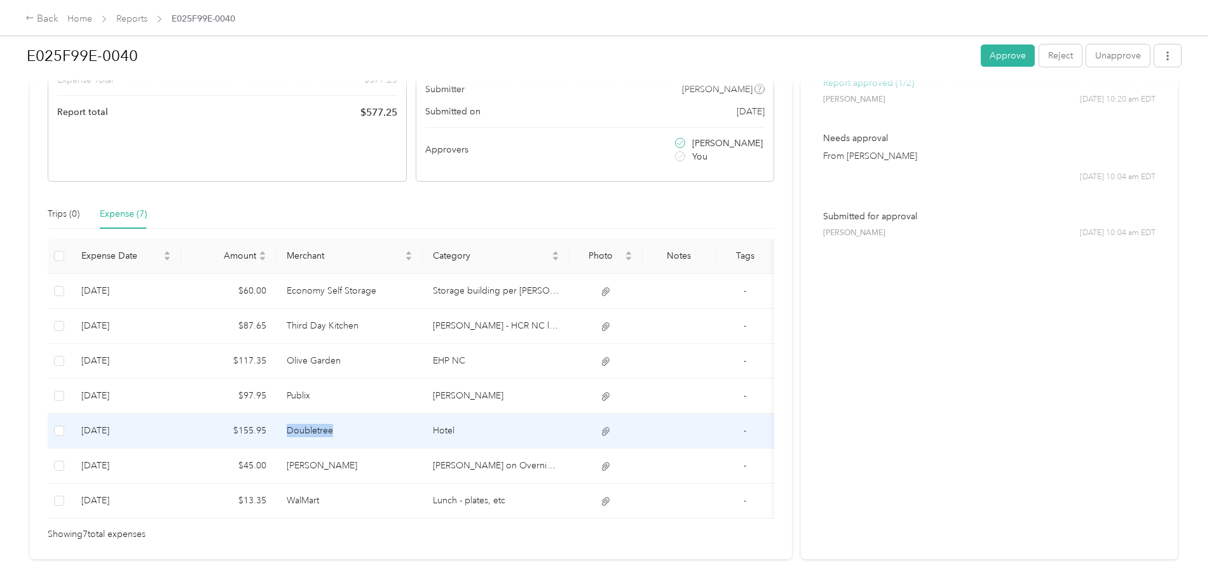
click at [423, 432] on td "Doubletree" at bounding box center [349, 431] width 147 height 35
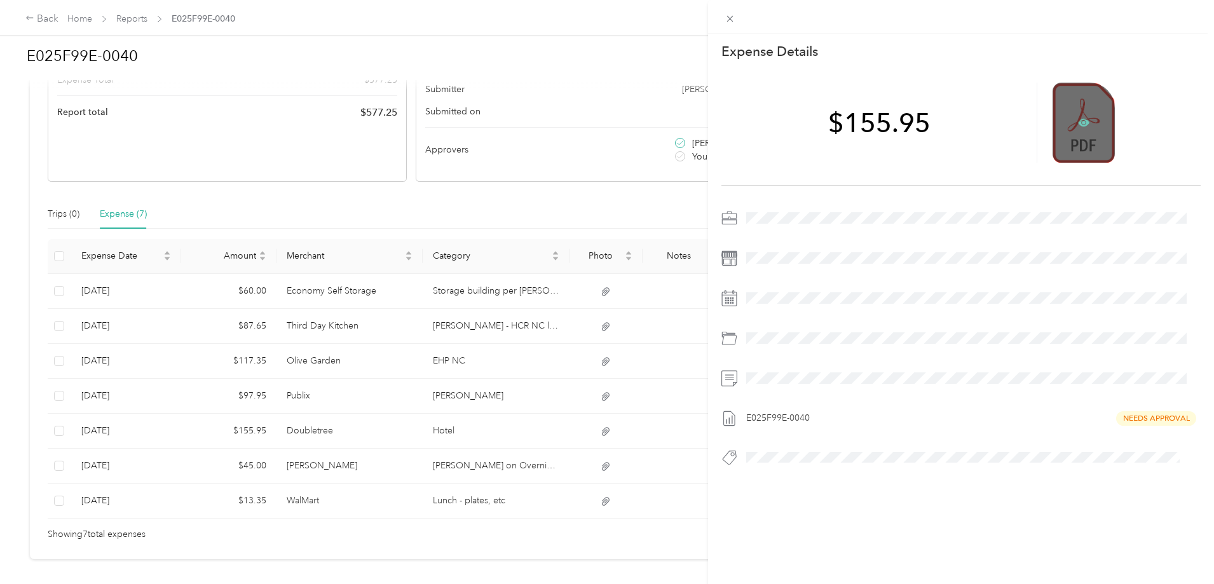
click at [1082, 123] on icon at bounding box center [1084, 123] width 4 height 4
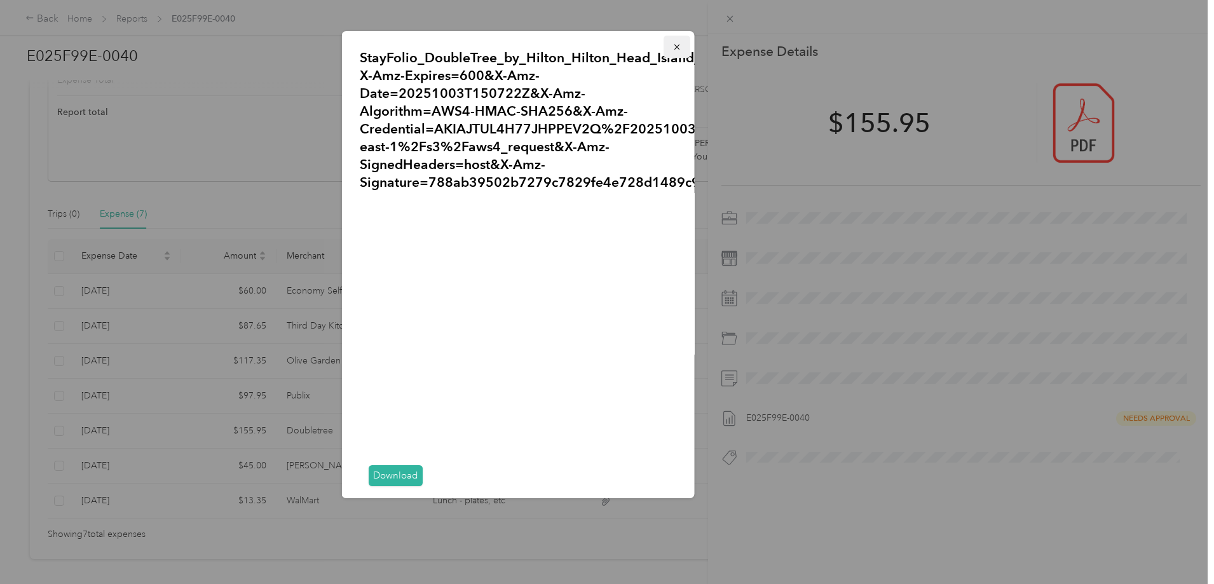
click at [674, 46] on button "button" at bounding box center [676, 47] width 27 height 22
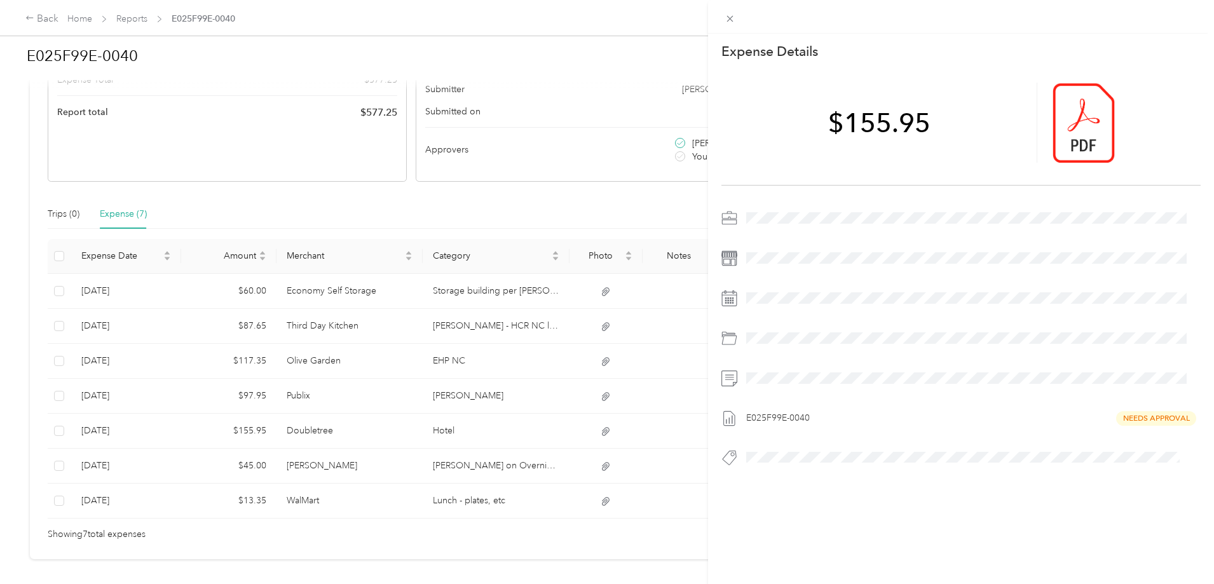
click at [440, 470] on div "This expense cannot be edited because it is either under review, approved, or p…" at bounding box center [607, 292] width 1214 height 584
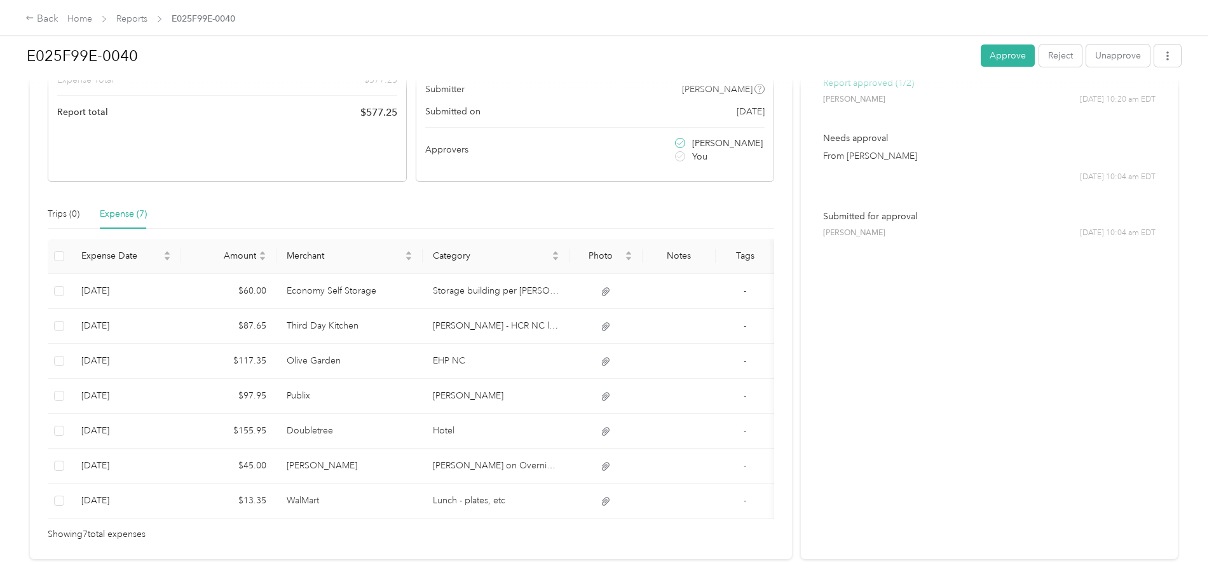
click at [440, 470] on div at bounding box center [607, 292] width 1214 height 584
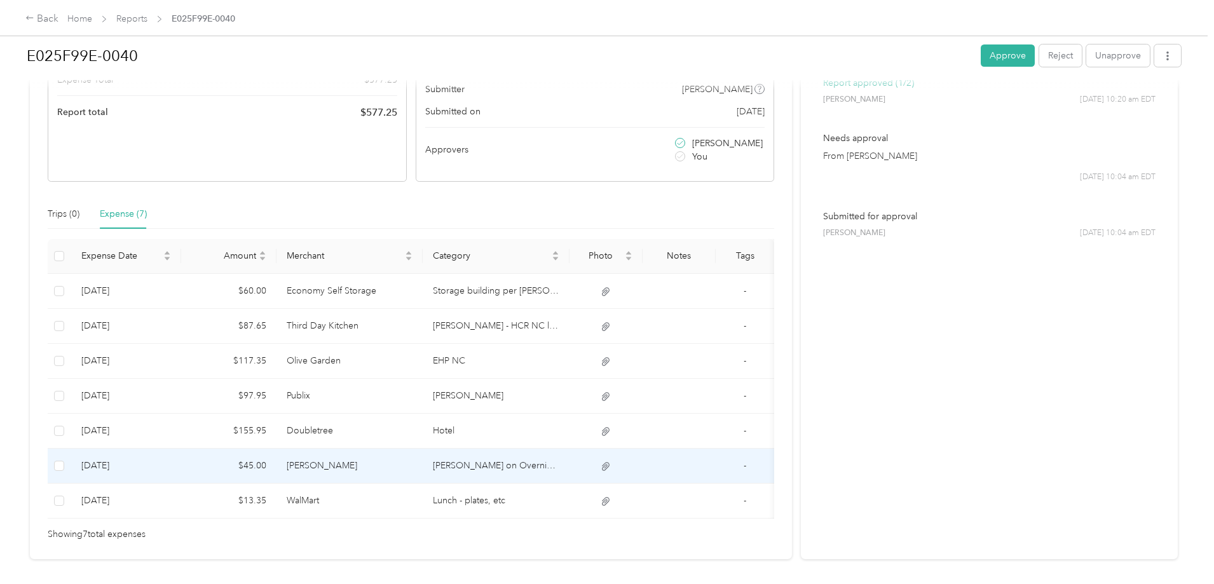
click at [423, 470] on td "Hudson's" at bounding box center [349, 466] width 147 height 35
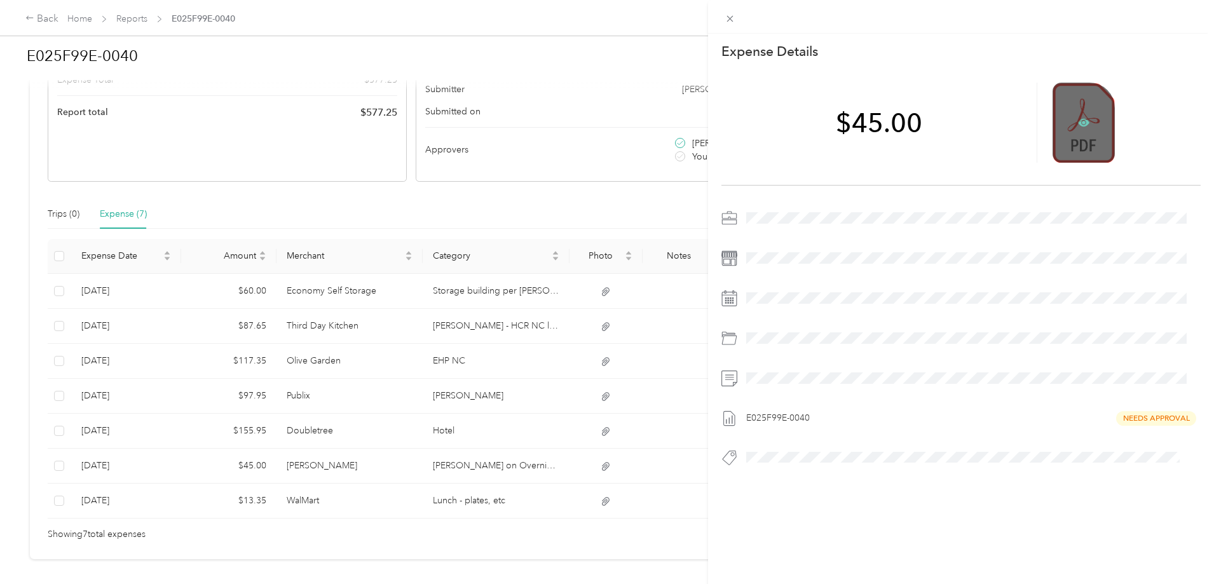
click at [1080, 119] on icon at bounding box center [1083, 123] width 11 height 8
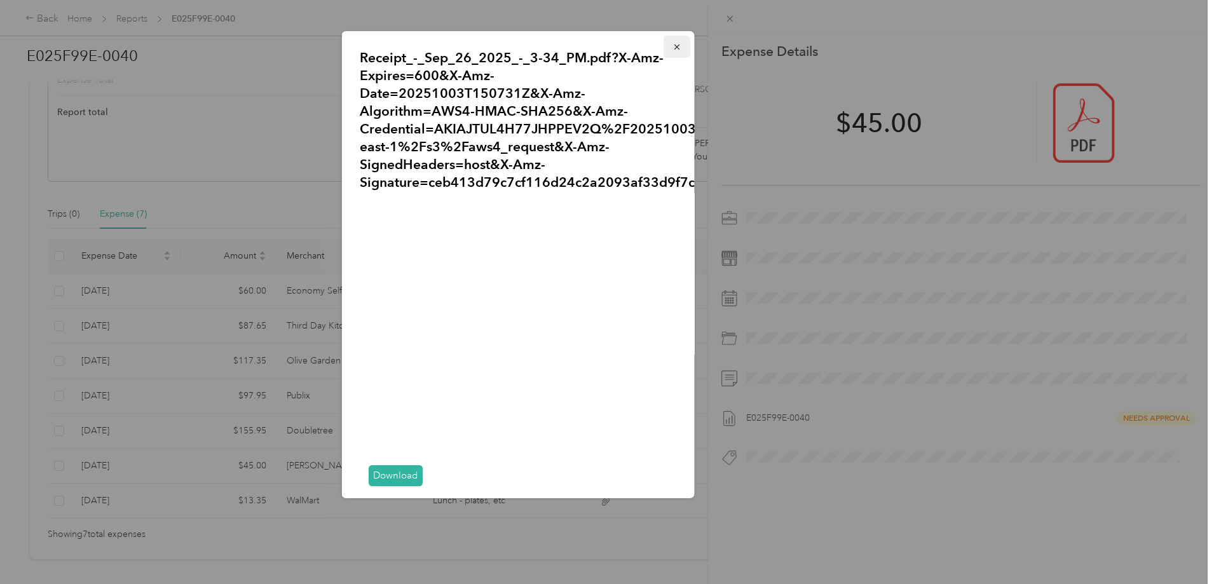
click at [672, 48] on icon "button" at bounding box center [676, 47] width 9 height 9
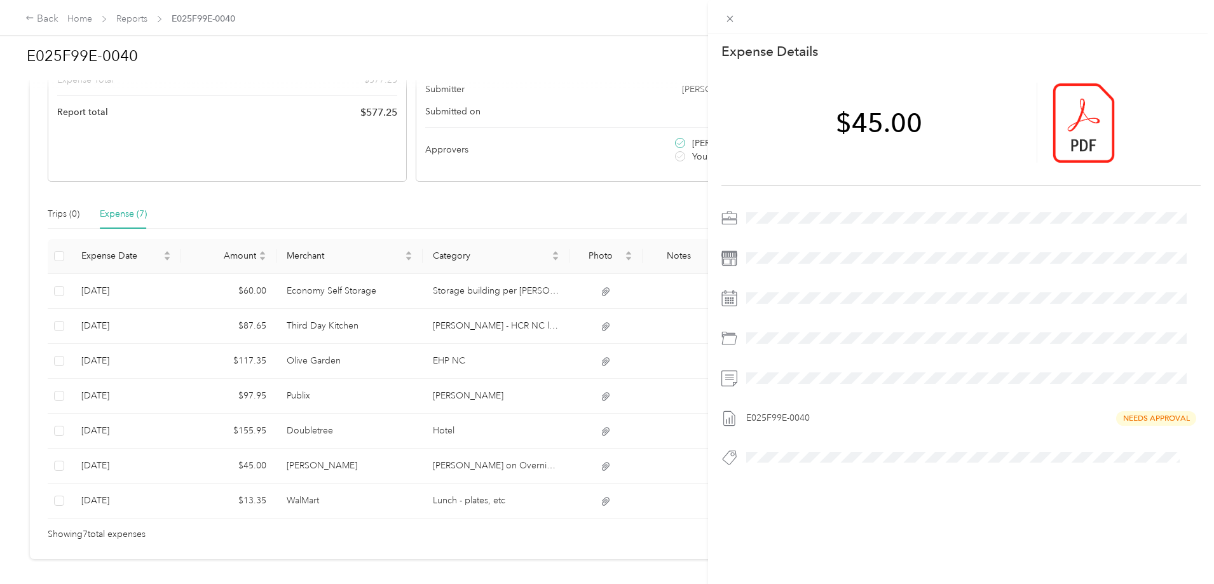
click at [411, 489] on div "This expense cannot be edited because it is either under review, approved, or p…" at bounding box center [607, 292] width 1214 height 584
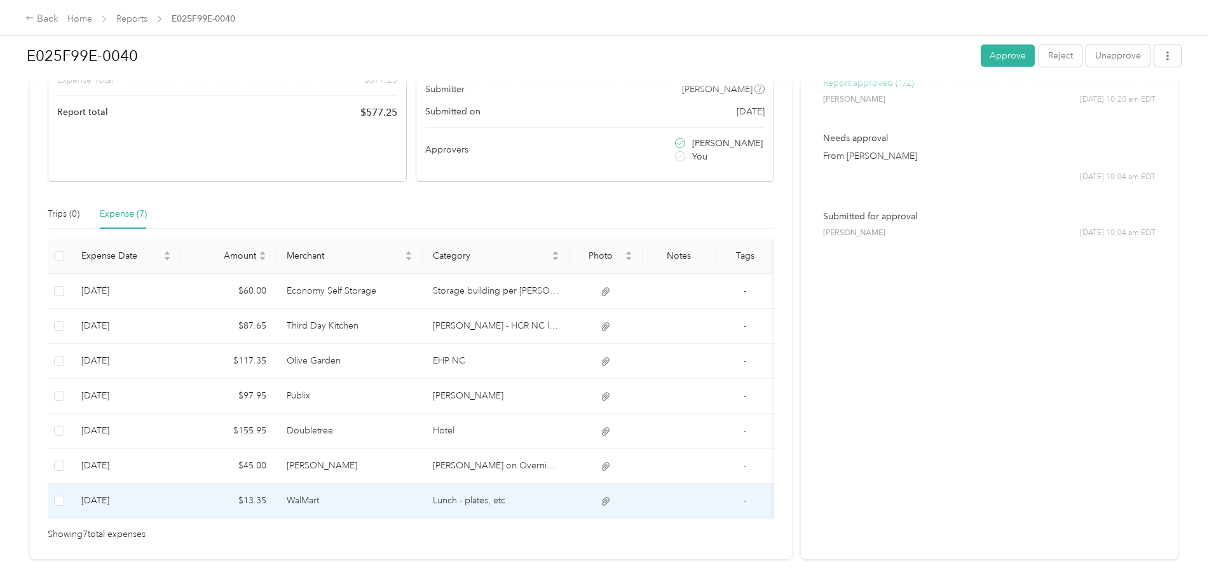
click at [412, 490] on td "WalMart" at bounding box center [349, 501] width 147 height 35
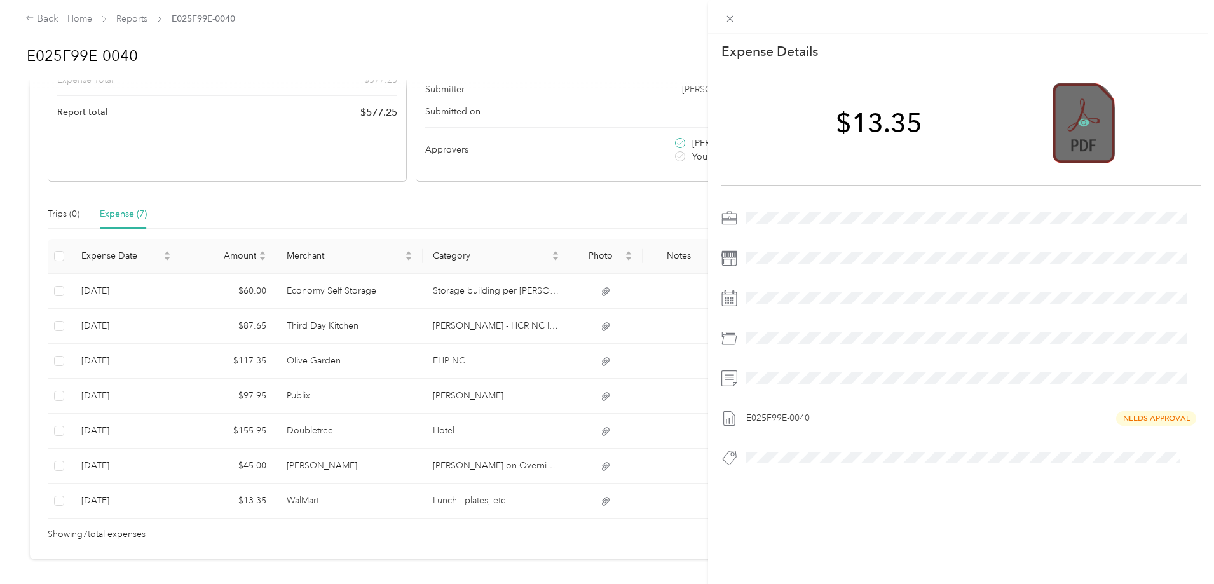
click at [1081, 119] on icon at bounding box center [1083, 122] width 11 height 11
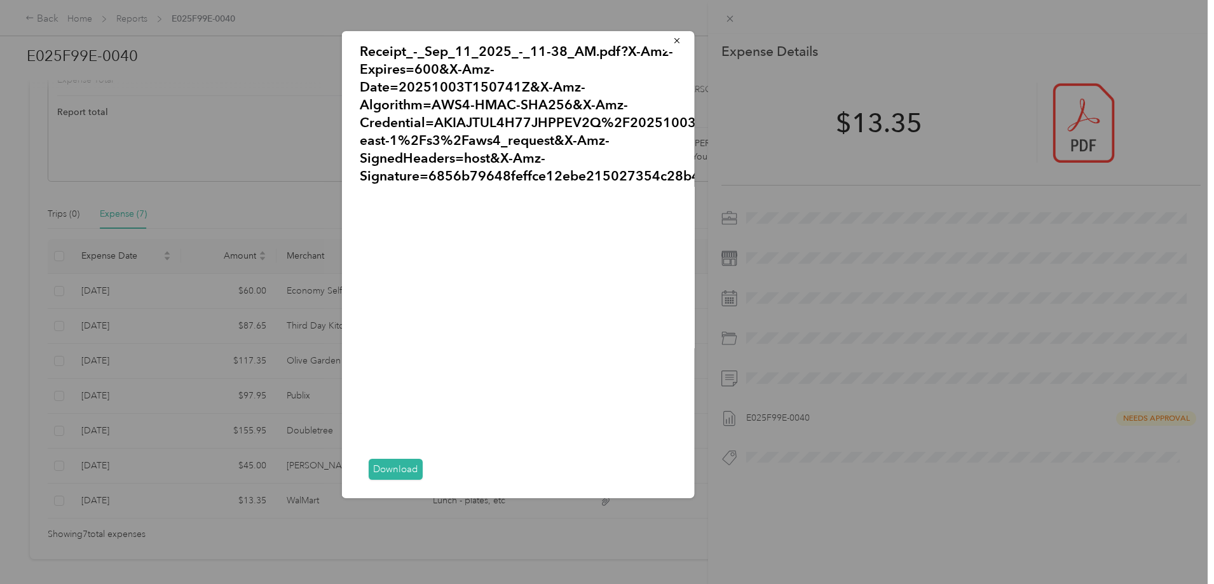
scroll to position [0, 0]
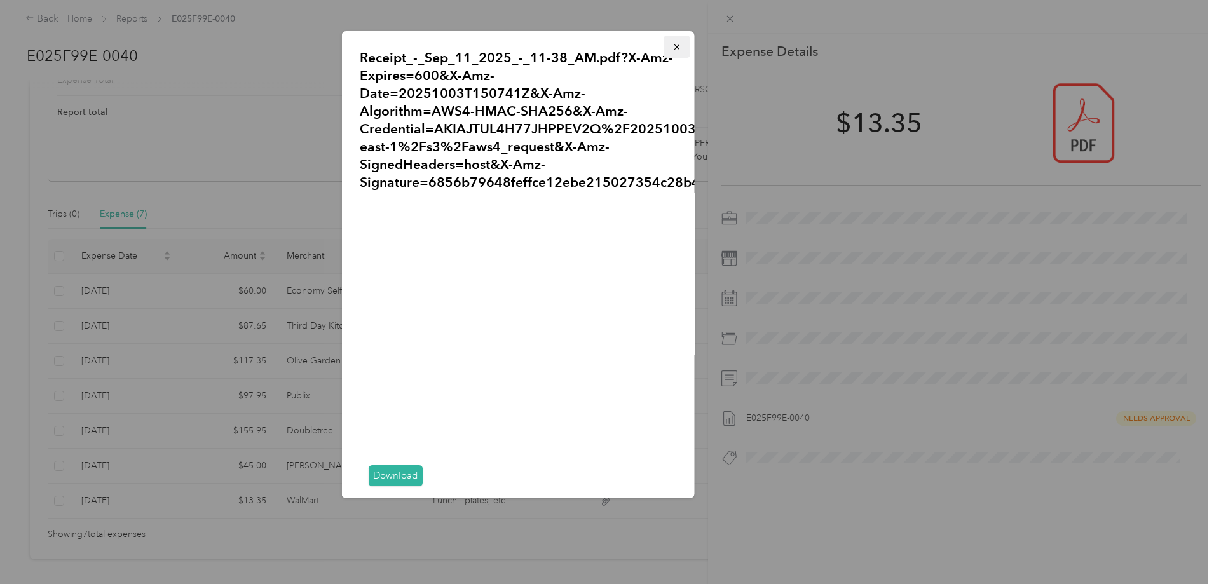
click at [672, 48] on icon "button" at bounding box center [676, 47] width 9 height 9
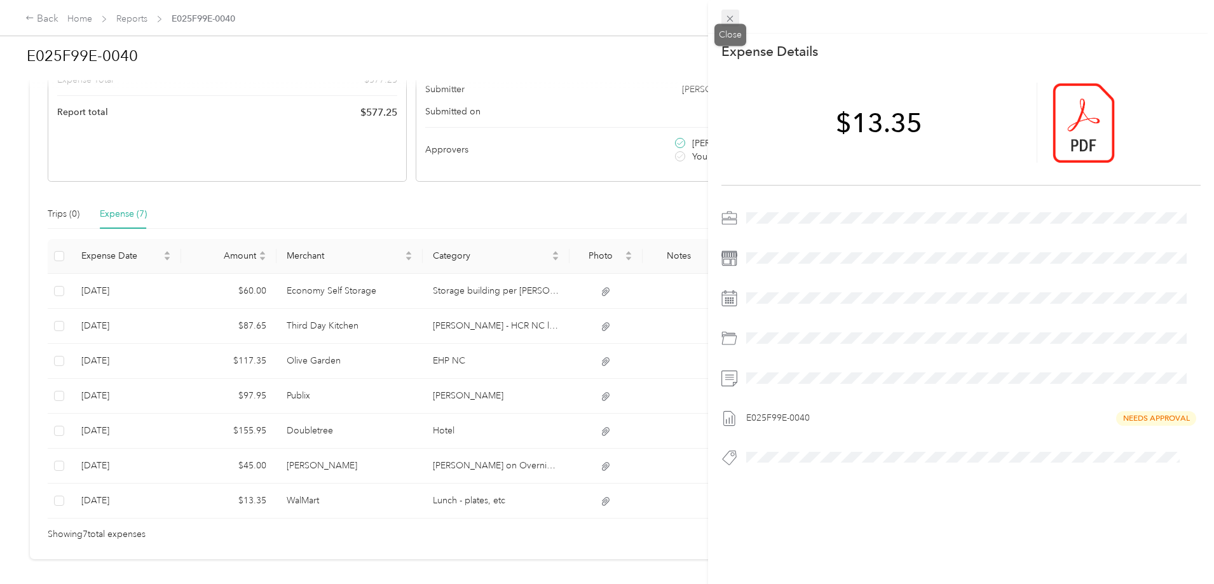
click at [728, 18] on icon at bounding box center [729, 18] width 11 height 11
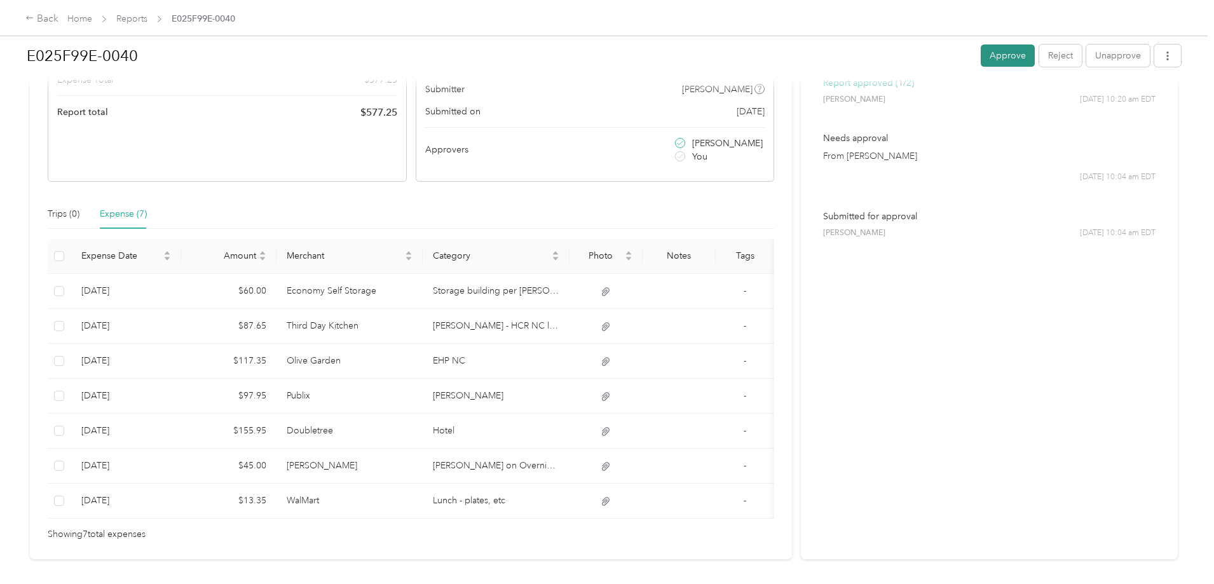
click at [981, 55] on button "Approve" at bounding box center [1008, 55] width 54 height 22
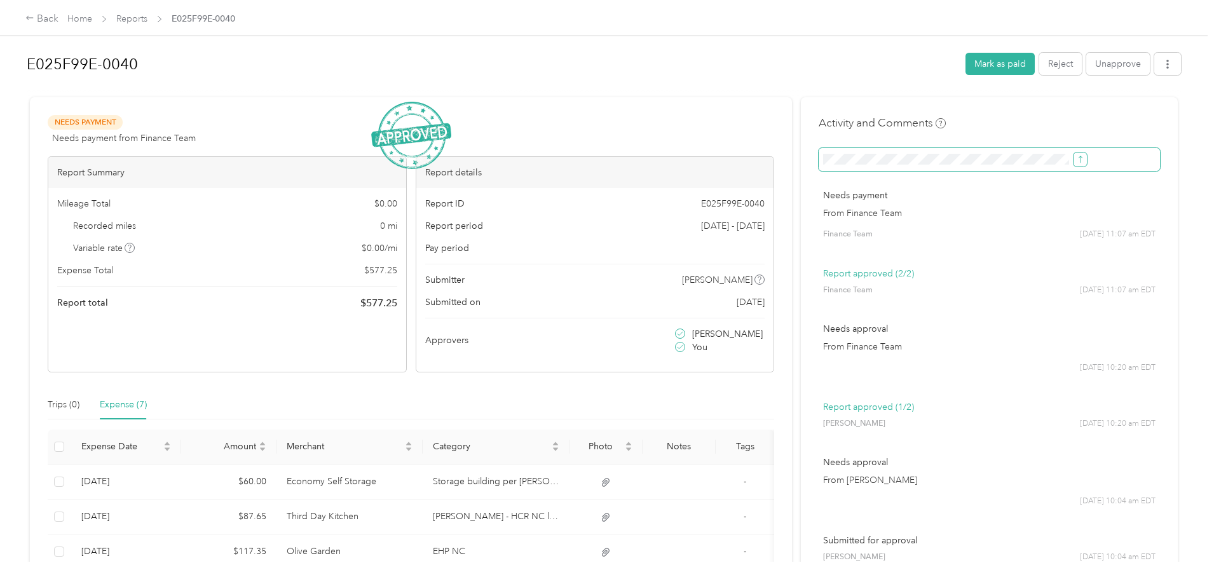
click at [1076, 160] on icon "submit" at bounding box center [1080, 159] width 9 height 9
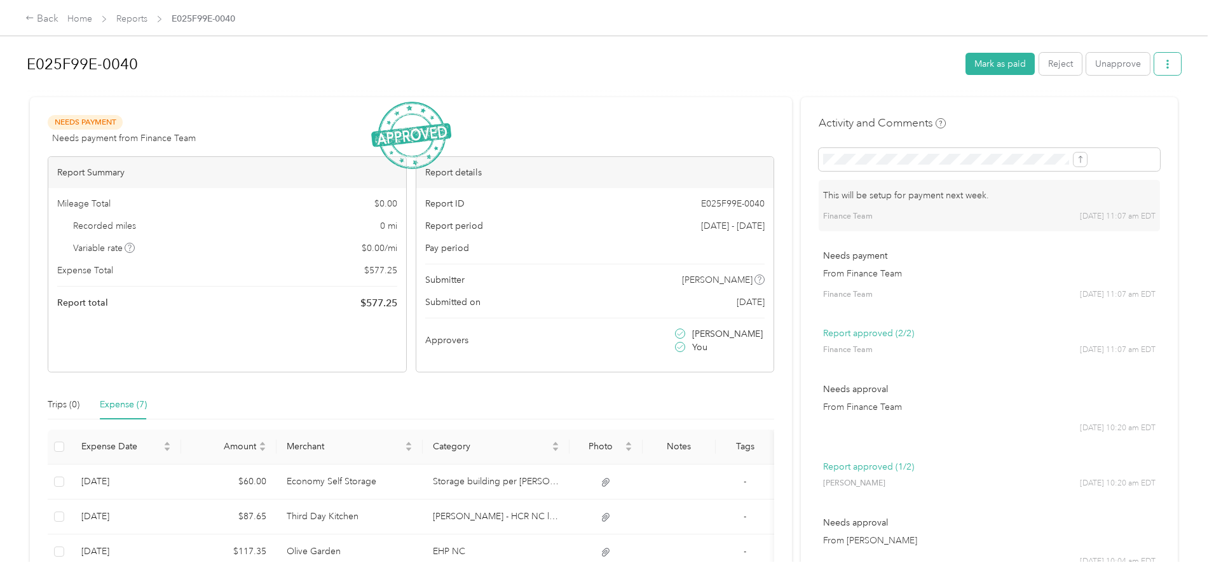
click at [1166, 69] on icon "button" at bounding box center [1167, 64] width 3 height 9
click at [1031, 112] on span "Download" at bounding box center [1027, 110] width 42 height 13
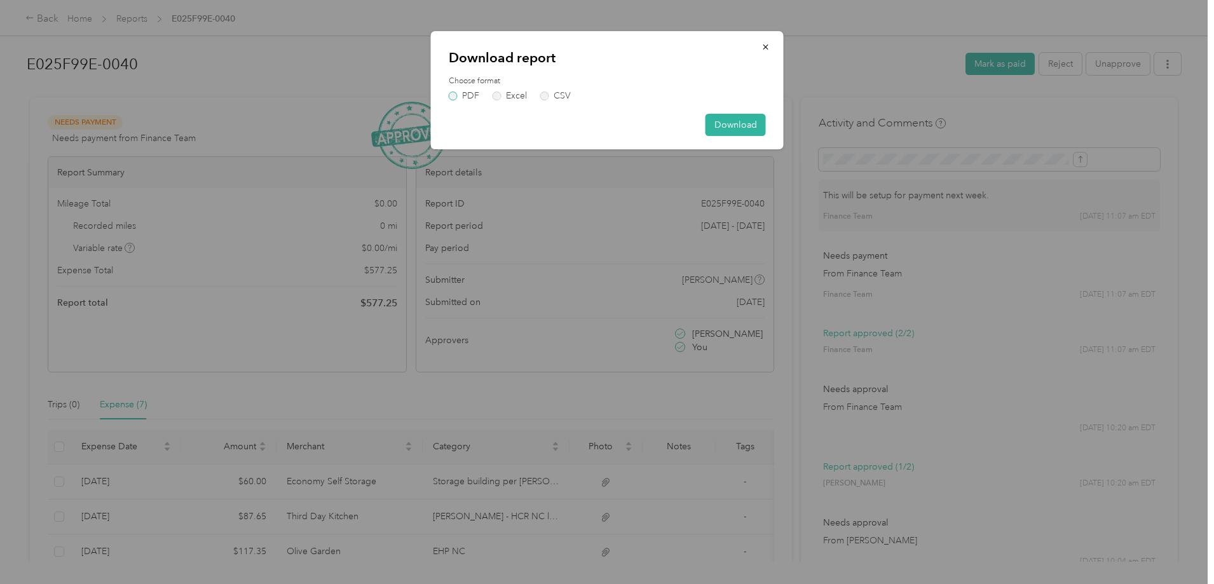
click at [454, 96] on label "PDF" at bounding box center [464, 96] width 31 height 9
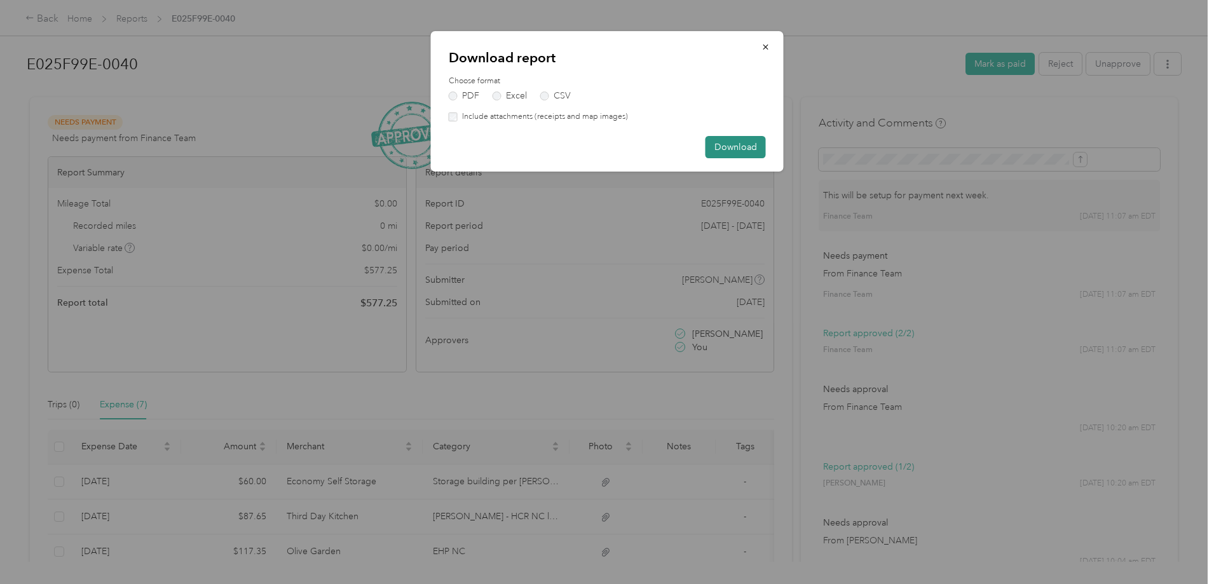
click at [727, 149] on button "Download" at bounding box center [735, 147] width 60 height 22
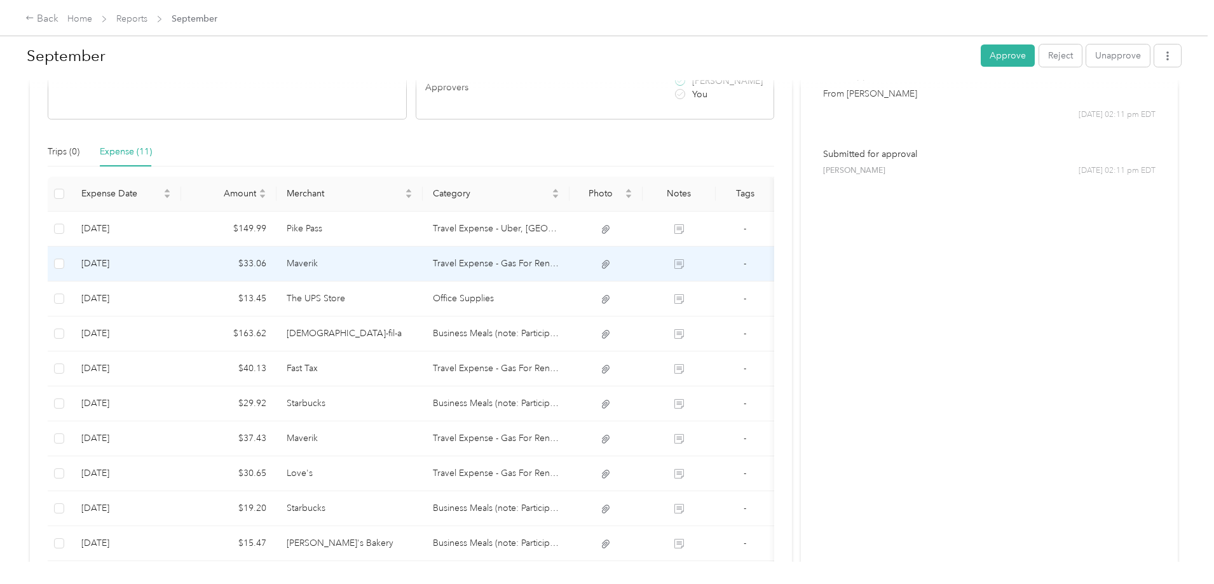
scroll to position [254, 0]
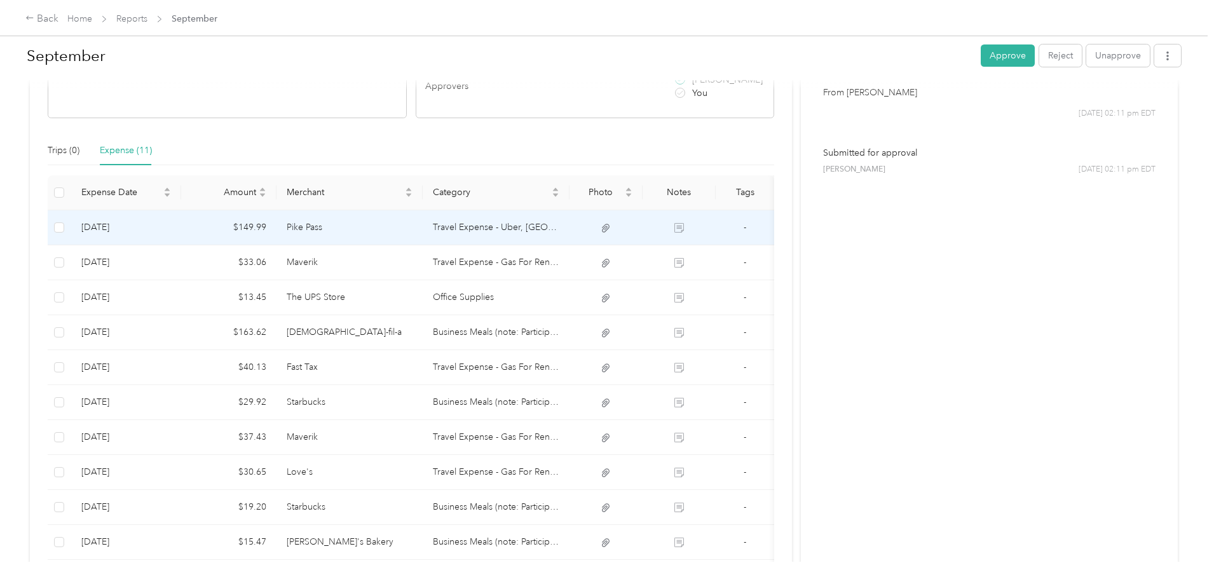
click at [268, 219] on td "$149.99" at bounding box center [228, 227] width 95 height 35
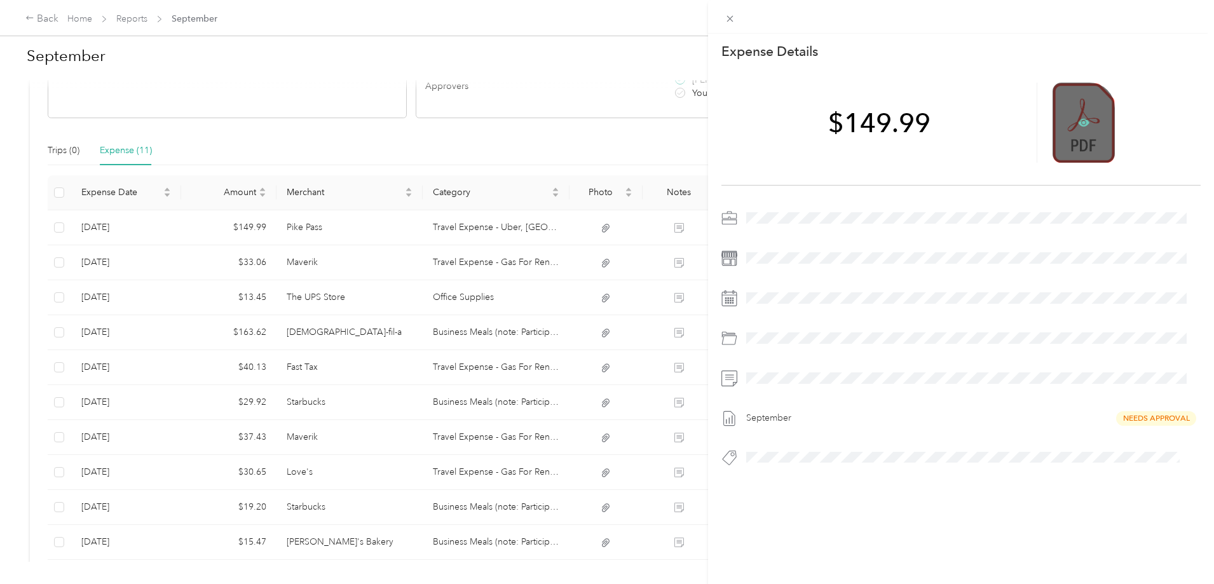
click at [1078, 119] on icon at bounding box center [1083, 123] width 11 height 8
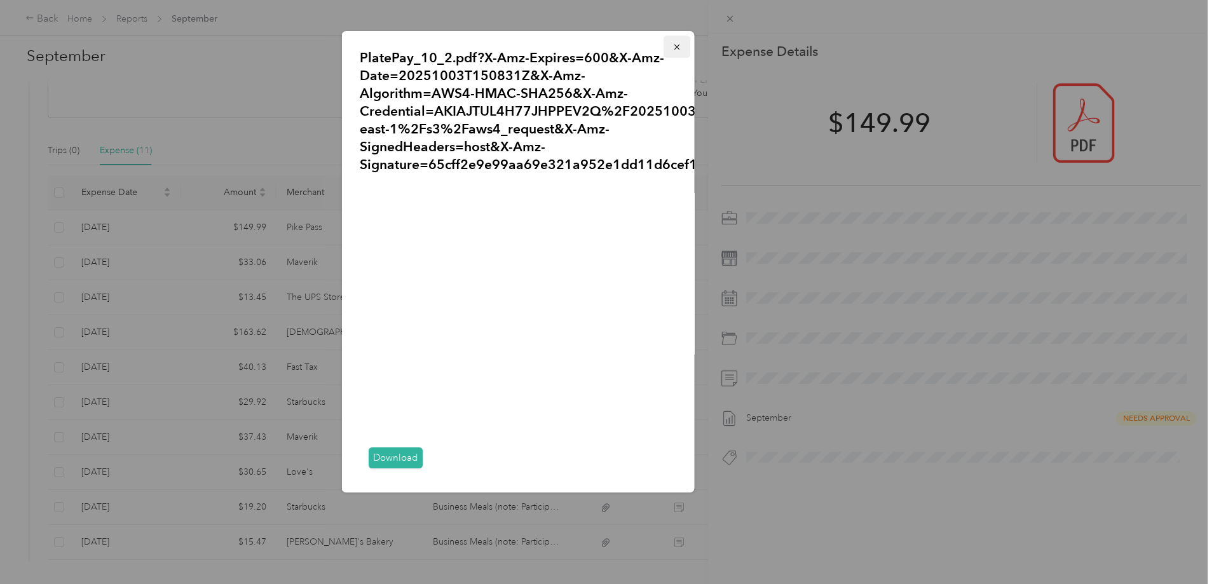
click at [674, 49] on icon "button" at bounding box center [676, 46] width 5 height 5
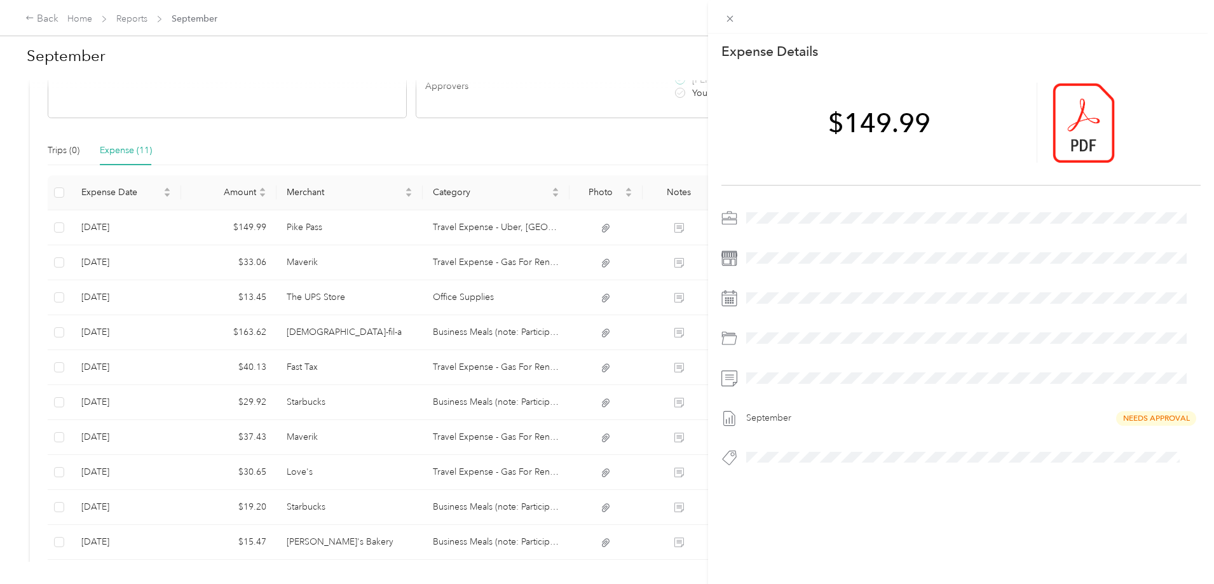
click at [395, 270] on div "This expense cannot be edited because it is either under review, approved, or p…" at bounding box center [607, 292] width 1214 height 584
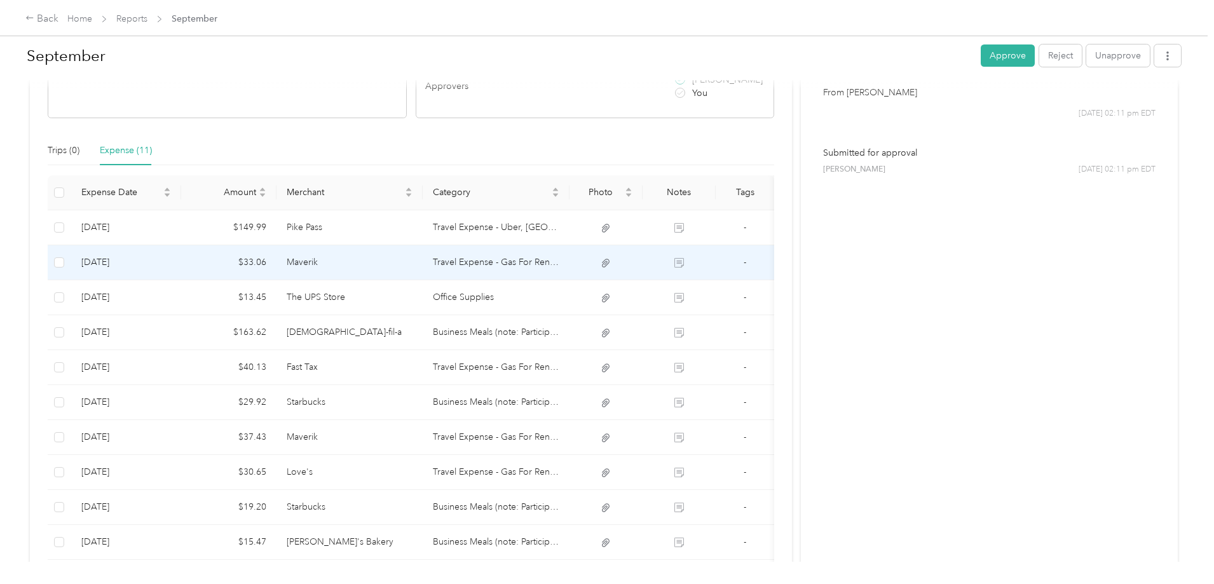
click at [395, 270] on td "Maverik" at bounding box center [349, 262] width 147 height 35
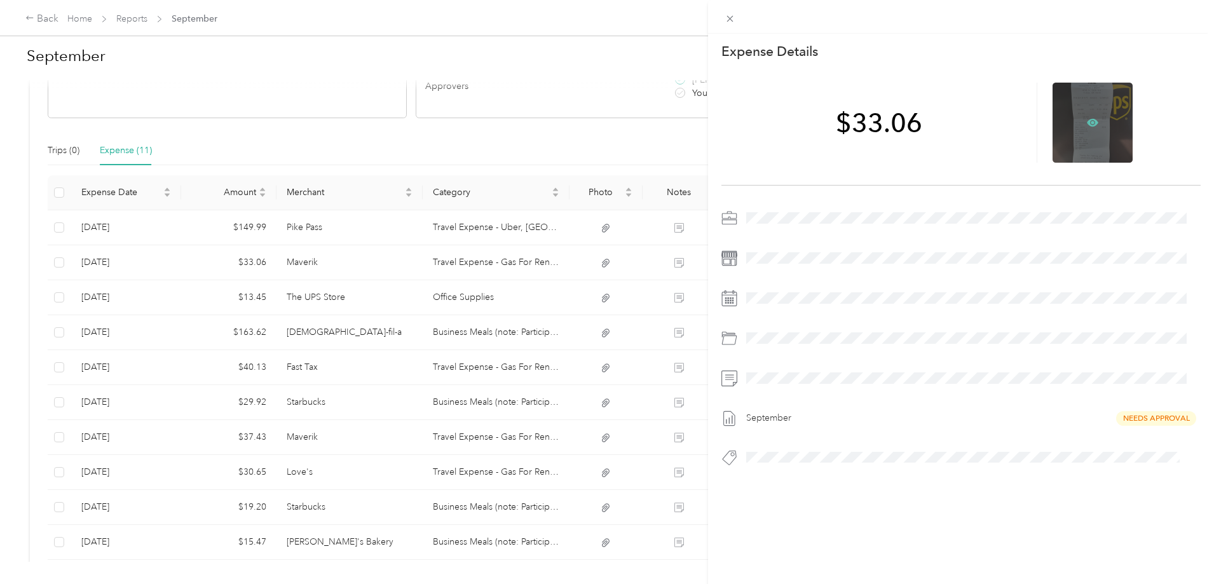
click at [1091, 123] on icon at bounding box center [1093, 123] width 4 height 4
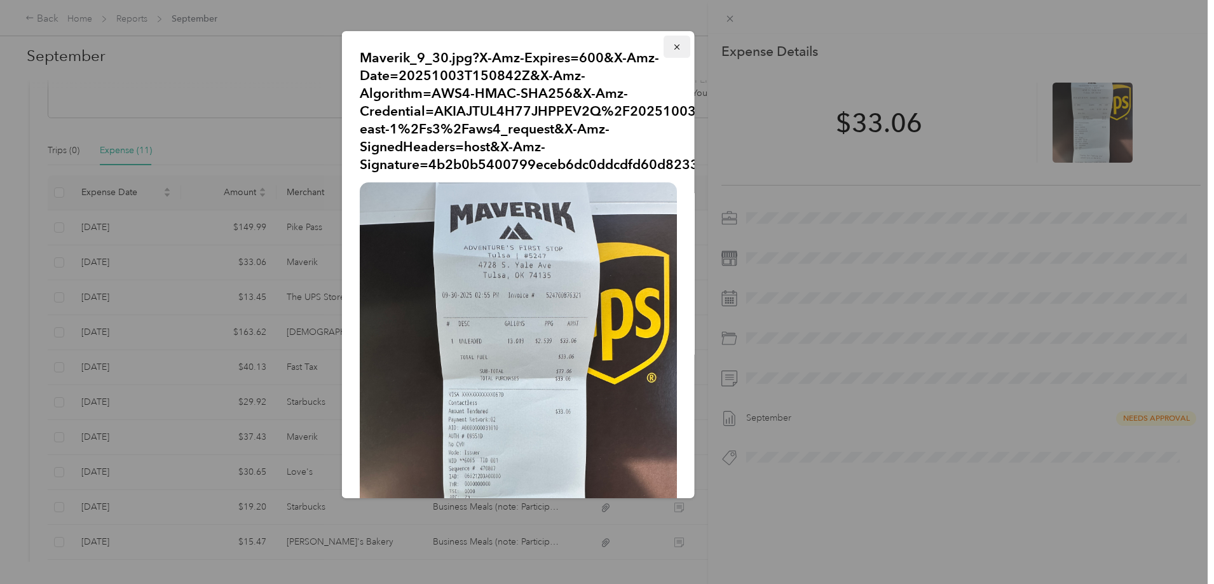
click at [674, 46] on icon "button" at bounding box center [676, 46] width 5 height 5
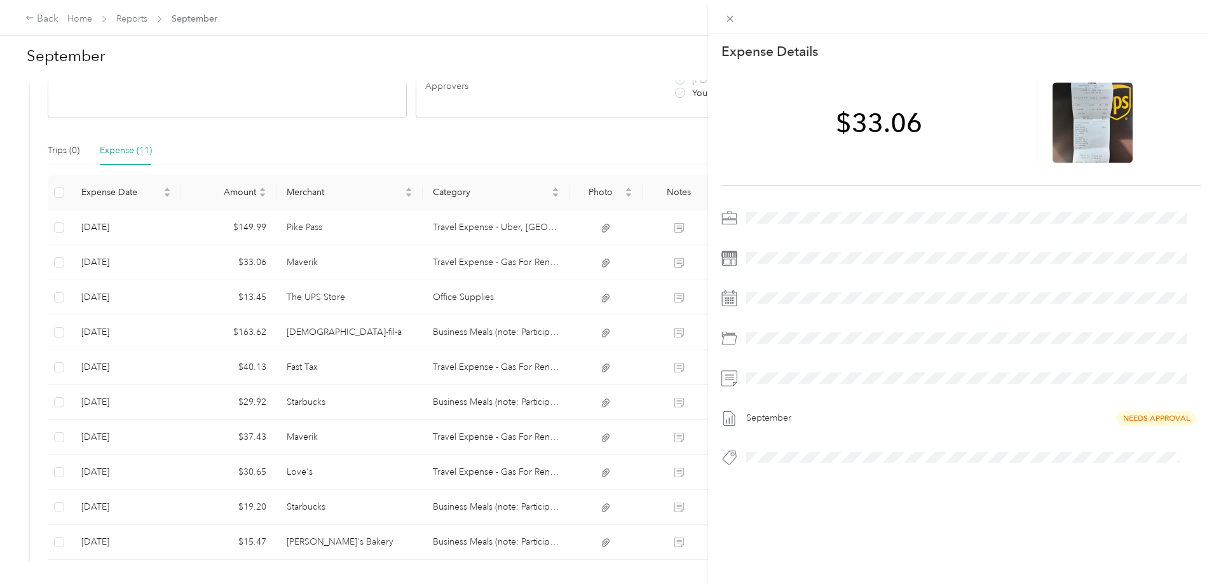
click at [388, 304] on div "This expense cannot be edited because it is either under review, approved, or p…" at bounding box center [607, 292] width 1214 height 584
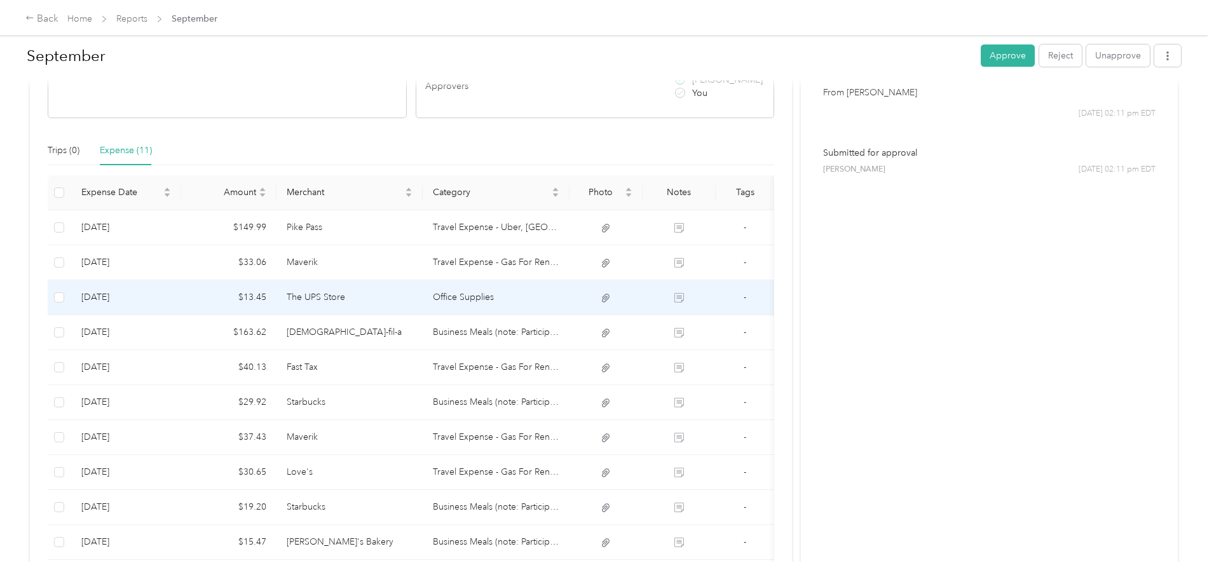
click at [393, 304] on td "The UPS Store" at bounding box center [349, 297] width 147 height 35
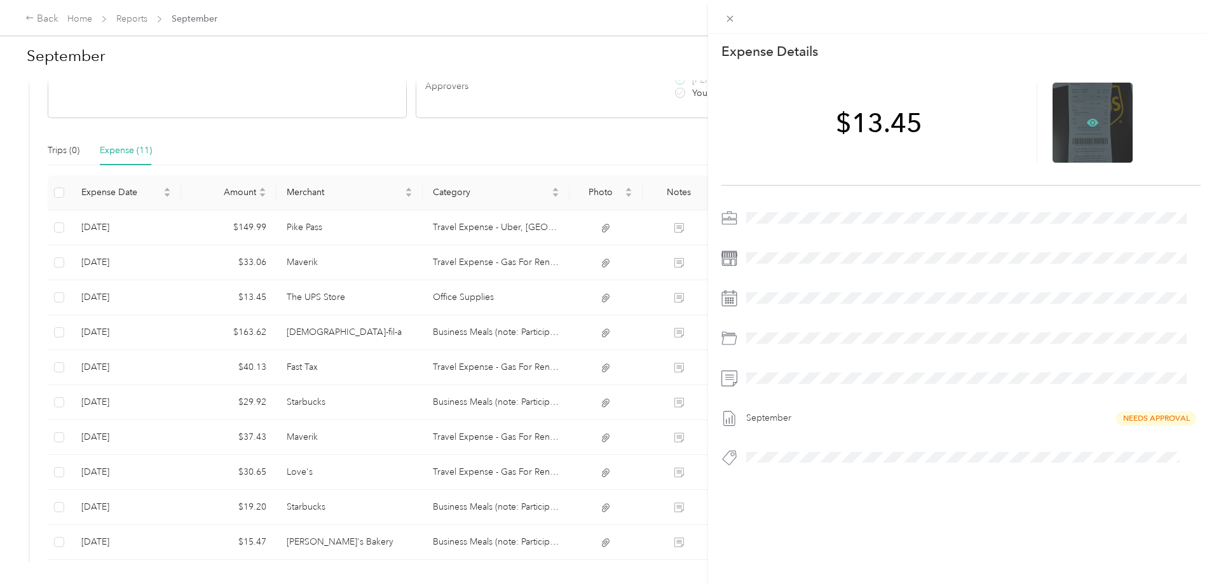
click at [1091, 123] on icon at bounding box center [1093, 123] width 4 height 4
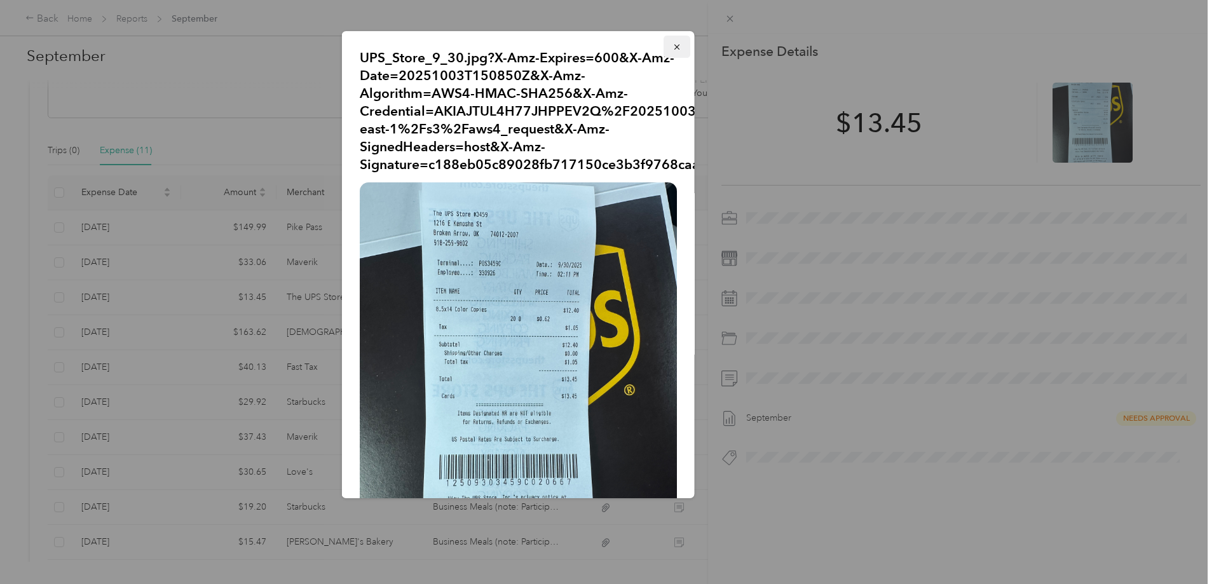
click at [672, 43] on icon "button" at bounding box center [676, 47] width 9 height 9
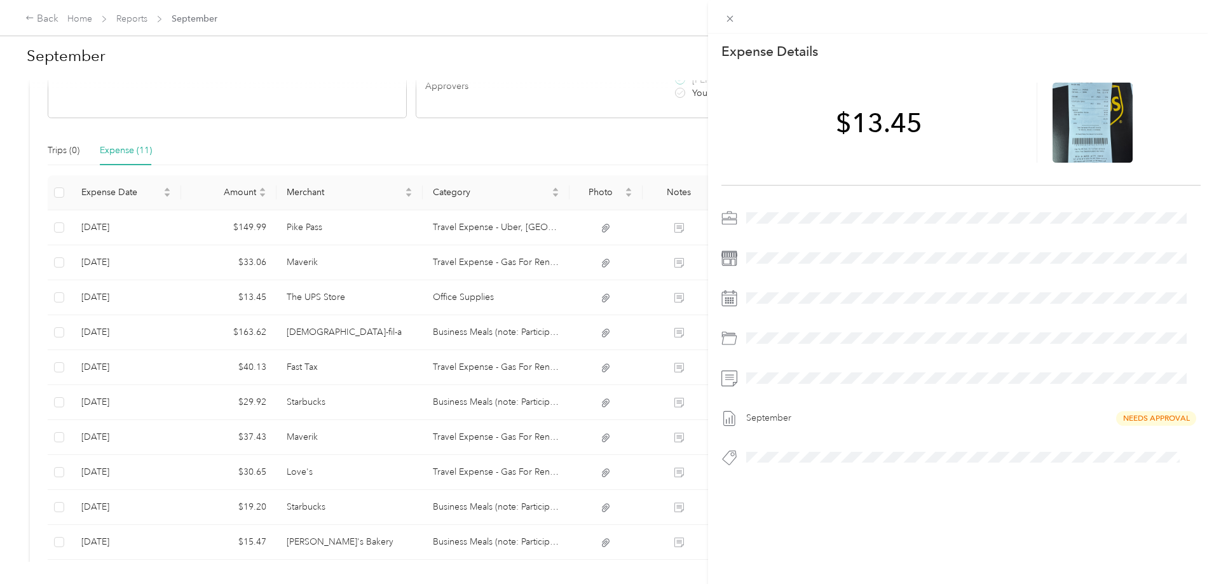
click at [398, 331] on div "This expense cannot be edited because it is either under review, approved, or p…" at bounding box center [607, 292] width 1214 height 584
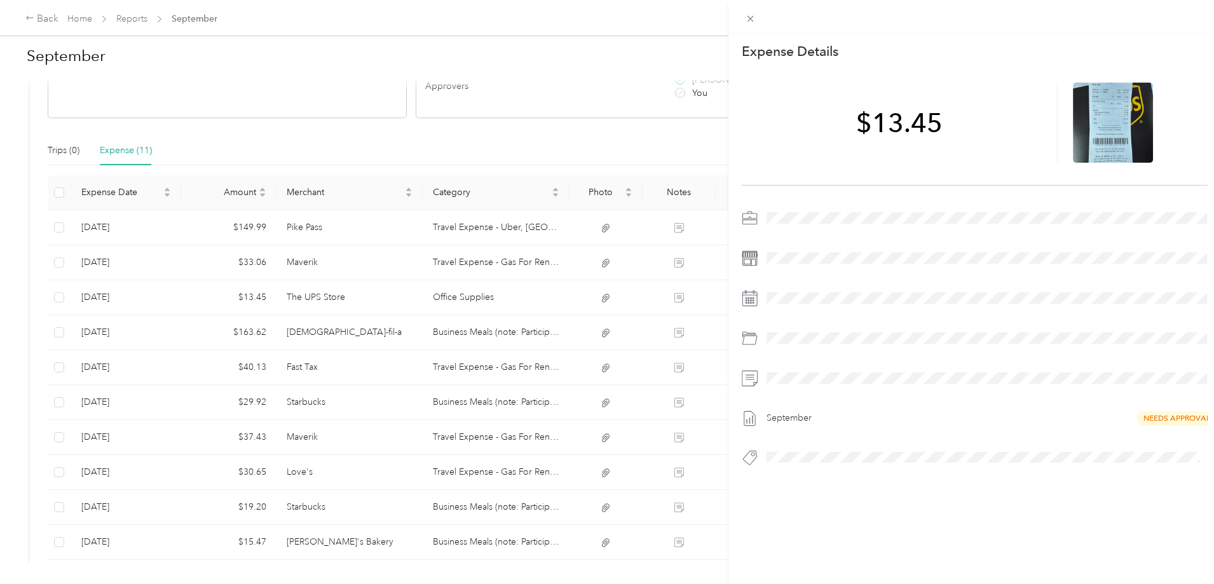
click at [398, 331] on div at bounding box center [607, 292] width 1214 height 584
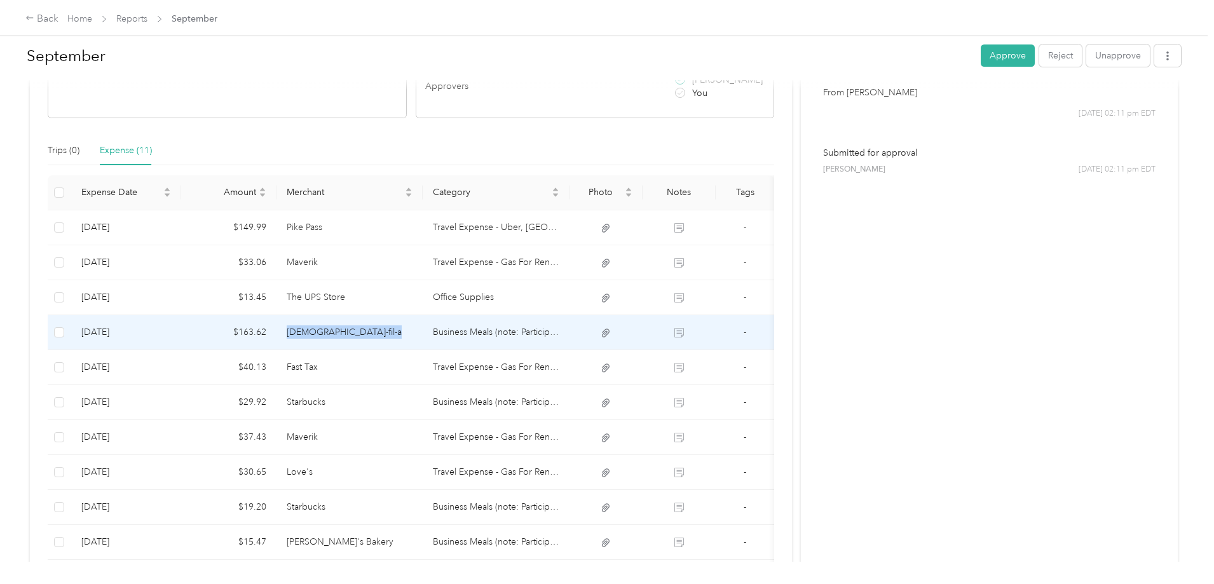
click at [398, 331] on td "Chick-fil-a" at bounding box center [349, 332] width 147 height 35
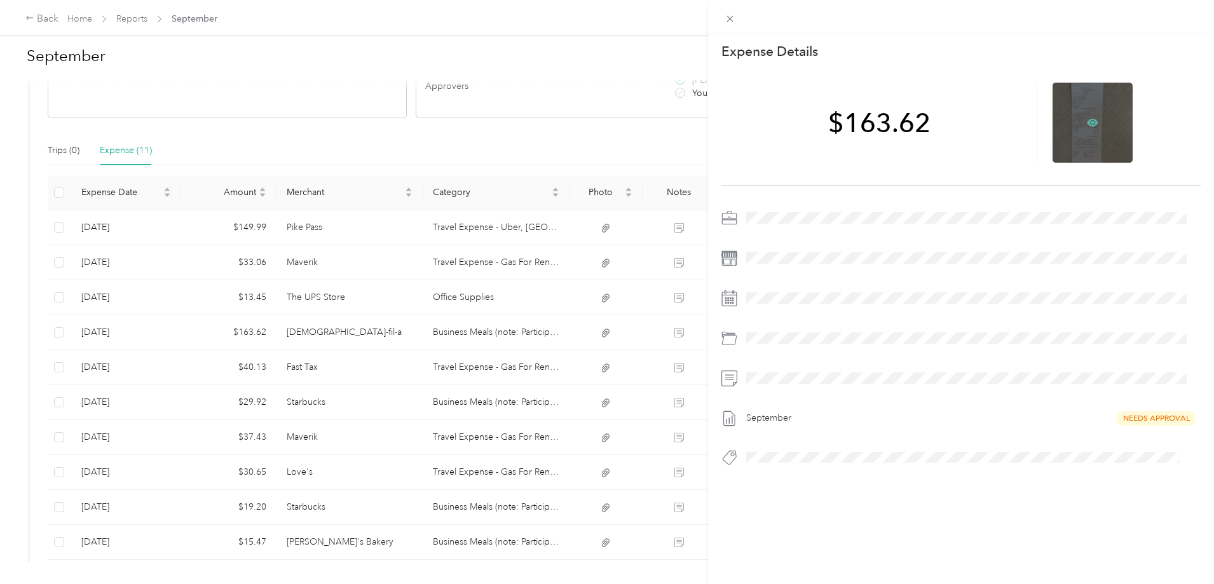
click at [1091, 122] on icon at bounding box center [1093, 123] width 4 height 4
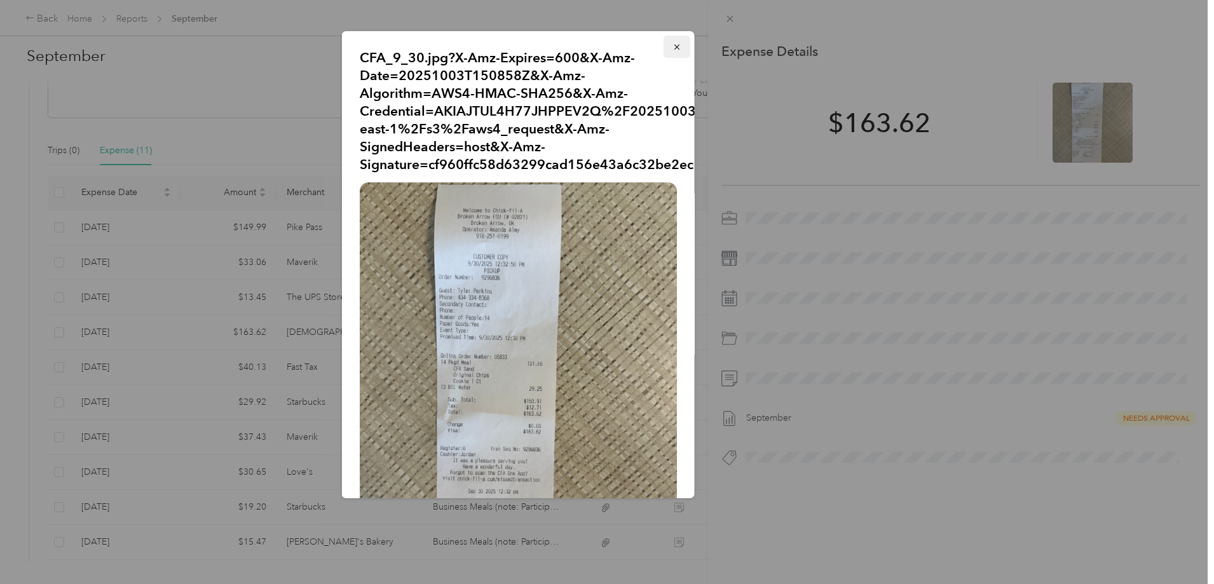
click at [672, 47] on icon "button" at bounding box center [676, 47] width 9 height 9
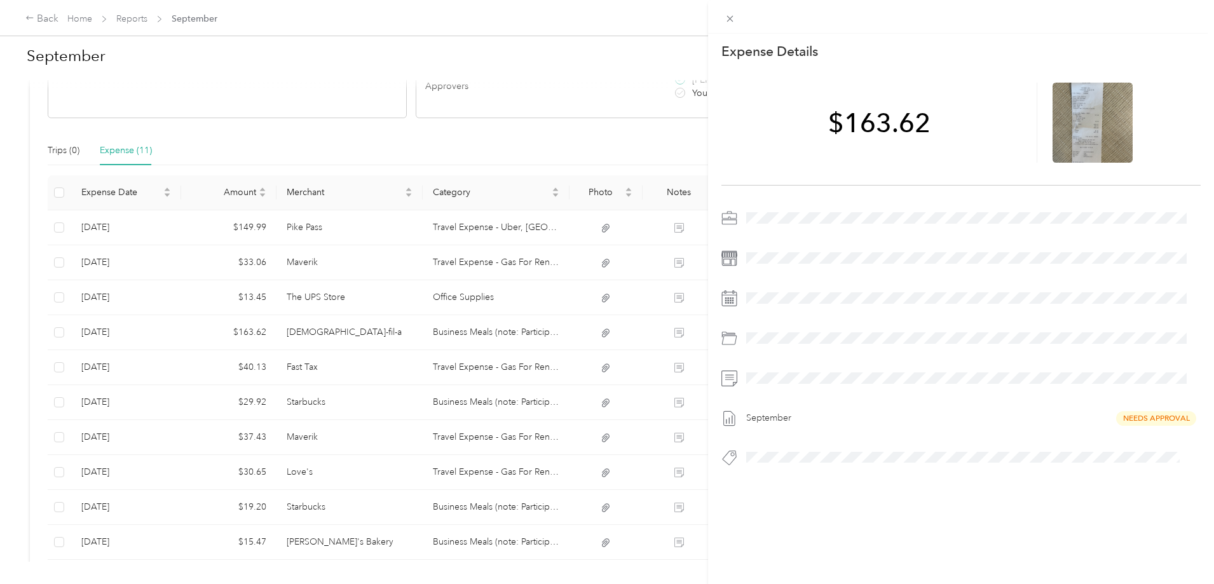
click at [421, 369] on div "This expense cannot be edited because it is either under review, approved, or p…" at bounding box center [607, 292] width 1214 height 584
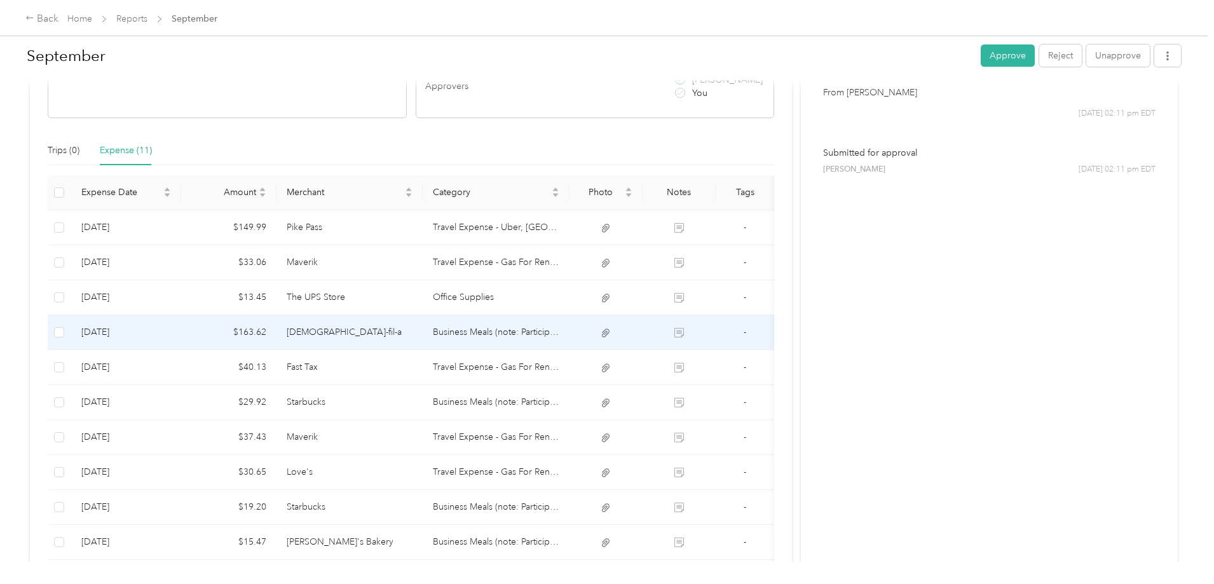
click at [423, 335] on td "Chick-fil-a" at bounding box center [349, 332] width 147 height 35
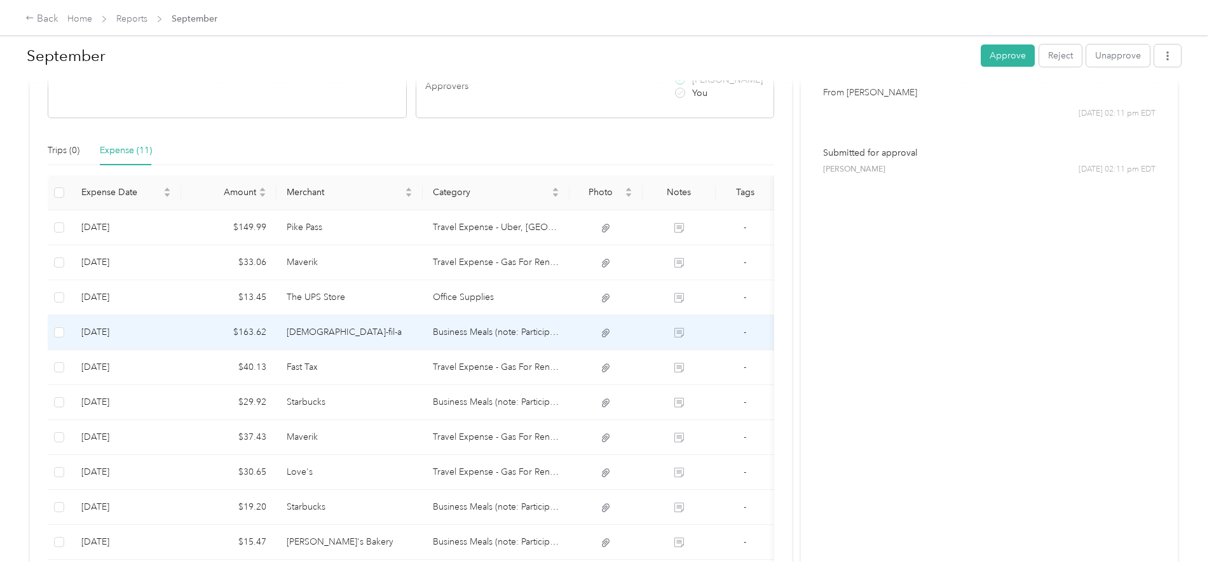
click at [415, 330] on td "Chick-fil-a" at bounding box center [349, 332] width 147 height 35
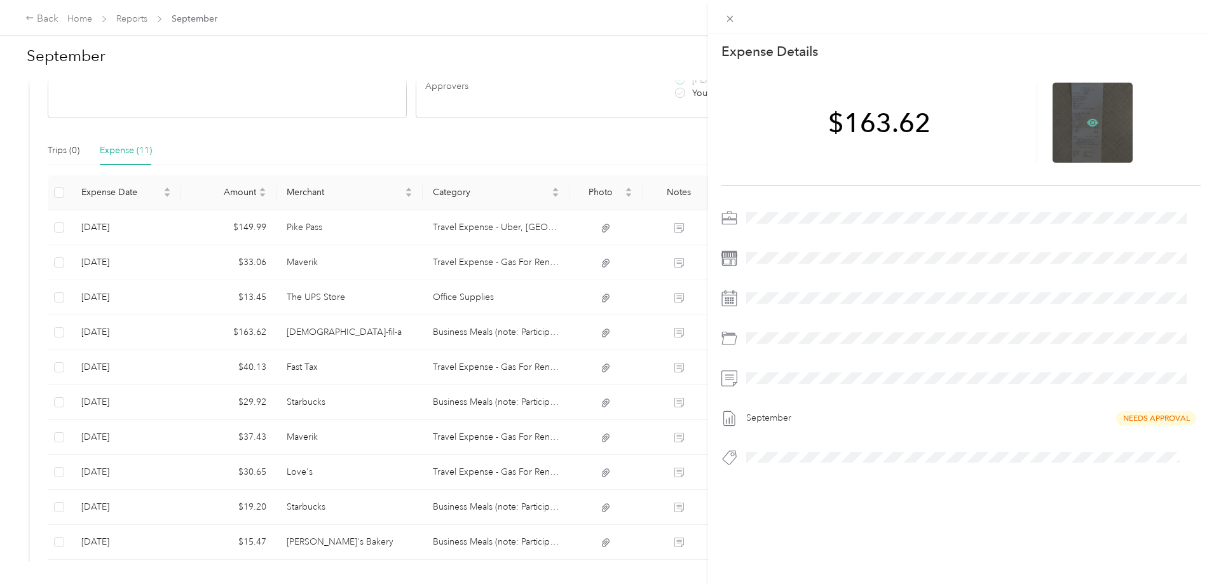
click at [1091, 124] on icon at bounding box center [1093, 123] width 4 height 4
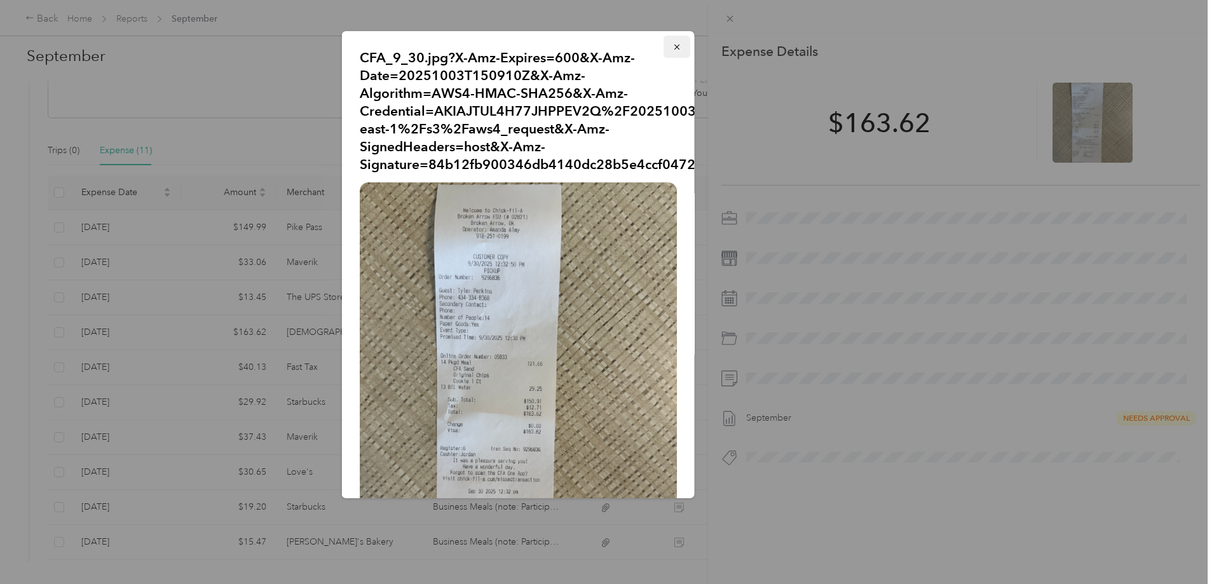
click at [672, 50] on icon "button" at bounding box center [676, 47] width 9 height 9
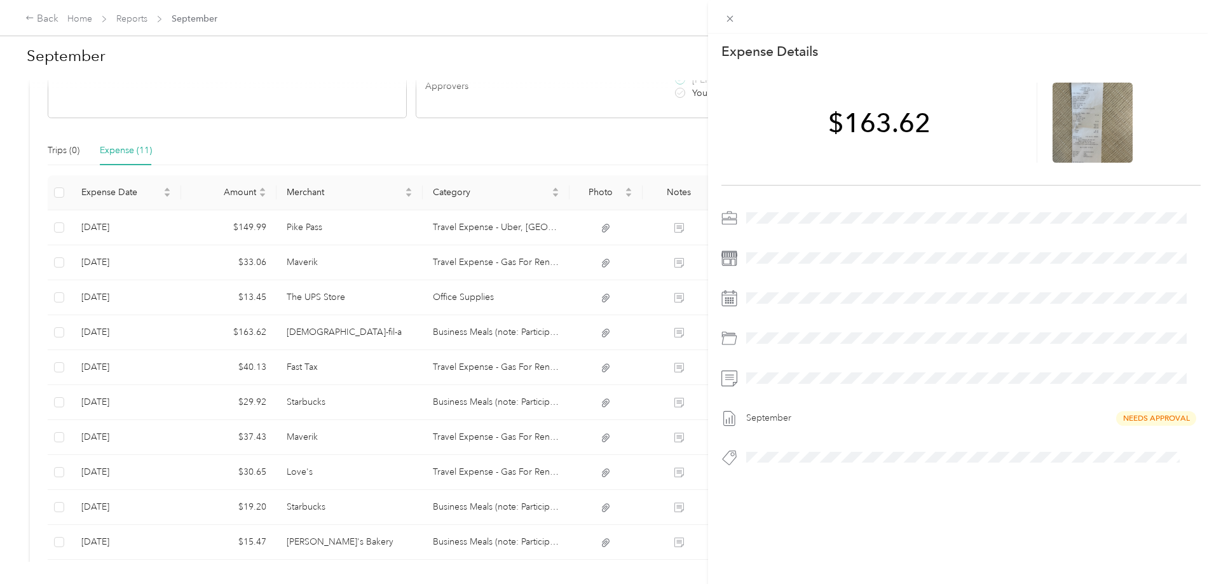
click at [425, 373] on div "This expense cannot be edited because it is either under review, approved, or p…" at bounding box center [607, 292] width 1214 height 584
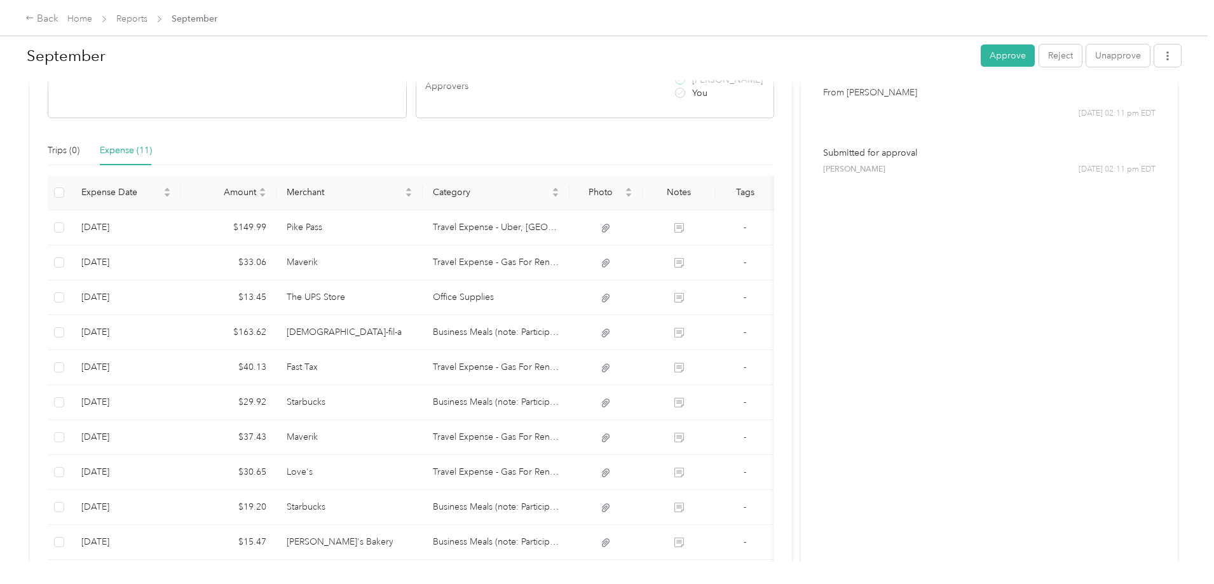
click at [425, 373] on div at bounding box center [607, 292] width 1214 height 584
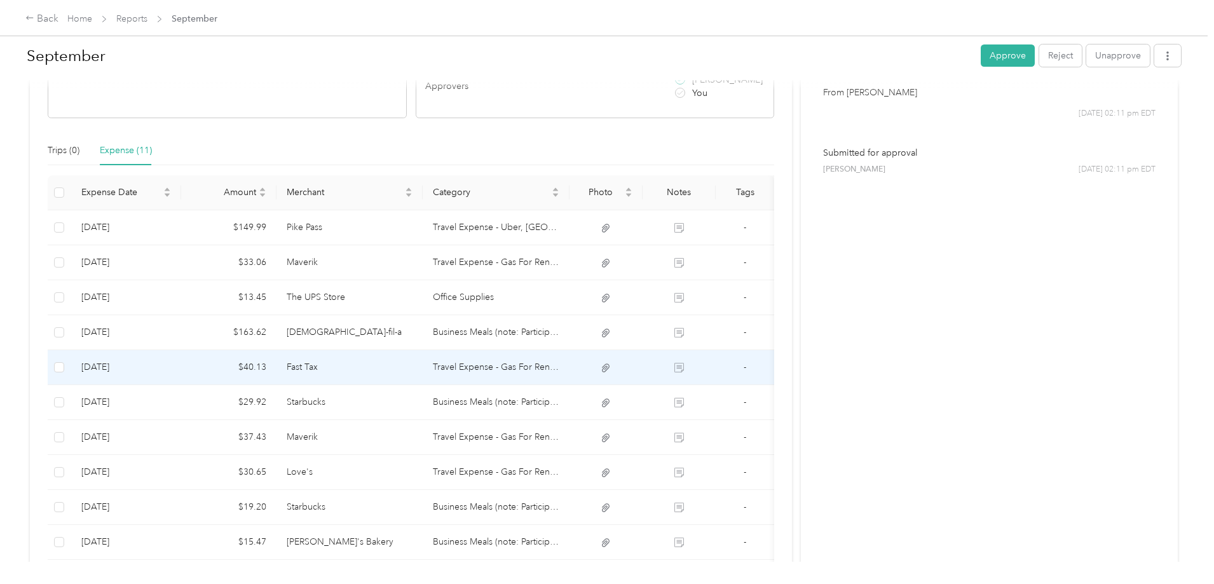
click at [423, 372] on td "Fast Tax" at bounding box center [349, 367] width 147 height 35
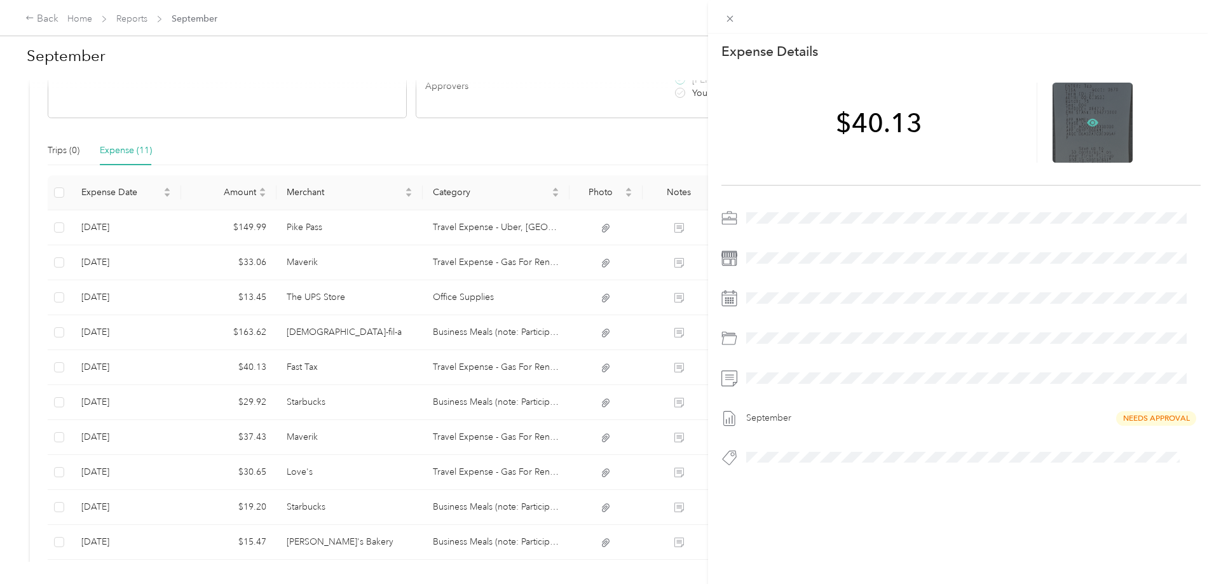
click at [1088, 121] on icon at bounding box center [1092, 123] width 11 height 8
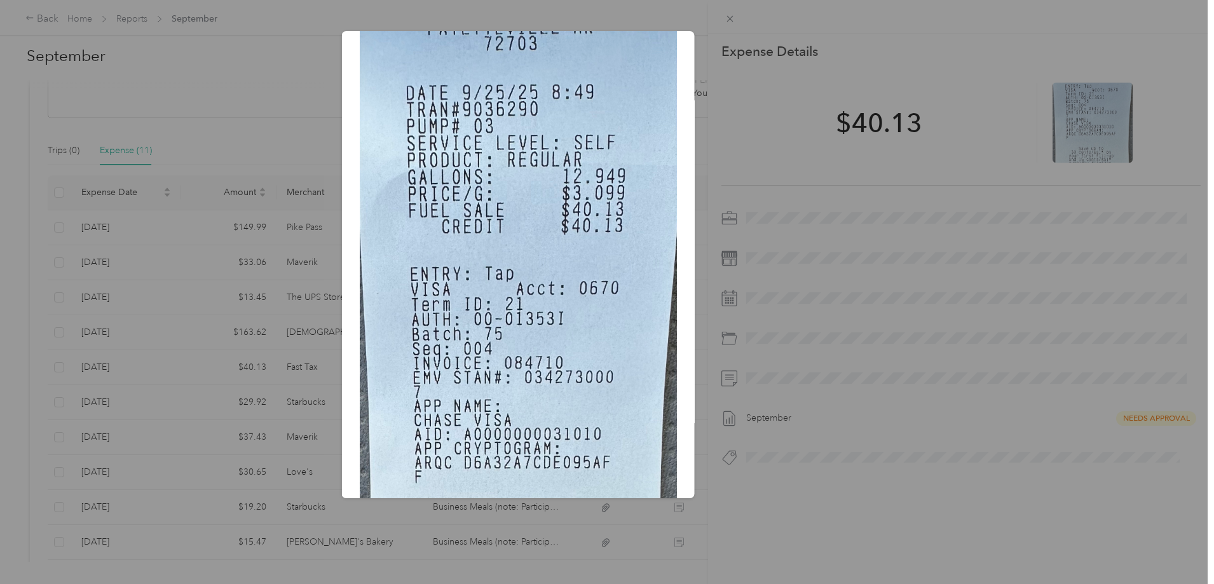
scroll to position [0, 0]
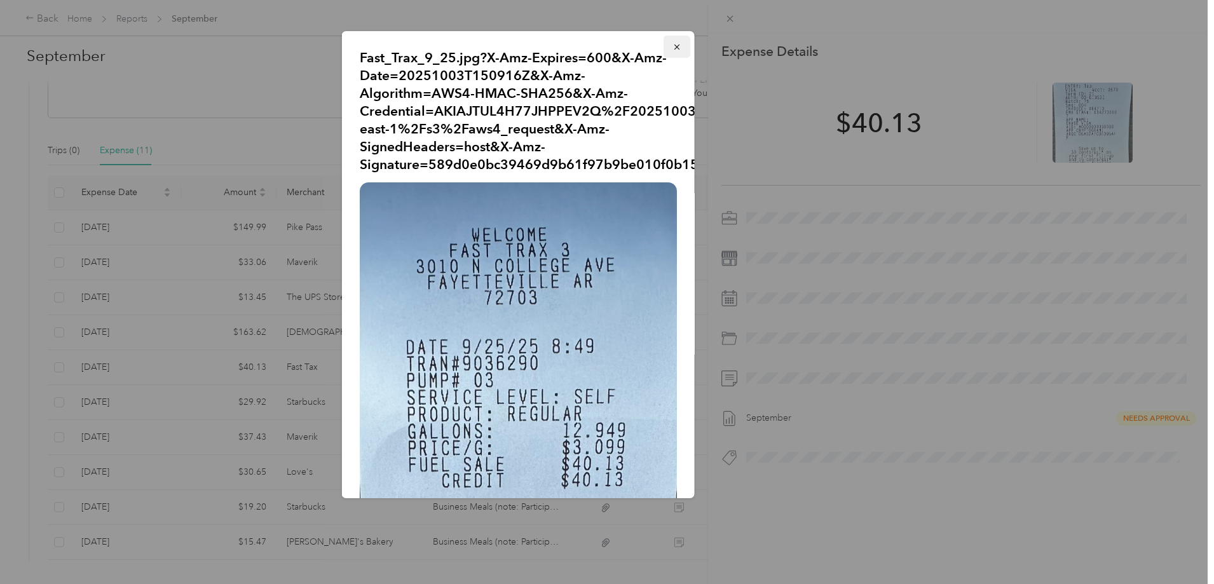
click at [672, 48] on icon "button" at bounding box center [676, 47] width 9 height 9
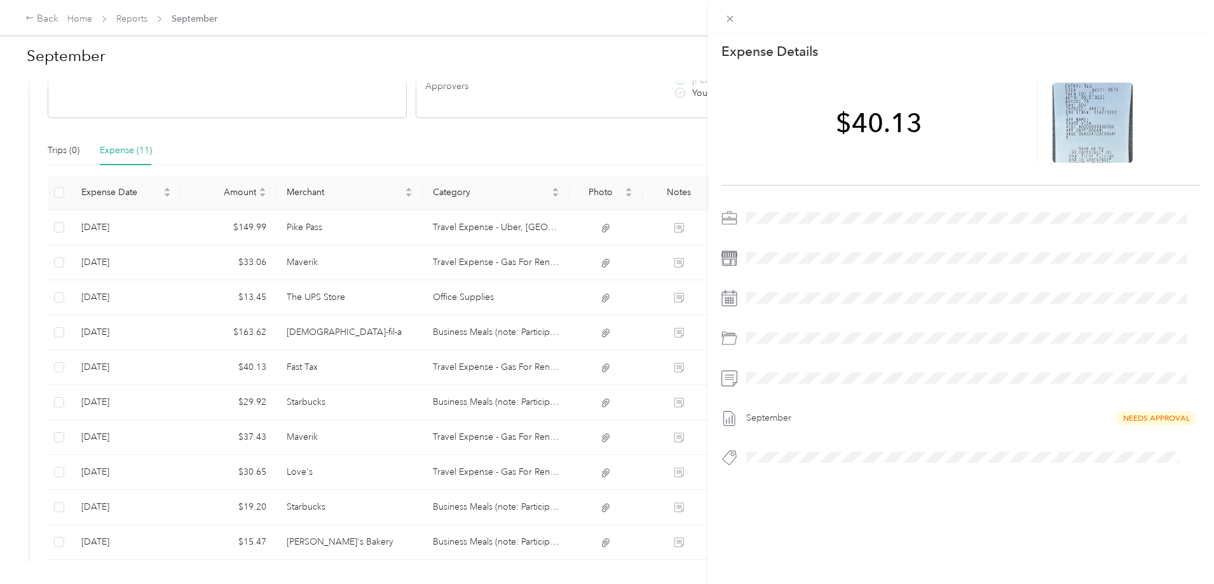
click at [410, 408] on div "This expense cannot be edited because it is either under review, approved, or p…" at bounding box center [607, 292] width 1214 height 584
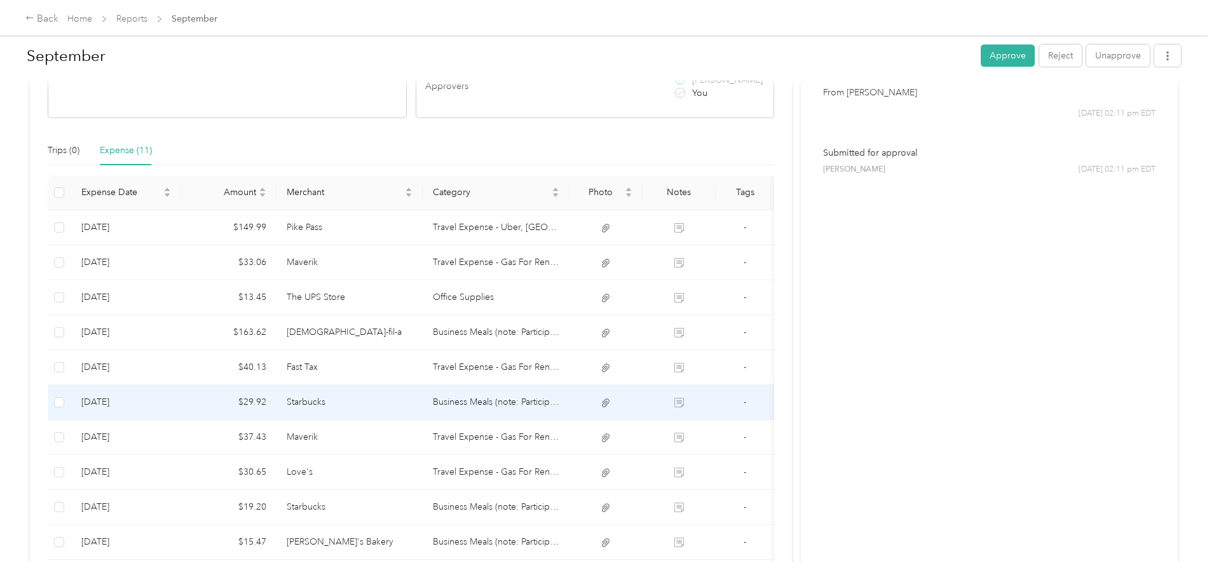
click at [410, 408] on td "Starbucks" at bounding box center [349, 402] width 147 height 35
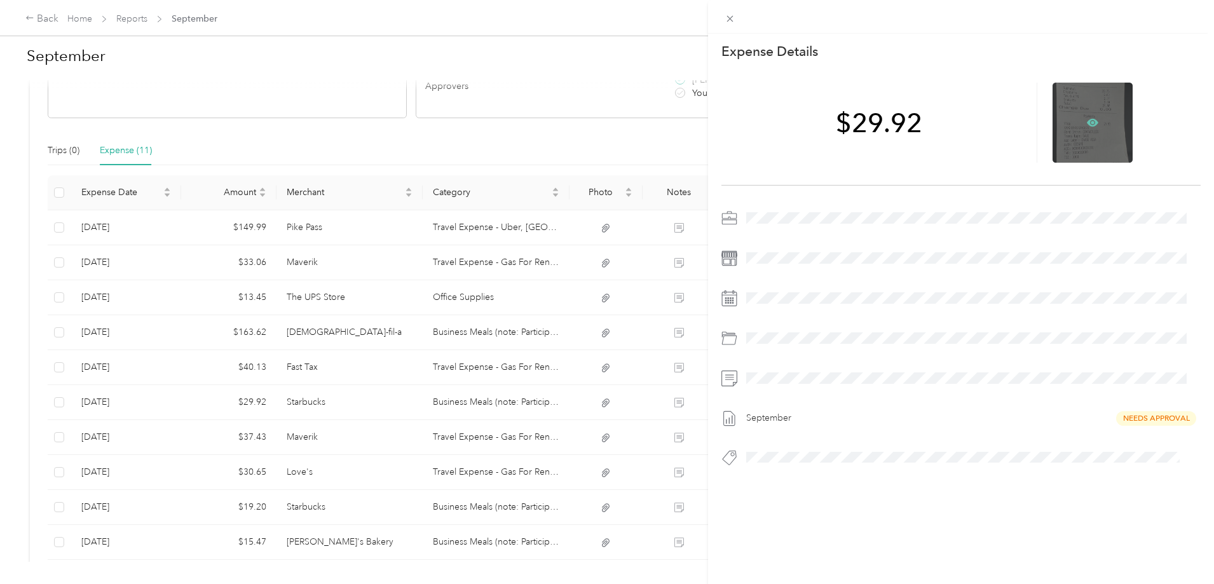
click at [1087, 119] on icon at bounding box center [1092, 123] width 11 height 8
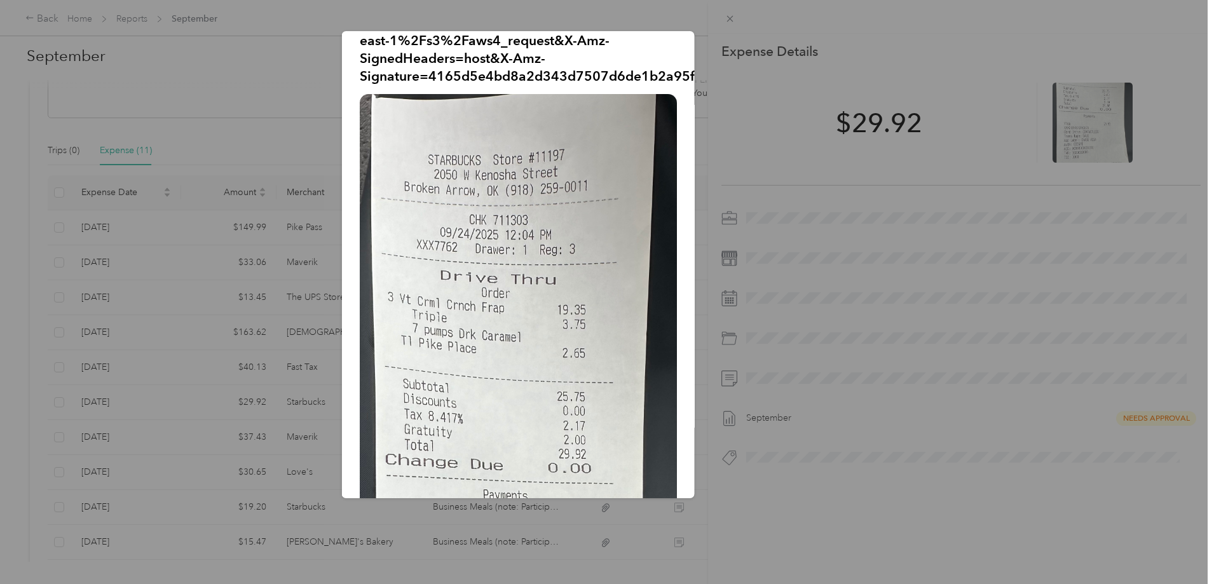
scroll to position [254, 0]
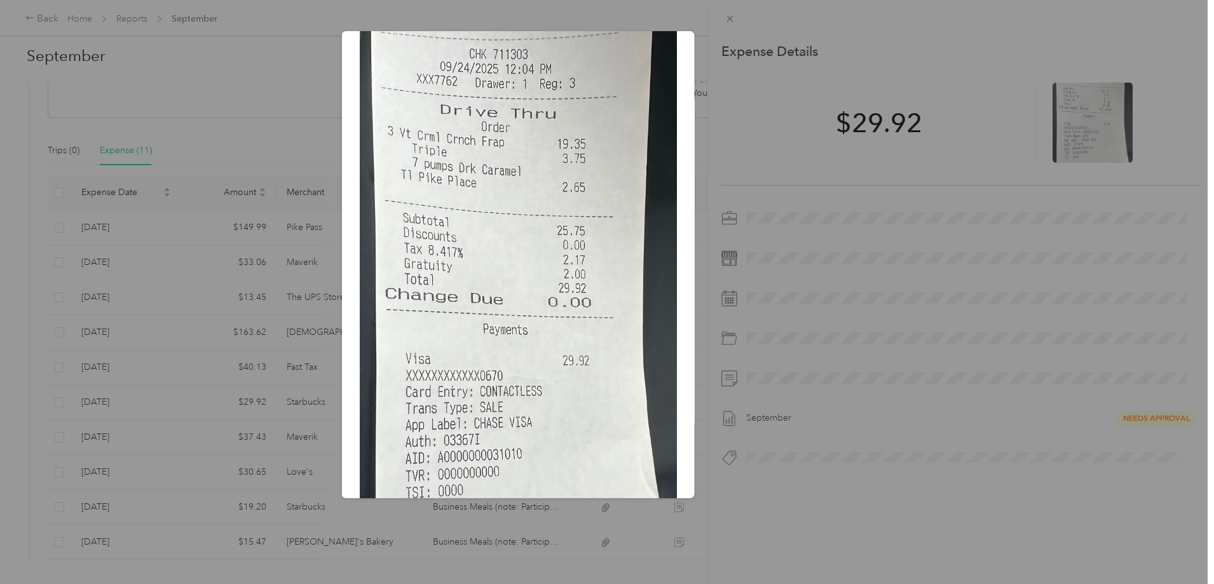
click at [616, 115] on img at bounding box center [518, 355] width 317 height 854
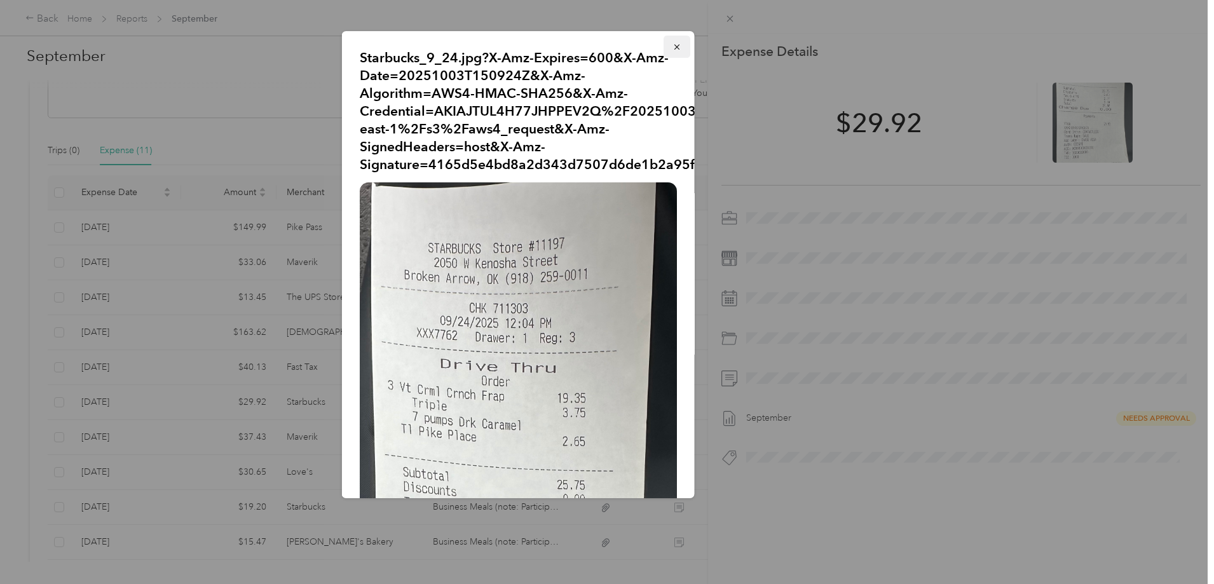
click at [672, 42] on span "button" at bounding box center [676, 46] width 9 height 11
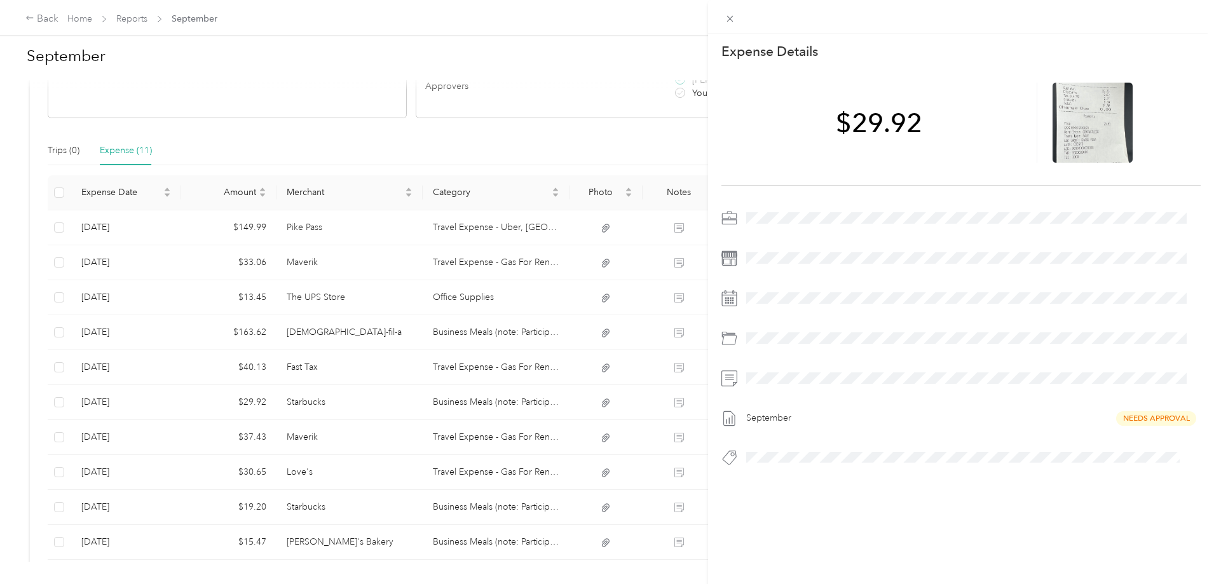
click at [395, 445] on div "This expense cannot be edited because it is either under review, approved, or p…" at bounding box center [607, 292] width 1214 height 584
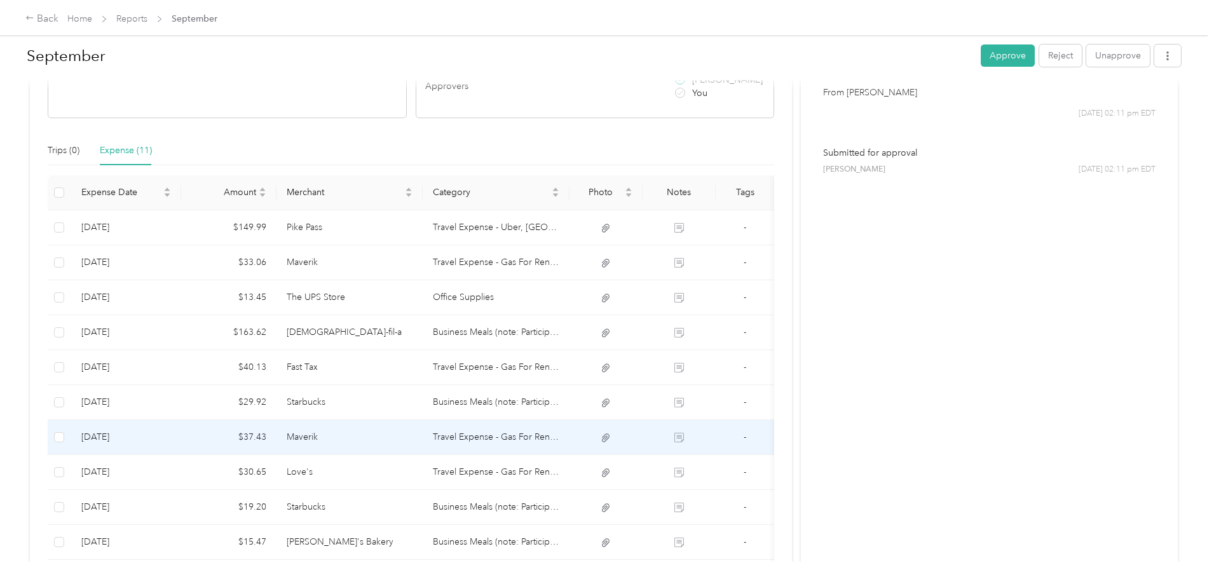
click at [401, 442] on td "Maverik" at bounding box center [349, 437] width 147 height 35
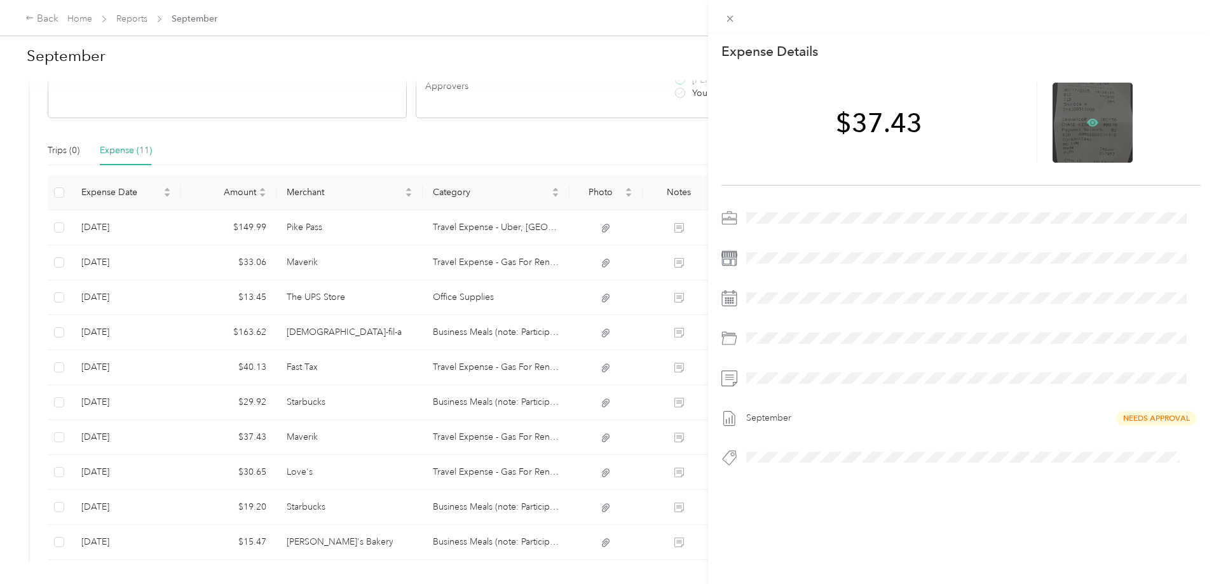
click at [1087, 121] on icon at bounding box center [1092, 122] width 11 height 11
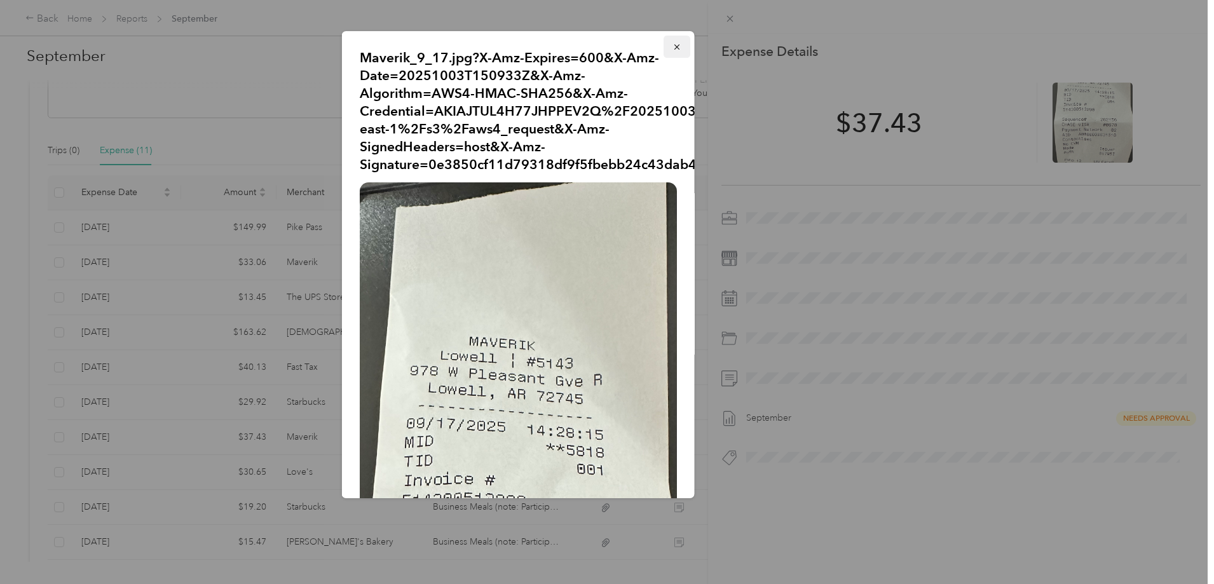
click at [672, 49] on icon "button" at bounding box center [676, 47] width 9 height 9
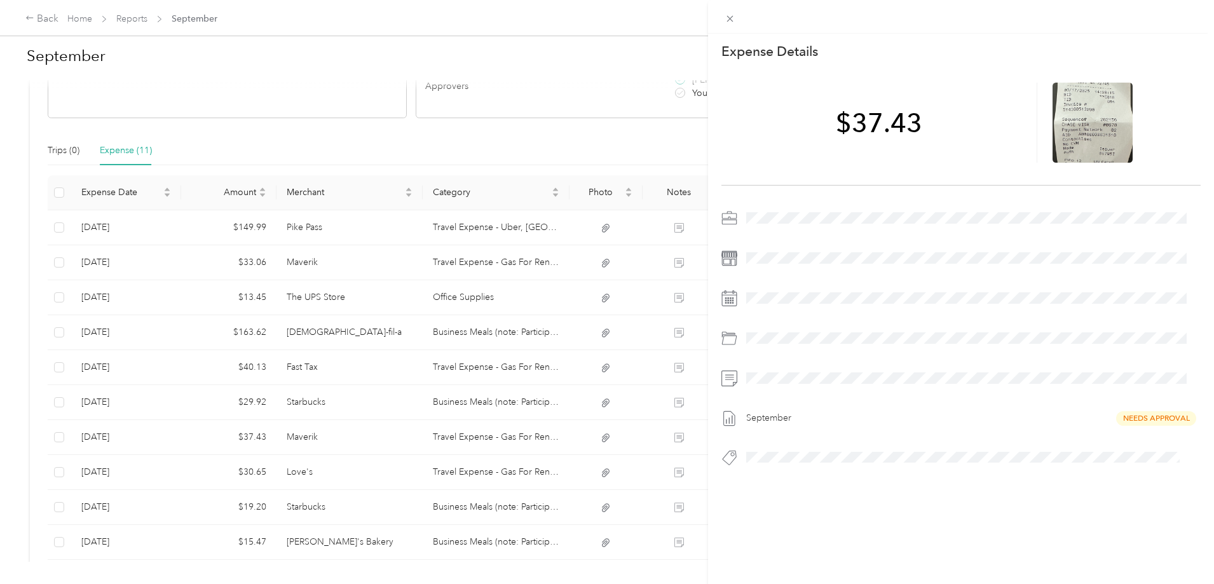
click at [407, 467] on div "This expense cannot be edited because it is either under review, approved, or p…" at bounding box center [607, 292] width 1214 height 584
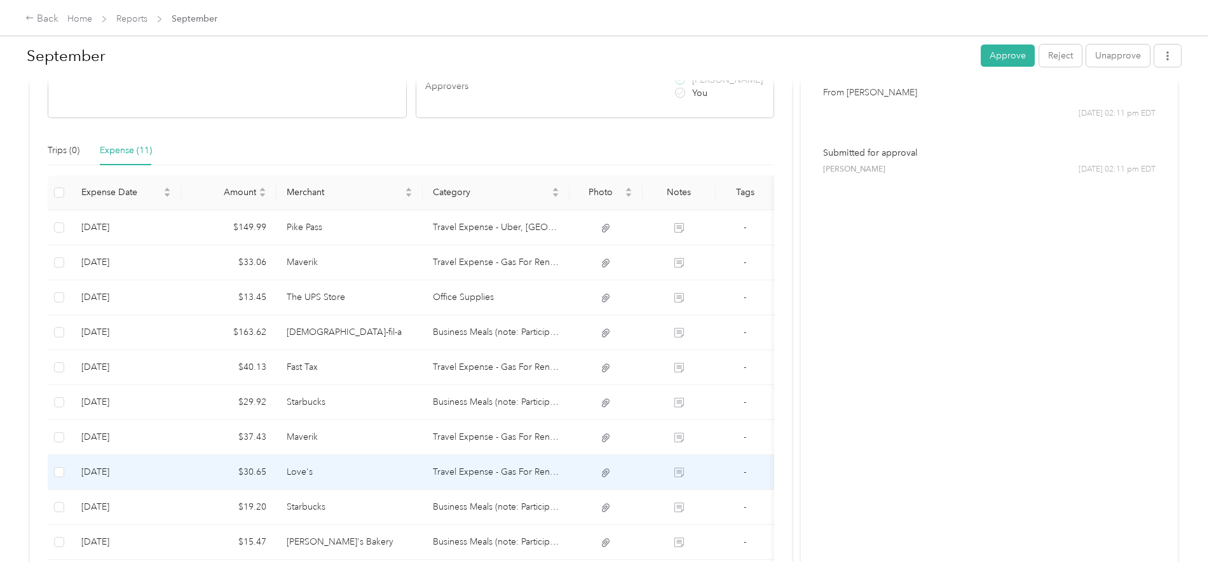
click at [407, 467] on td "Love's" at bounding box center [349, 472] width 147 height 35
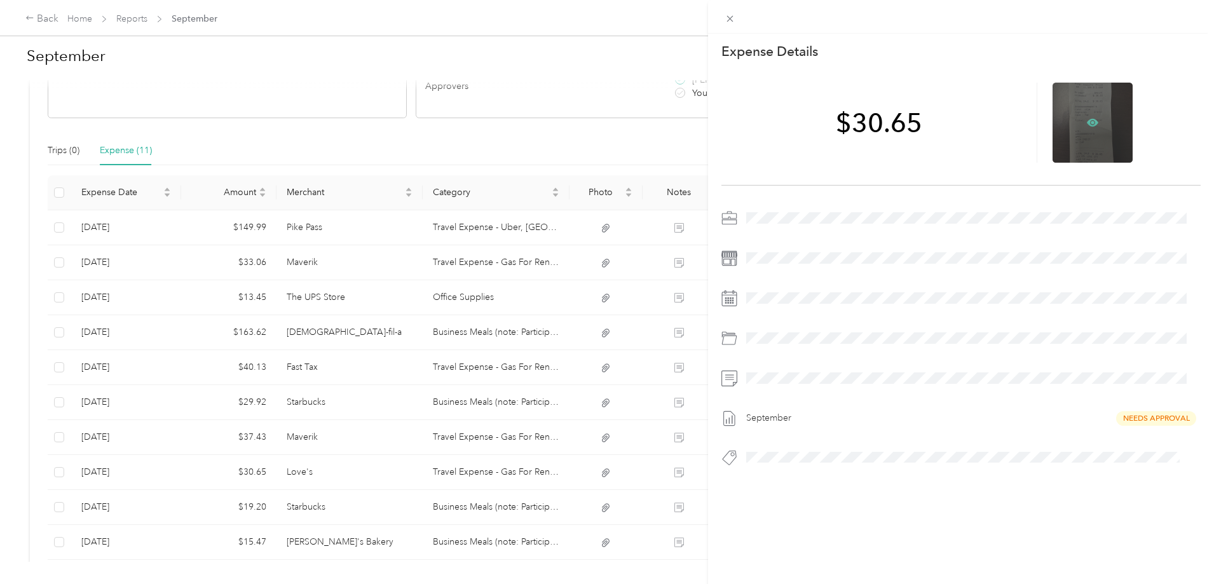
click at [1090, 119] on icon at bounding box center [1092, 122] width 11 height 11
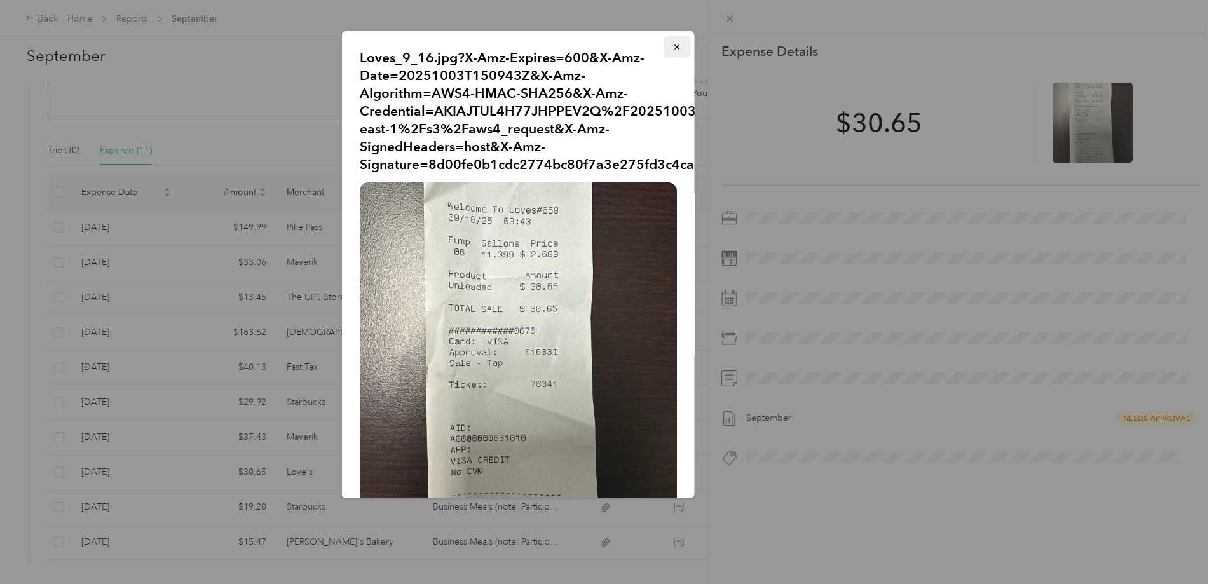
click at [672, 44] on icon "button" at bounding box center [676, 47] width 9 height 9
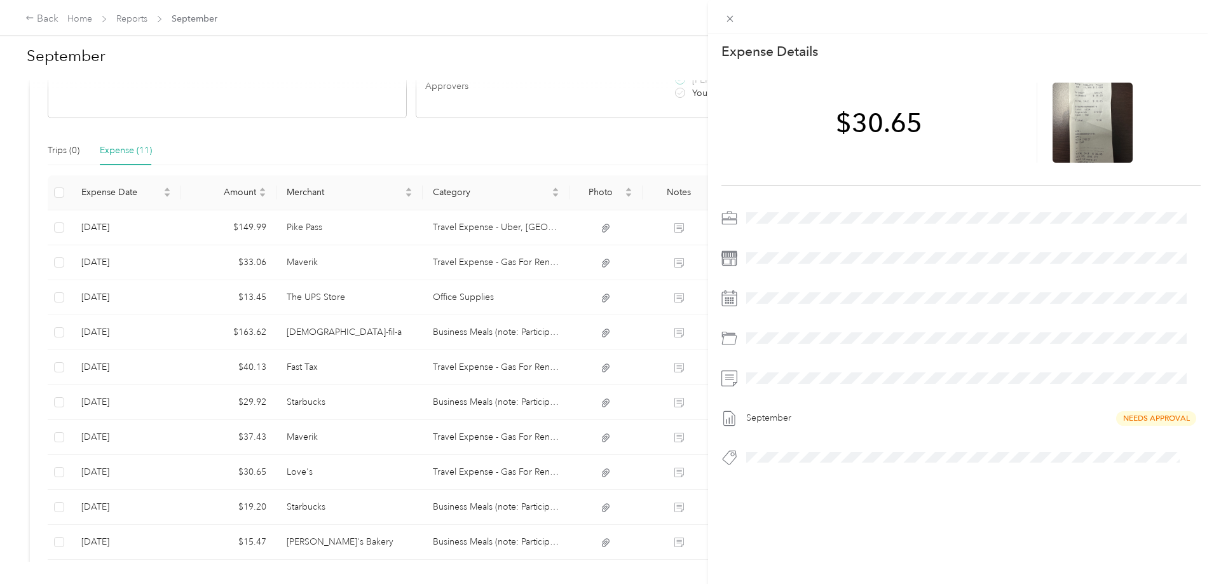
click at [409, 509] on div "This expense cannot be edited because it is either under review, approved, or p…" at bounding box center [607, 292] width 1214 height 584
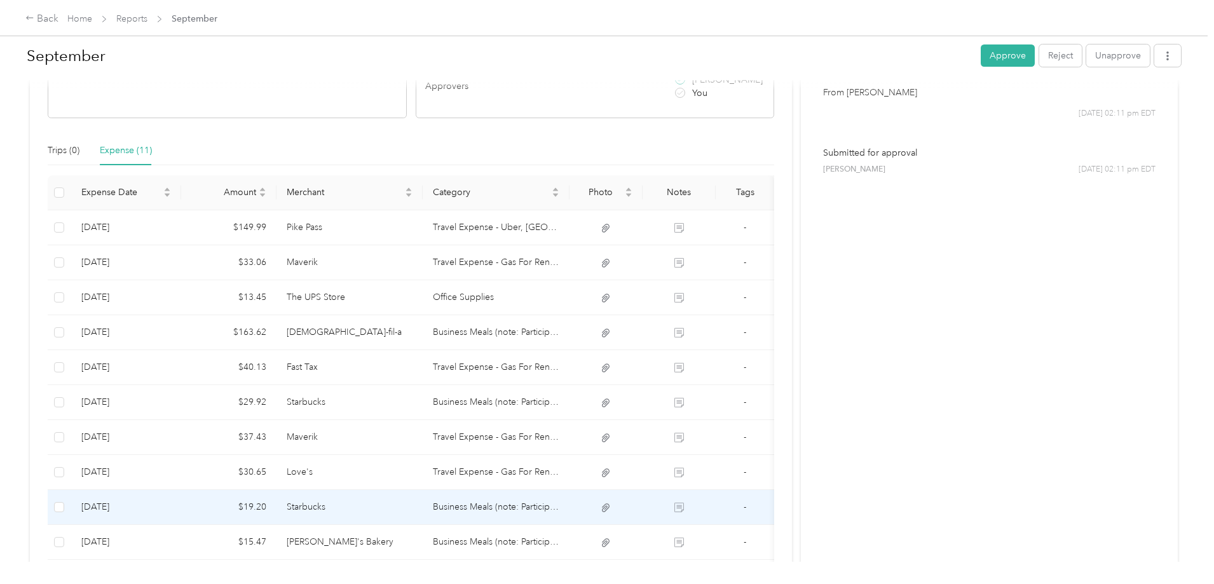
click at [409, 508] on td "Starbucks" at bounding box center [349, 507] width 147 height 35
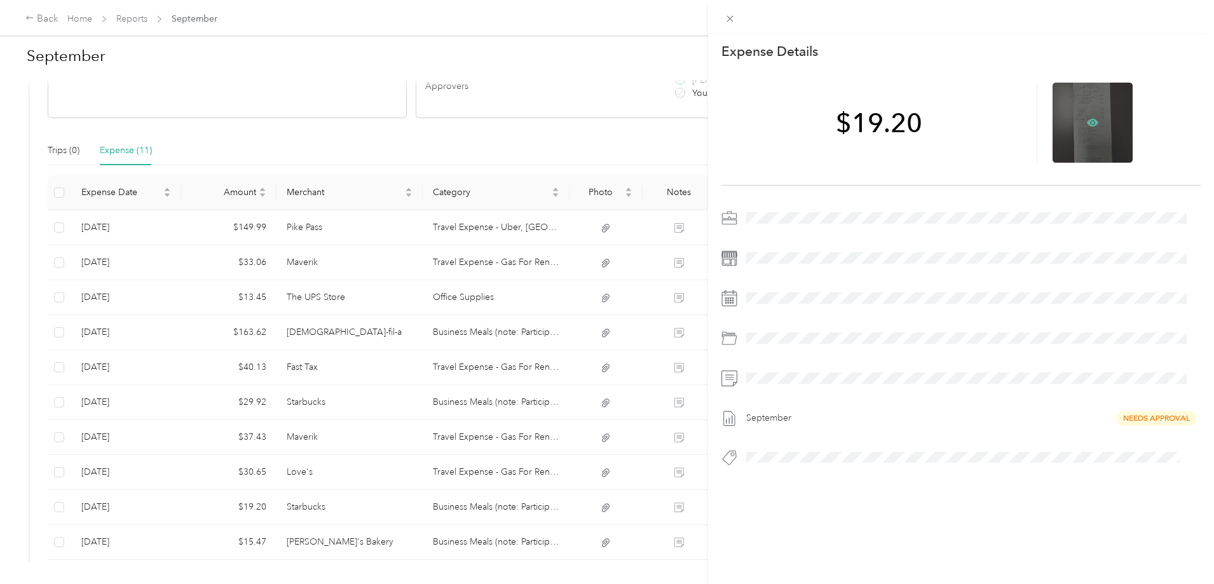
click at [1089, 121] on icon at bounding box center [1092, 123] width 11 height 8
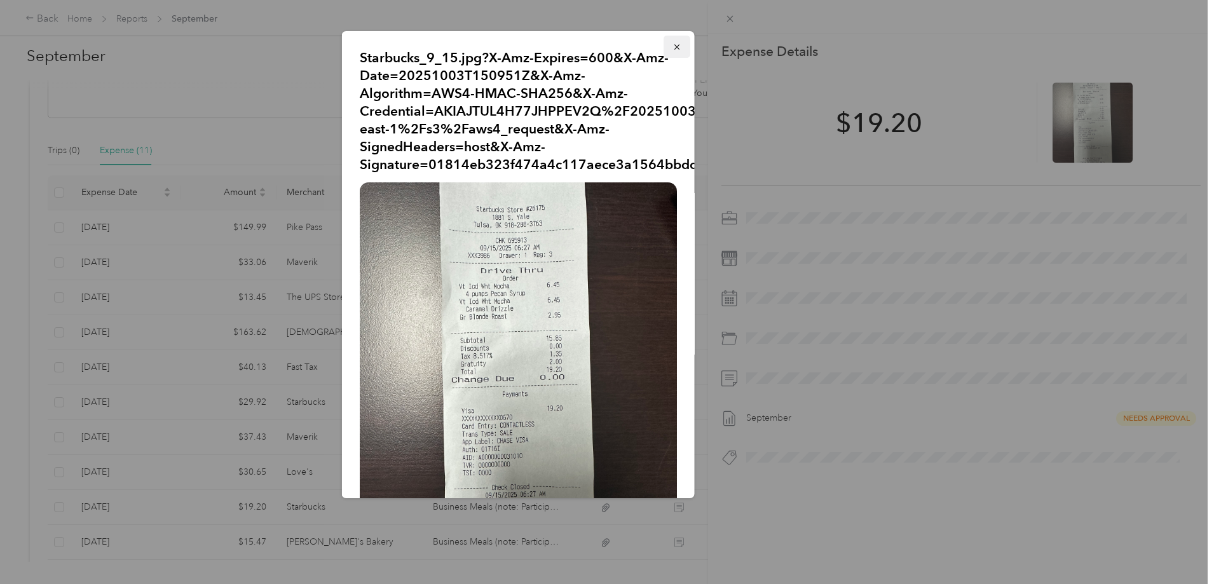
click at [672, 44] on icon "button" at bounding box center [676, 47] width 9 height 9
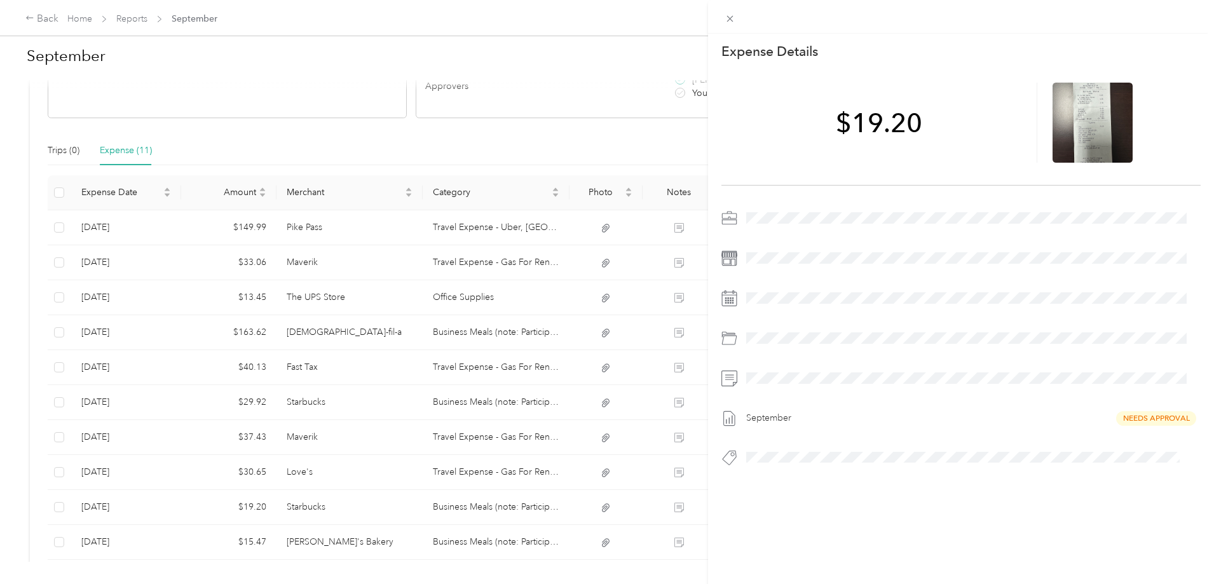
click at [412, 539] on div "This expense cannot be edited because it is either under review, approved, or p…" at bounding box center [607, 292] width 1214 height 584
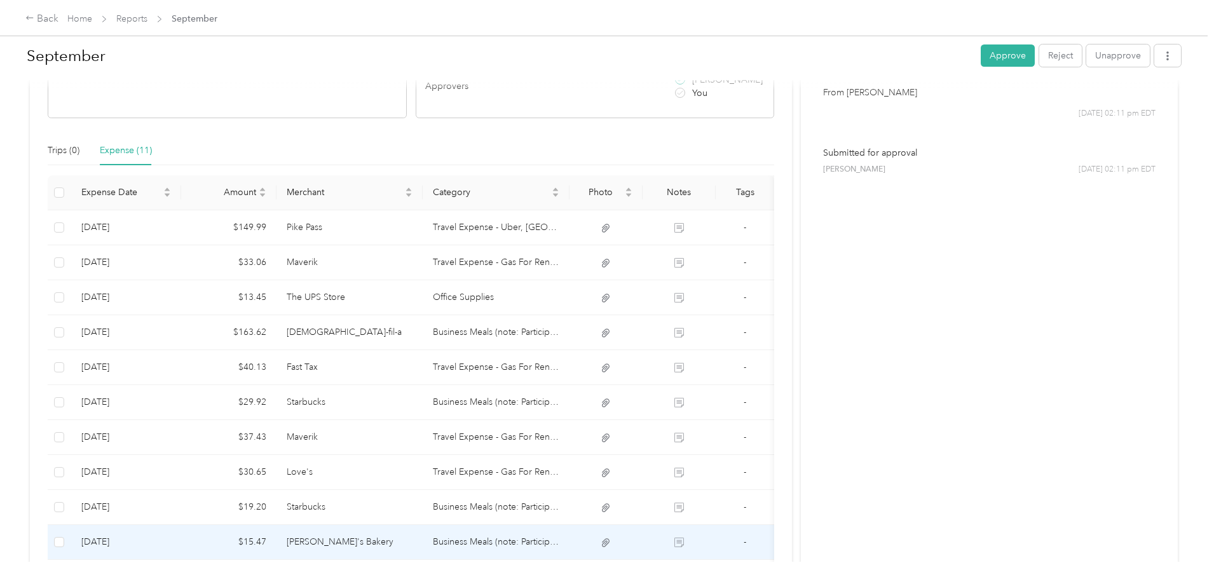
click at [412, 539] on td "Rick's Bakery" at bounding box center [349, 542] width 147 height 35
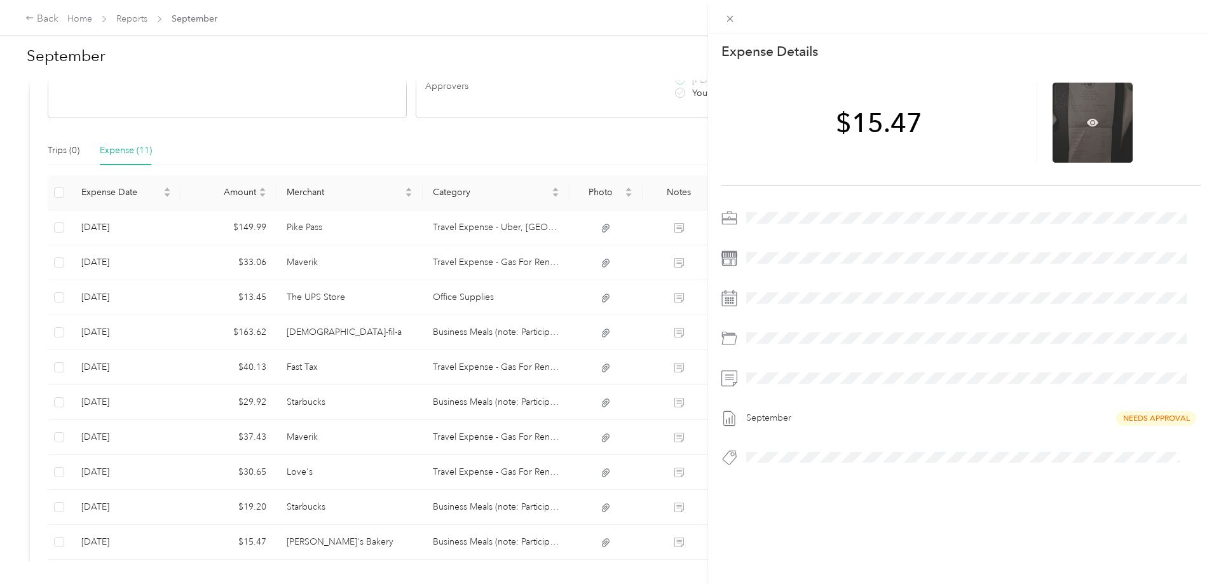
click at [1088, 115] on div at bounding box center [1092, 123] width 80 height 80
click at [1091, 121] on icon at bounding box center [1093, 123] width 4 height 4
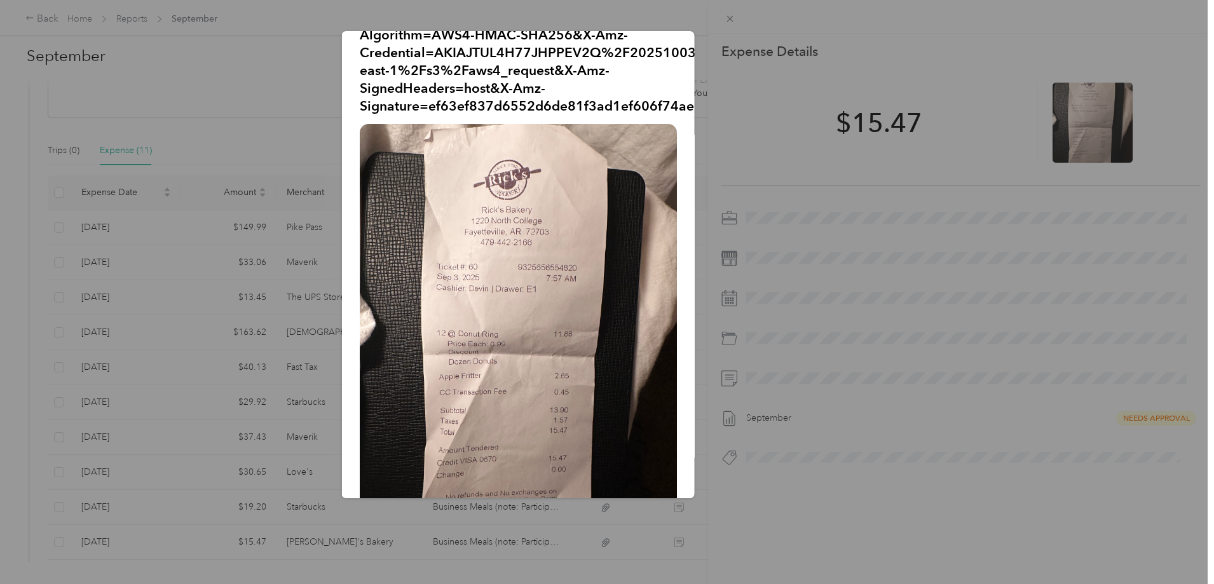
scroll to position [121, 0]
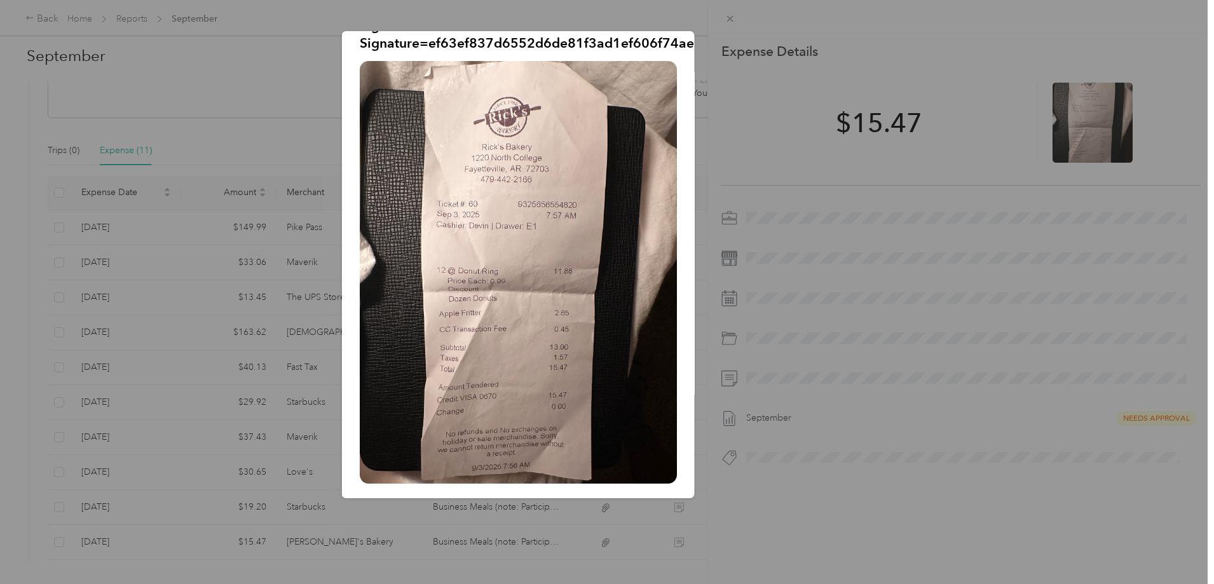
click at [716, 25] on div at bounding box center [607, 292] width 1214 height 584
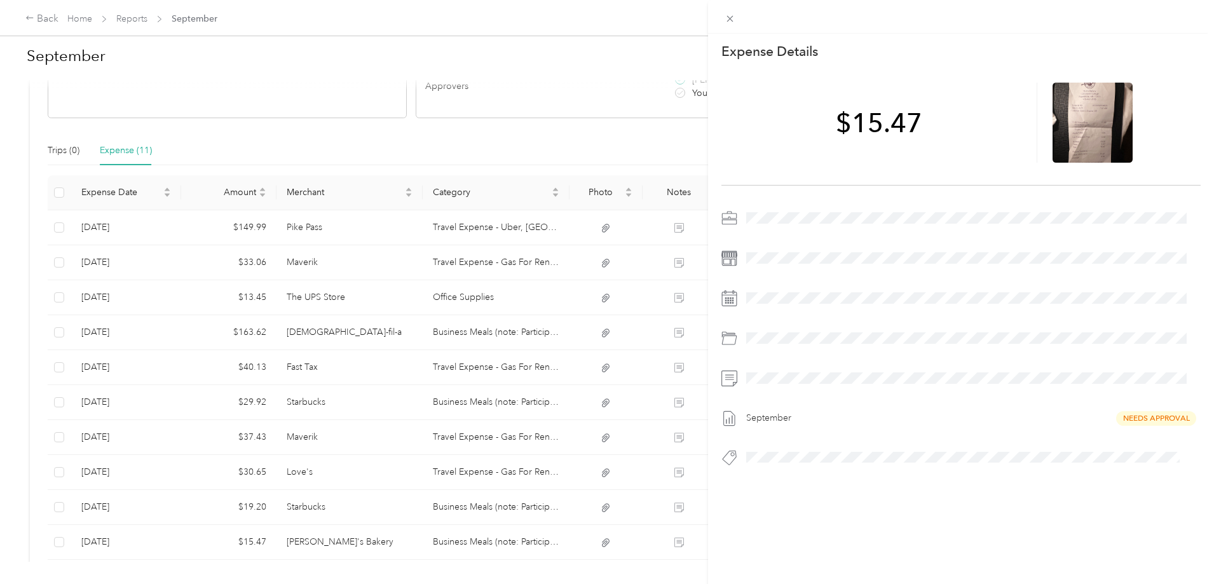
click at [729, 583] on div "This expense cannot be edited because it is either under review, approved, or p…" at bounding box center [603, 584] width 1207 height 0
click at [730, 18] on icon at bounding box center [730, 19] width 6 height 6
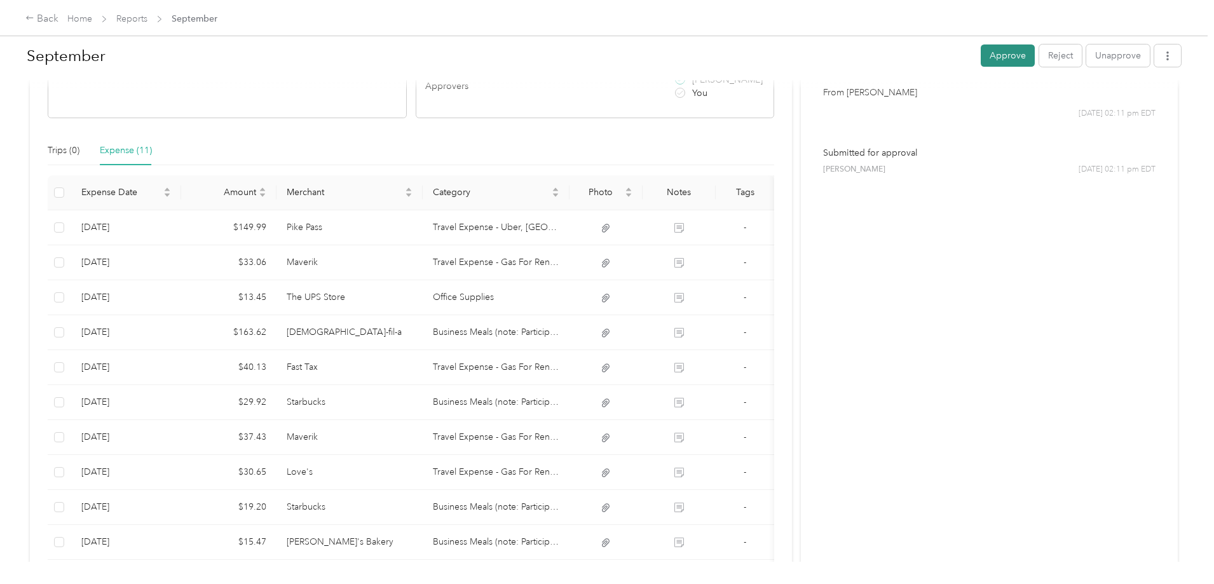
click at [981, 54] on button "Approve" at bounding box center [1008, 55] width 54 height 22
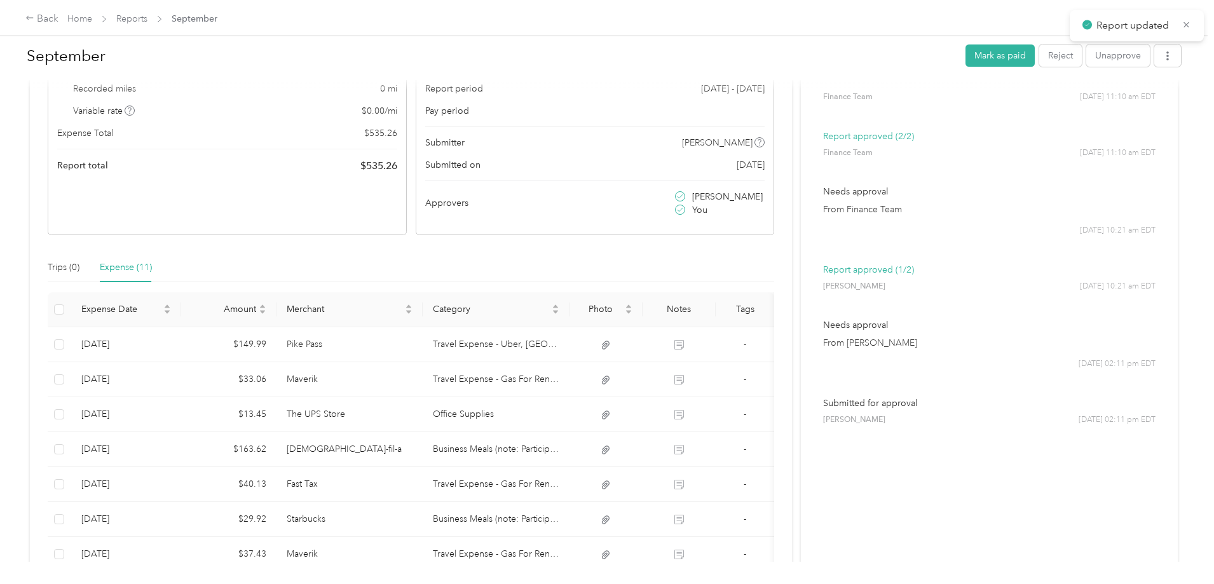
scroll to position [0, 0]
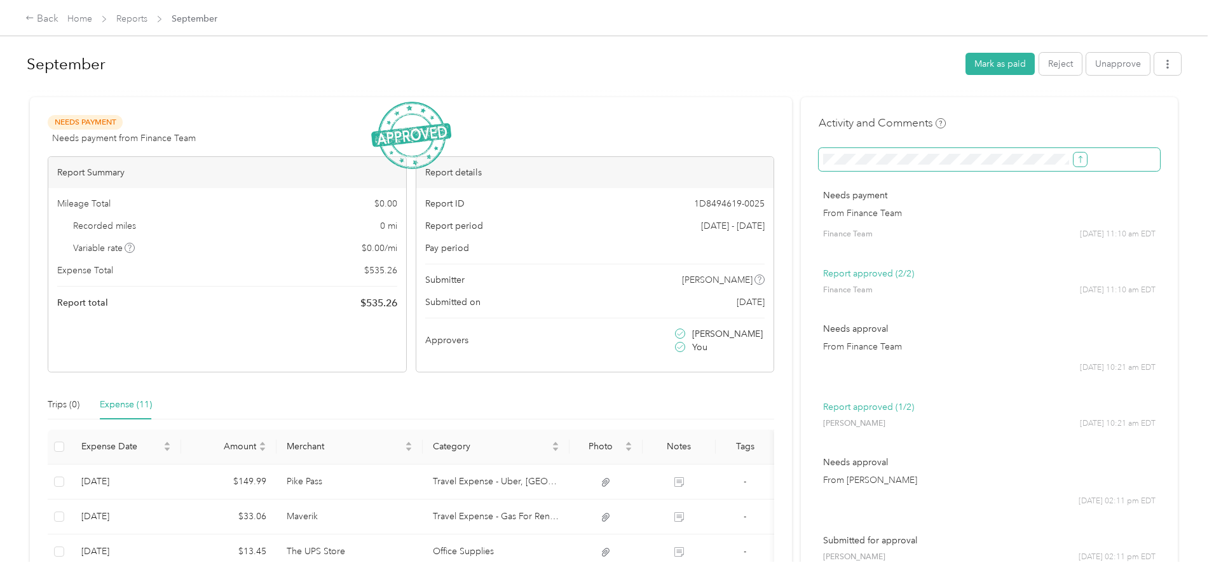
click at [1078, 158] on icon "submit" at bounding box center [1080, 159] width 4 height 7
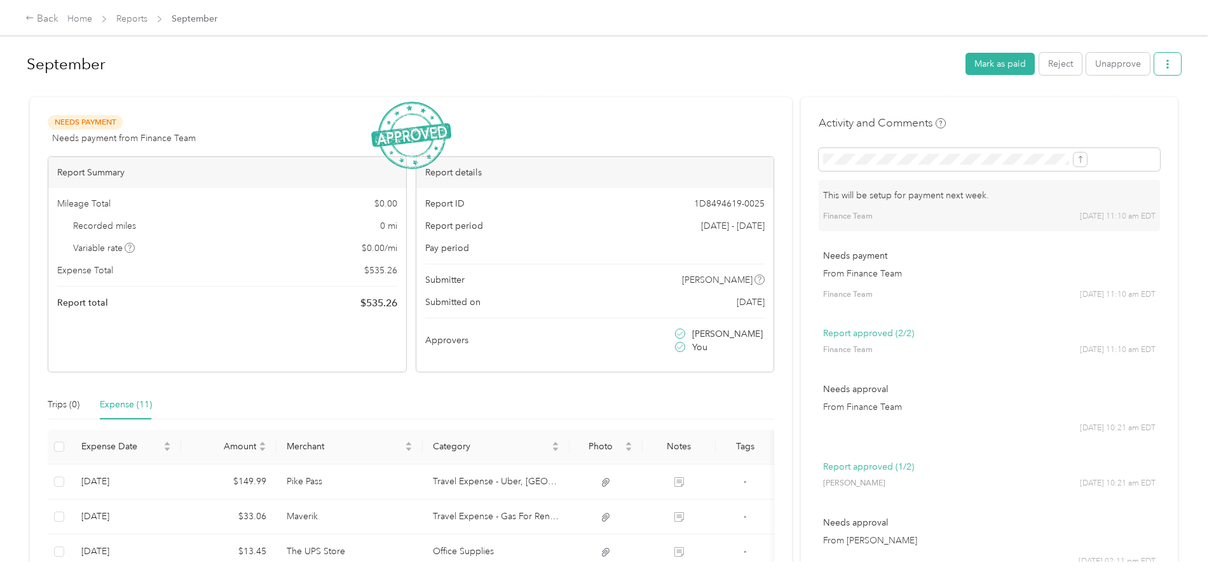
click at [1163, 61] on icon "button" at bounding box center [1167, 64] width 9 height 9
click at [1042, 106] on span "Download" at bounding box center [1027, 110] width 42 height 13
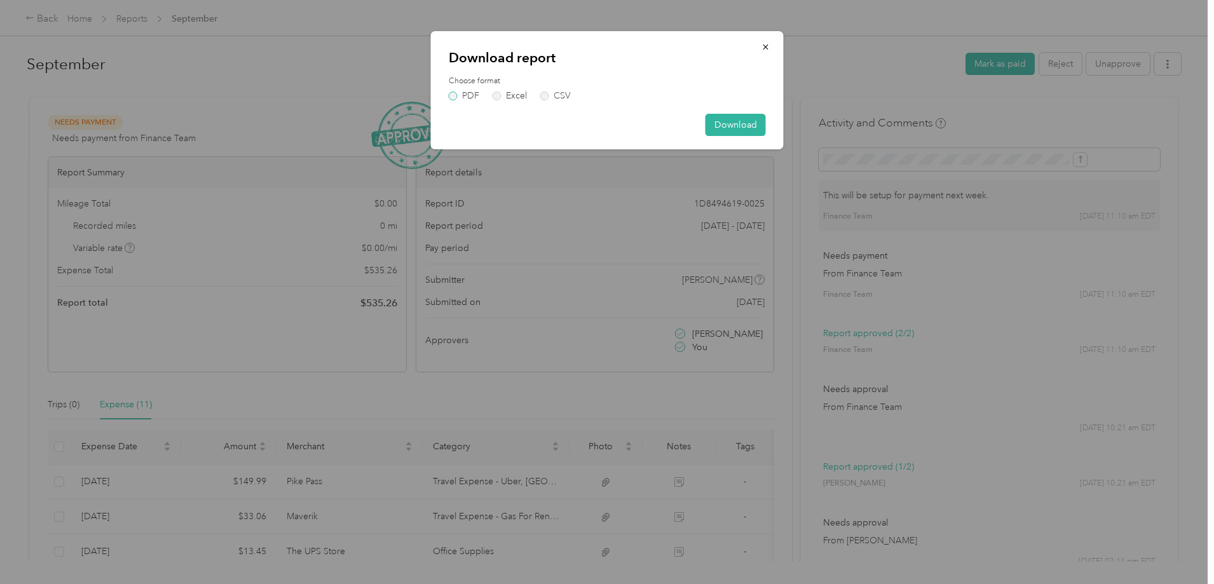
click at [451, 95] on label "PDF" at bounding box center [464, 96] width 31 height 9
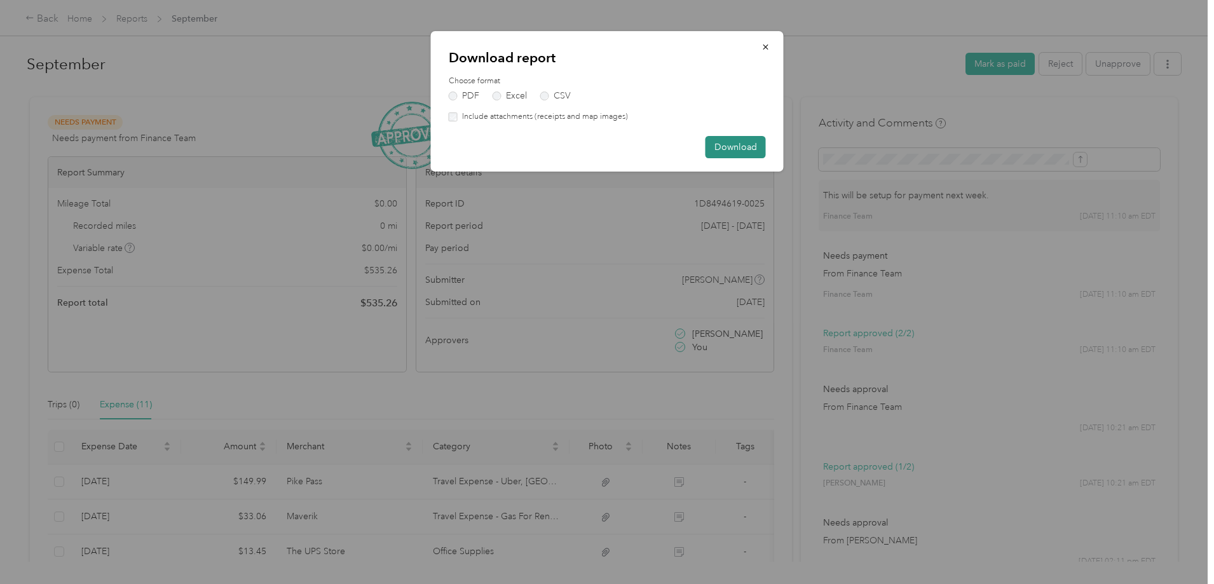
click at [723, 144] on button "Download" at bounding box center [735, 147] width 60 height 22
